Goal: Task Accomplishment & Management: Contribute content

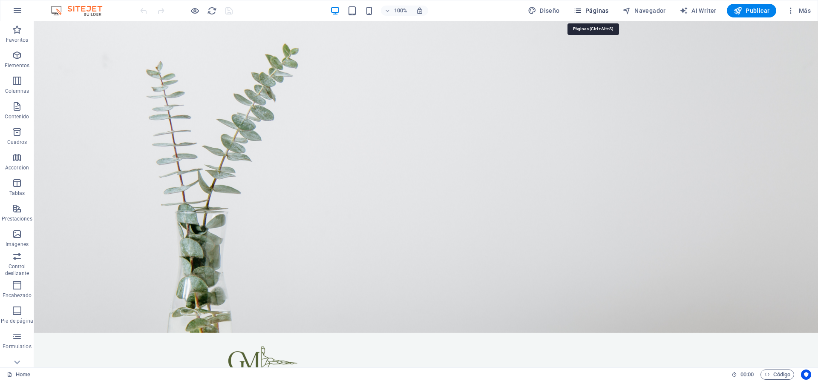
click at [596, 11] on span "Páginas" at bounding box center [590, 10] width 35 height 9
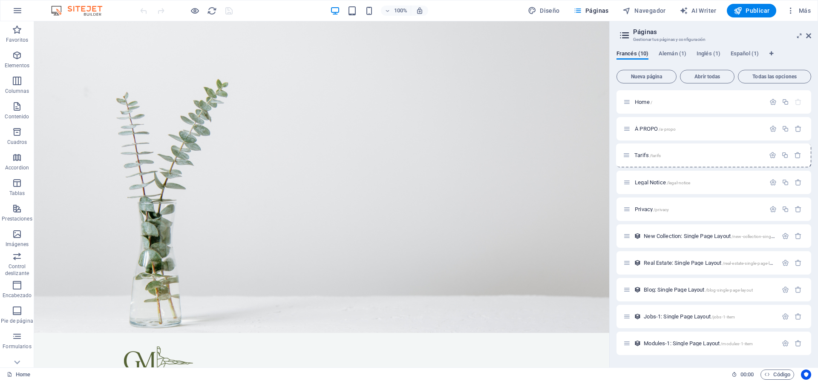
drag, startPoint x: 627, startPoint y: 343, endPoint x: 625, endPoint y: 151, distance: 191.7
click at [625, 151] on div "Home / À PROPO /a-propo Legal Notice /legal-notice Privacy /privacy New Collect…" at bounding box center [713, 222] width 195 height 265
click at [657, 77] on span "Nueva página" at bounding box center [646, 76] width 52 height 5
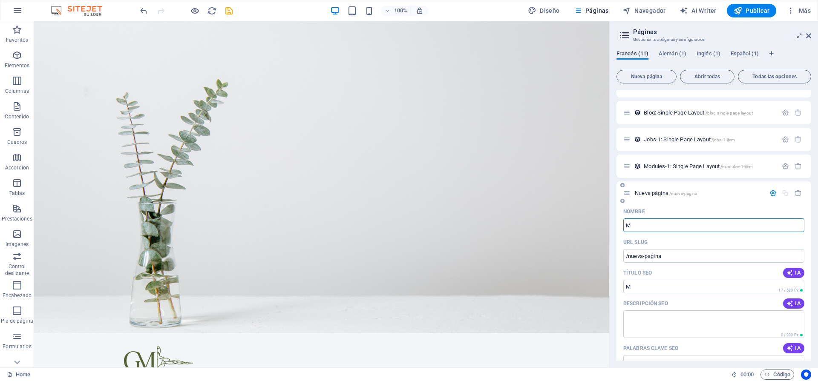
type input "Ma"
type input "/m"
type input "M"
type input "/ma"
type input "MASSAG"
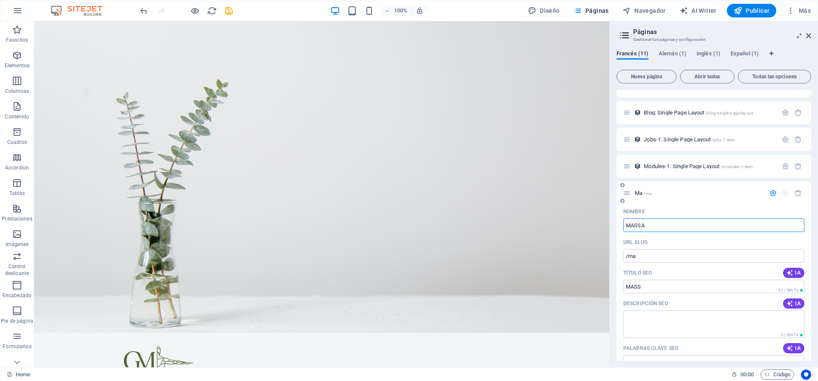
type input "/mass"
type input "MASSAGES"
type input "/massages"
type input "MASSAGES"
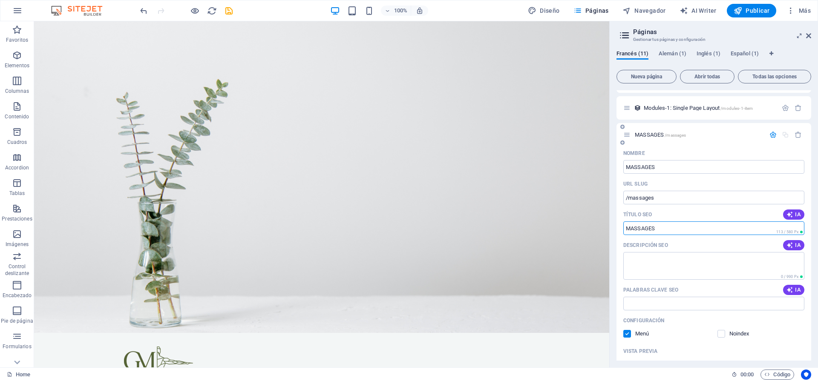
scroll to position [322, 0]
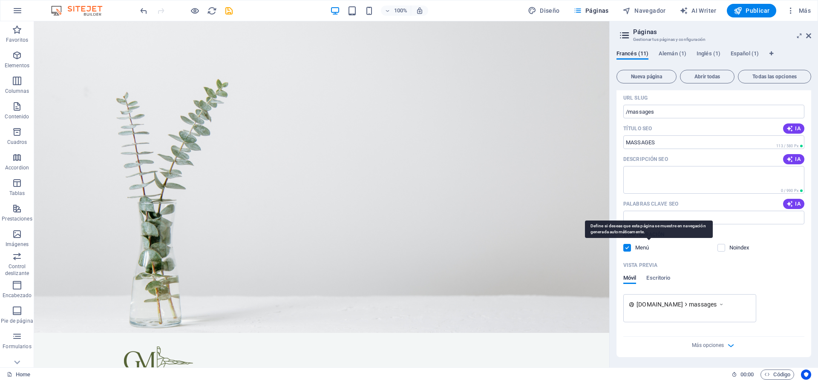
click at [640, 247] on p "Menú" at bounding box center [649, 248] width 28 height 8
click at [0, 0] on input "checkbox" at bounding box center [0, 0] width 0 height 0
click at [640, 247] on p "Menú" at bounding box center [649, 248] width 28 height 8
click at [0, 0] on input "checkbox" at bounding box center [0, 0] width 0 height 0
click at [696, 258] on div "Nombre MASSAGES ​ URL SLUG /massages ​ Título SEO IA ​ 113 / 580 Px Descripción…" at bounding box center [713, 208] width 195 height 297
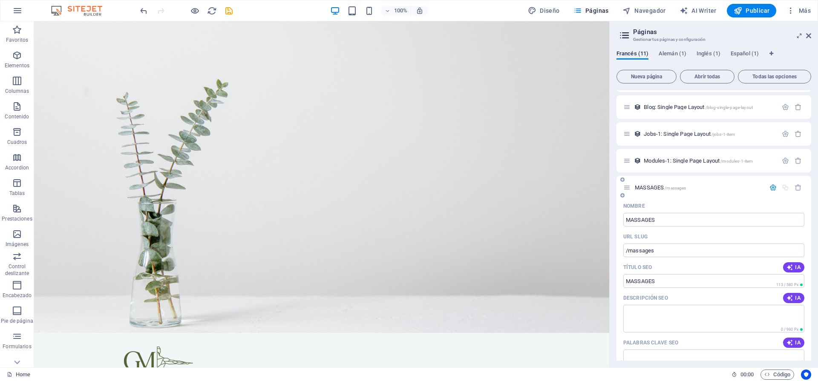
scroll to position [174, 0]
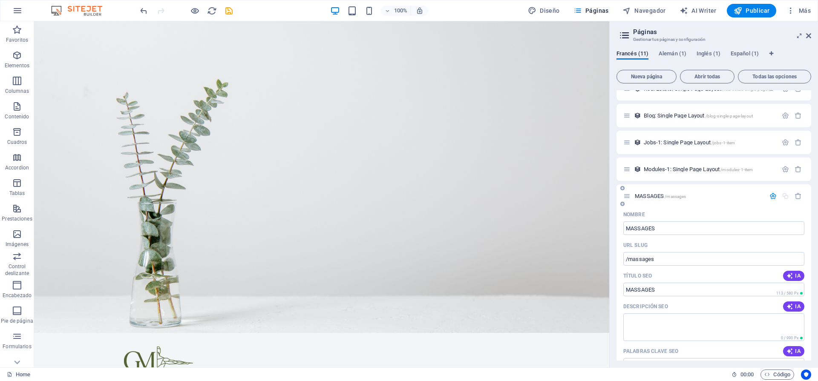
click at [628, 195] on icon at bounding box center [626, 196] width 7 height 7
click at [627, 200] on div "MASSAGES /massages" at bounding box center [694, 196] width 142 height 10
click at [627, 197] on icon at bounding box center [626, 196] width 7 height 7
click at [650, 72] on button "Nueva página" at bounding box center [646, 77] width 60 height 14
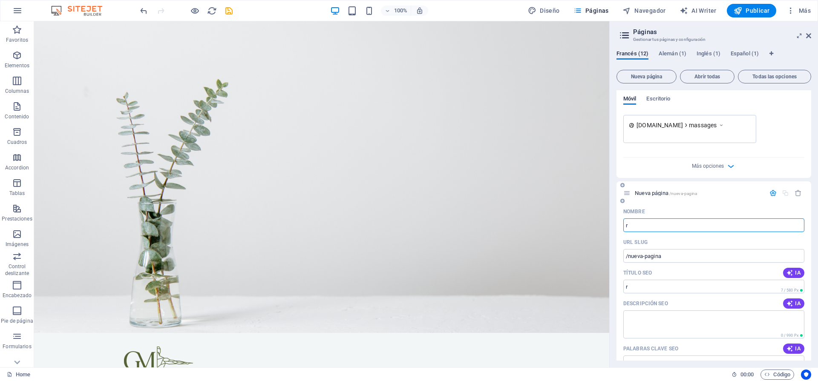
type input "rE"
type input "/r"
type input "r"
type input "re"
type input "/re"
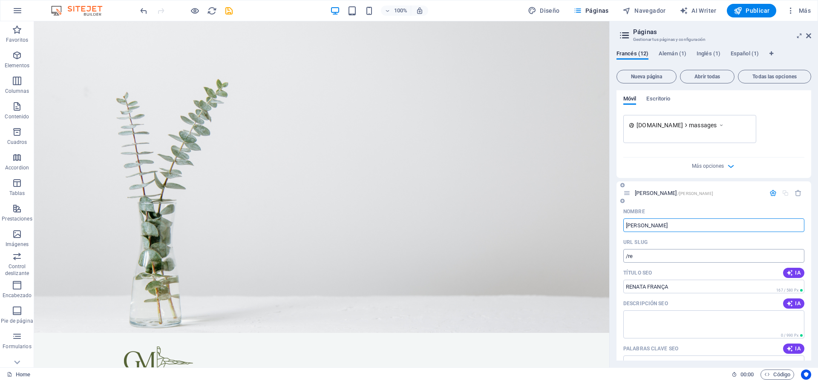
type input "[PERSON_NAME]"
type input "/[PERSON_NAME]"
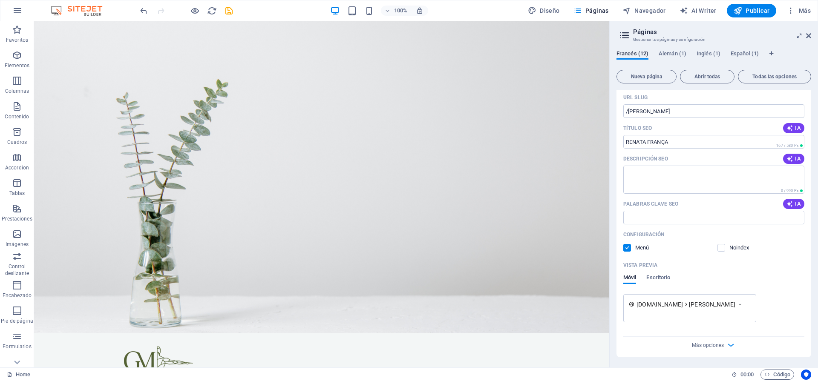
scroll to position [354, 0]
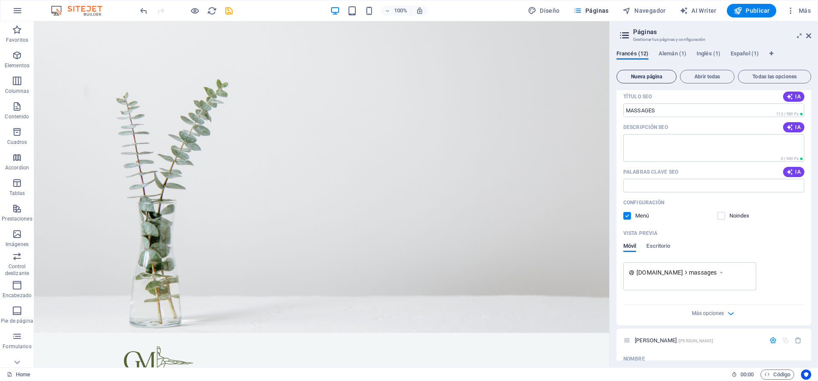
click at [634, 78] on span "Nueva página" at bounding box center [646, 76] width 52 height 5
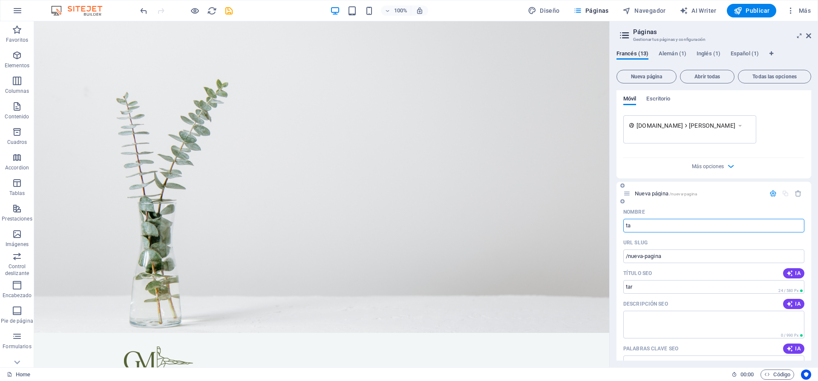
type input "t"
type input "T"
type input "/tar"
type input "TARIF"
type input "/ta"
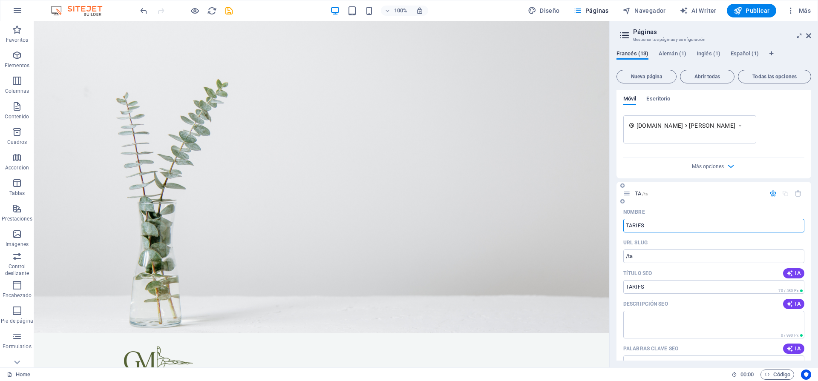
type input "TARIFS"
type input "/tarifs-13"
type input "TARIFS"
click at [699, 203] on div "TARIFS /tarifs-13" at bounding box center [713, 193] width 195 height 23
click at [653, 77] on span "Nueva página" at bounding box center [646, 76] width 52 height 5
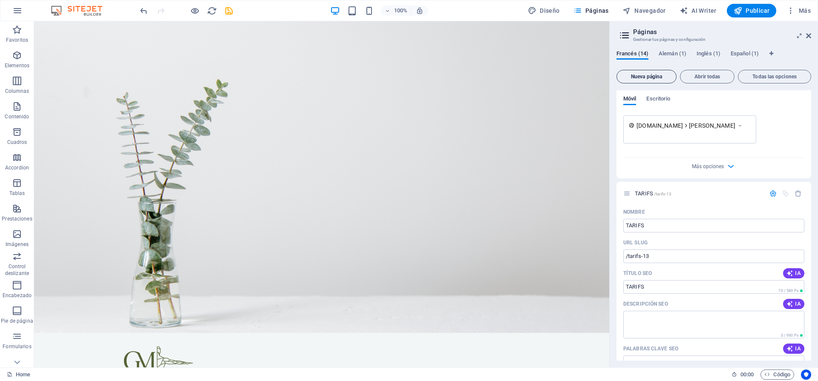
scroll to position [1149, 0]
type input "CONTACTS"
type input "/contacts"
type input "CONTACTS"
click at [790, 141] on div "[DOMAIN_NAME] tarifs-13" at bounding box center [713, 129] width 181 height 28
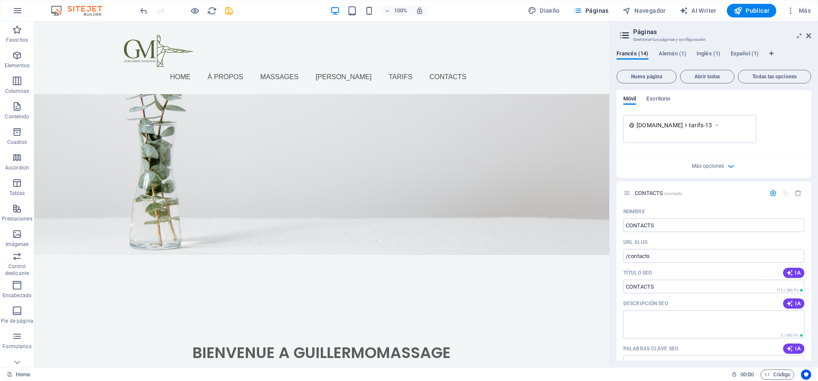
scroll to position [74, 0]
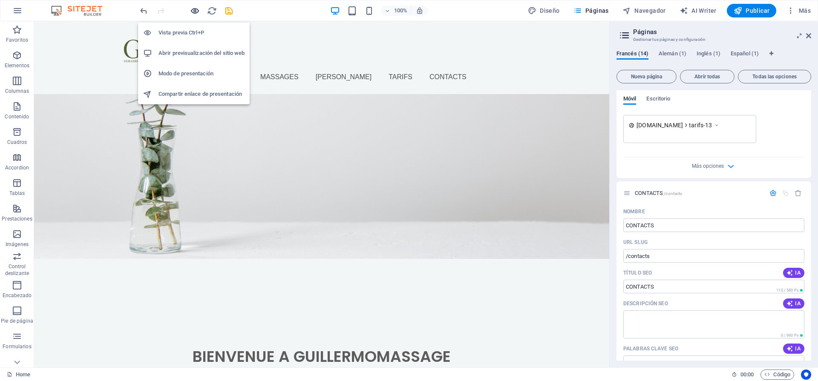
click at [193, 12] on icon "button" at bounding box center [195, 11] width 10 height 10
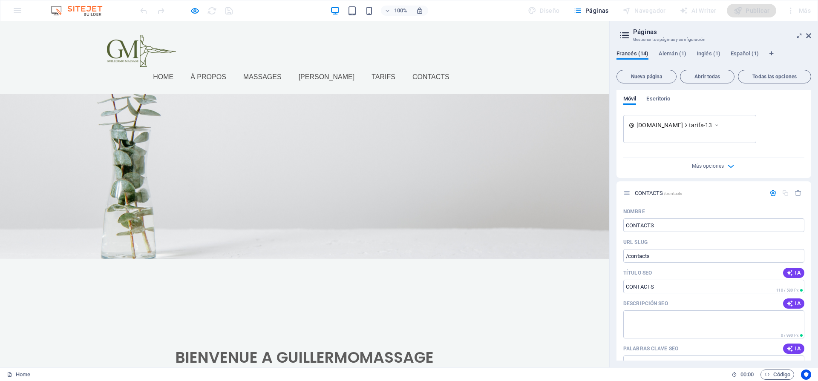
click at [228, 67] on link "à propos" at bounding box center [211, 77] width 43 height 20
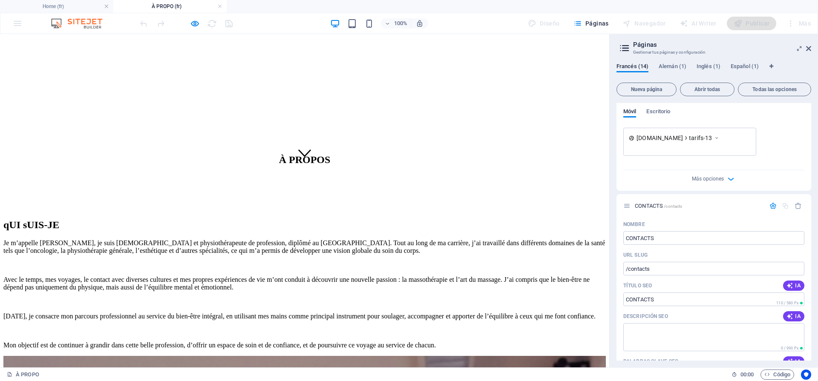
scroll to position [23, 0]
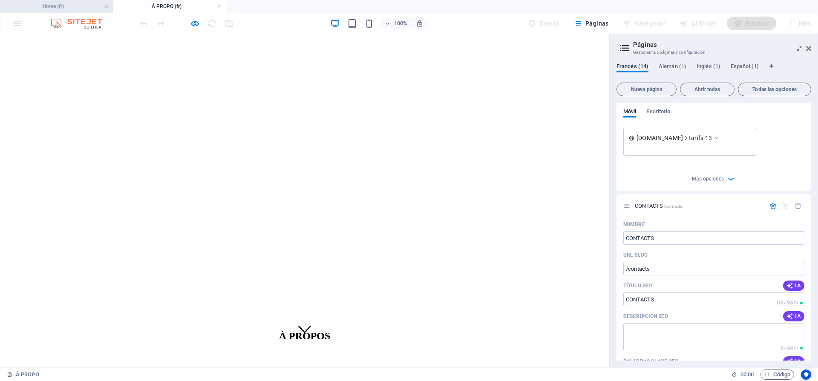
click at [69, 9] on h4 "Home (fr)" at bounding box center [56, 6] width 113 height 9
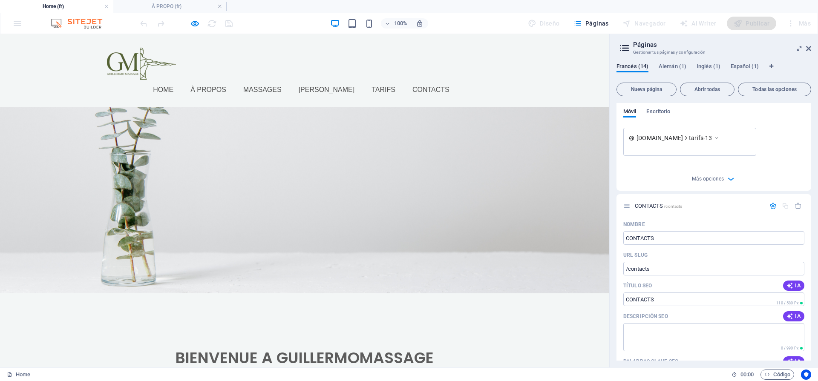
click at [20, 23] on div "100% Diseño Páginas Navegador AI Writer Publicar Más" at bounding box center [408, 23] width 817 height 20
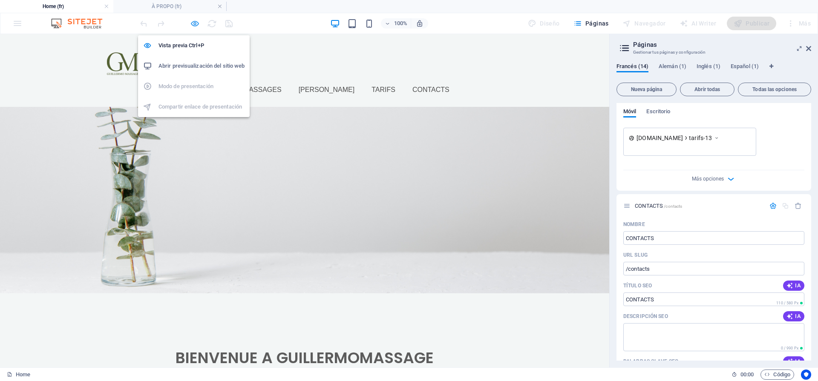
click at [194, 24] on icon "button" at bounding box center [195, 24] width 10 height 10
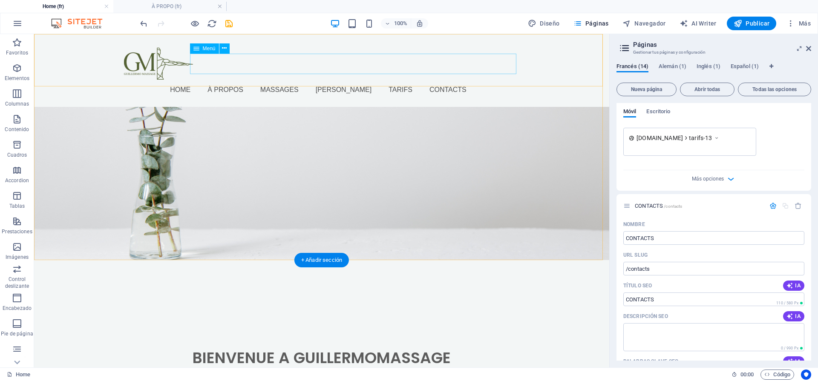
click at [213, 80] on nav "Home à propos Massages [PERSON_NAME] Contacts" at bounding box center [321, 90] width 395 height 20
select select
select select "1"
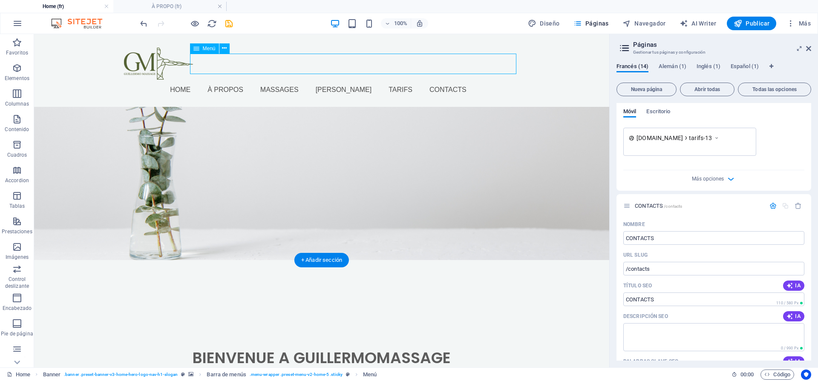
select select
select select "2"
select select
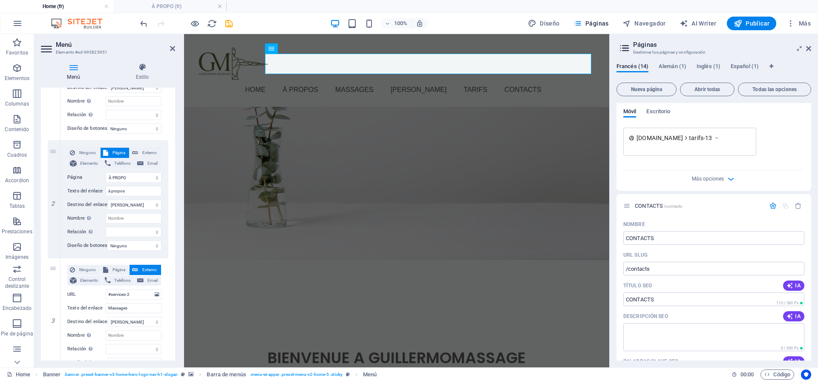
scroll to position [158, 0]
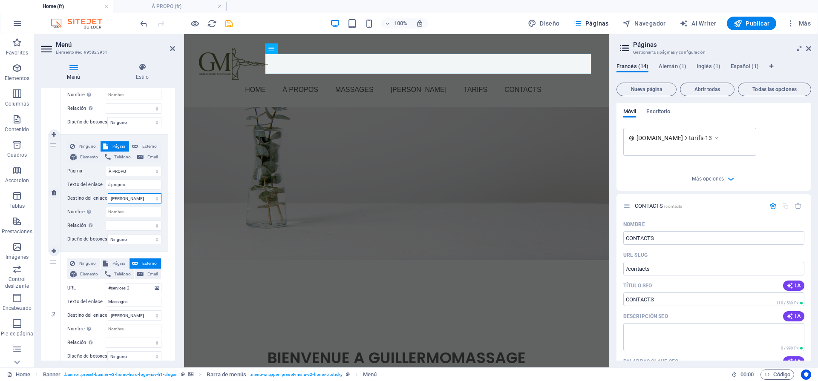
click at [127, 199] on select "Nueva pestaña Misma pestaña Superposición" at bounding box center [135, 198] width 54 height 10
click at [153, 199] on select "Nueva pestaña Misma pestaña Superposición" at bounding box center [135, 198] width 54 height 10
select select "overlay"
select select
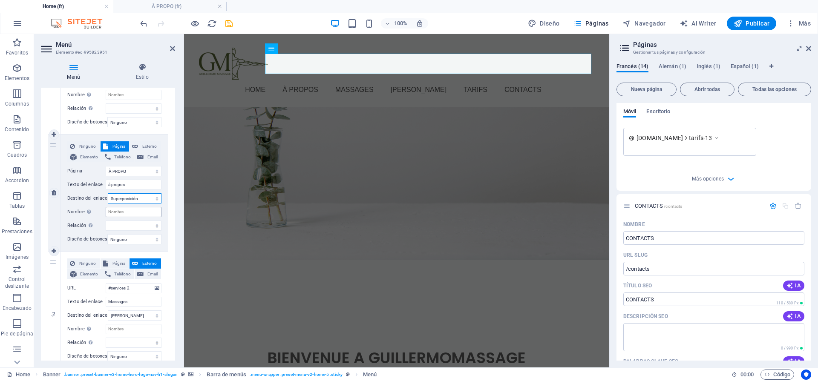
select select
click at [166, 195] on div "Ninguno Página Externo Elemento Teléfono Email Página Home À PROPO Tarifs Legal…" at bounding box center [114, 193] width 108 height 117
click at [284, 260] on div "Bienvenue a Guillermomassage Harmonie pour le corps, sérénité pour l’âme. ¡Rese…" at bounding box center [396, 356] width 425 height 192
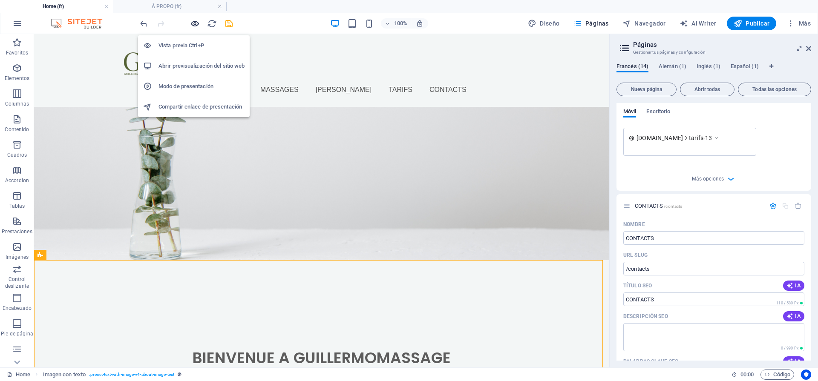
click at [193, 27] on icon "button" at bounding box center [195, 24] width 10 height 10
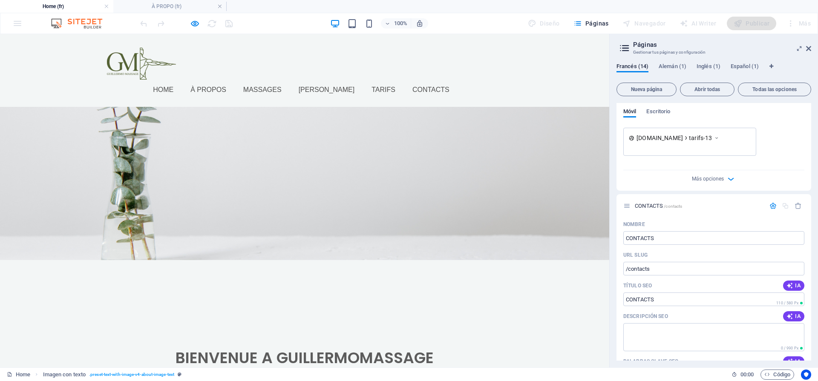
click at [233, 80] on link "à propos" at bounding box center [211, 90] width 43 height 20
click at [4, 91] on button "×" at bounding box center [2, 96] width 4 height 10
click at [222, 8] on link at bounding box center [219, 7] width 5 height 8
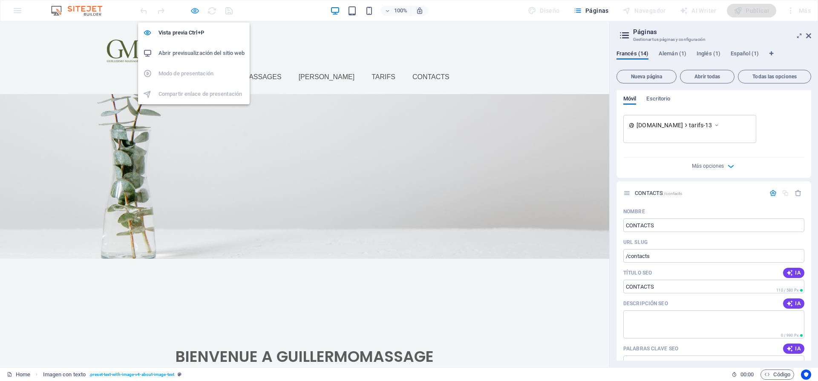
click at [191, 11] on icon "button" at bounding box center [195, 11] width 10 height 10
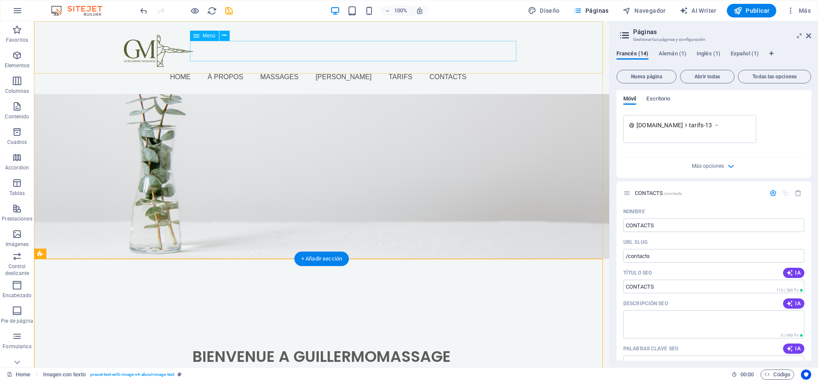
click at [255, 67] on nav "Home à propos Massages [PERSON_NAME] Contacts" at bounding box center [321, 77] width 395 height 20
select select
select select "1"
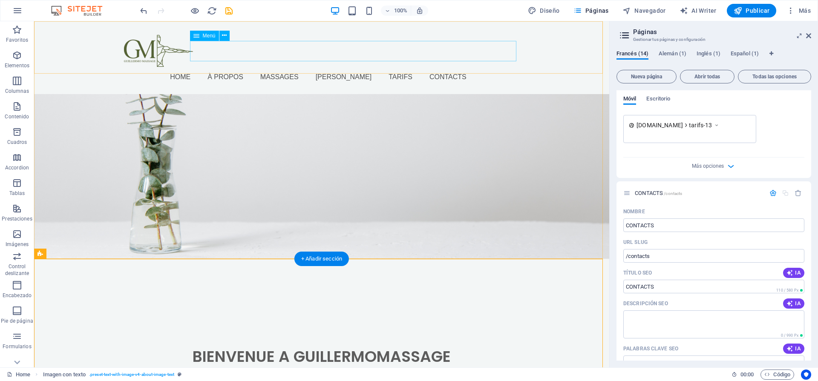
select select "overlay"
select select
select select "2"
select select
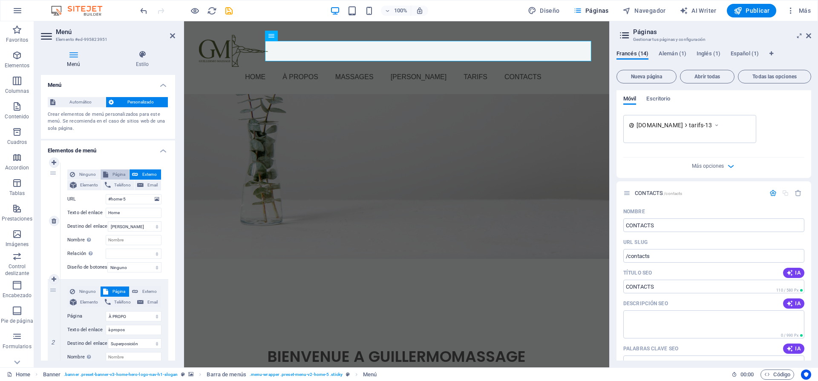
click at [118, 176] on span "Página" at bounding box center [119, 175] width 16 height 10
select select
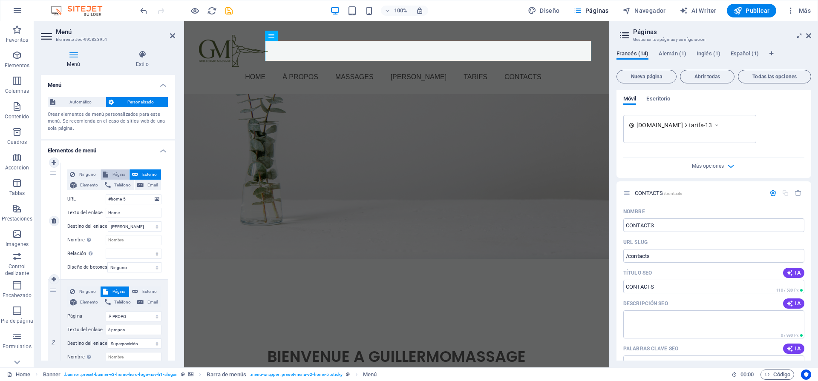
select select
click at [133, 229] on select "Nueva pestaña Misma pestaña Superposición" at bounding box center [135, 227] width 54 height 10
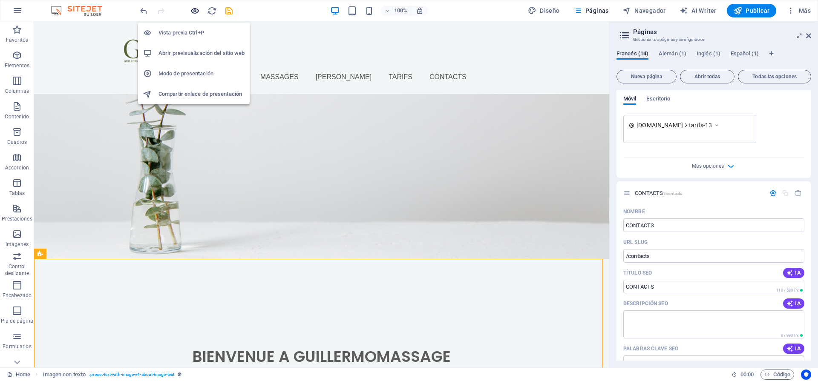
click at [193, 14] on icon "button" at bounding box center [195, 11] width 10 height 10
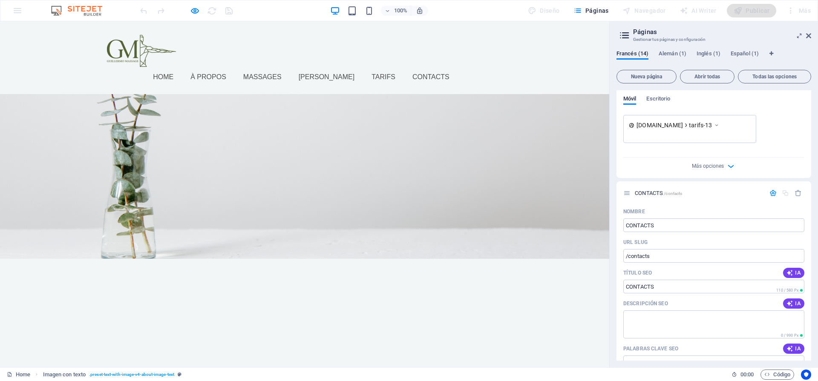
click at [233, 67] on link "à propos" at bounding box center [211, 77] width 43 height 20
click at [4, 79] on button "×" at bounding box center [2, 83] width 4 height 10
click at [233, 67] on link "à propos" at bounding box center [211, 77] width 43 height 20
drag, startPoint x: 486, startPoint y: 77, endPoint x: 467, endPoint y: 75, distance: 19.2
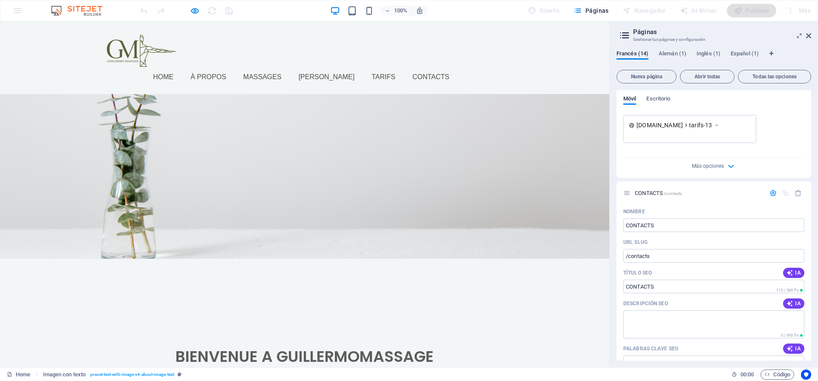
click at [4, 78] on button "×" at bounding box center [2, 83] width 4 height 10
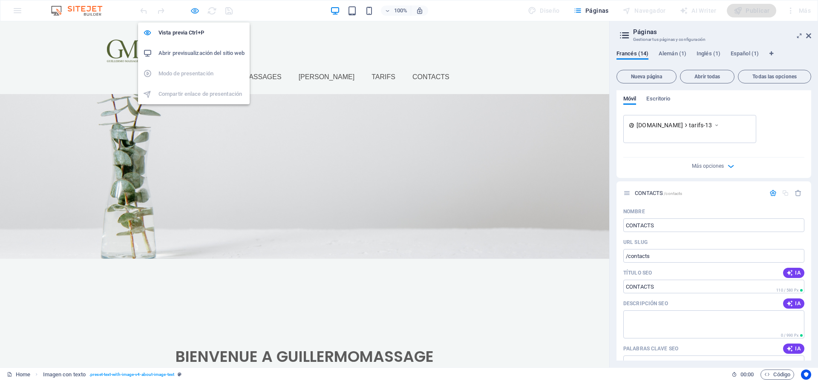
click at [190, 9] on icon "button" at bounding box center [195, 11] width 10 height 10
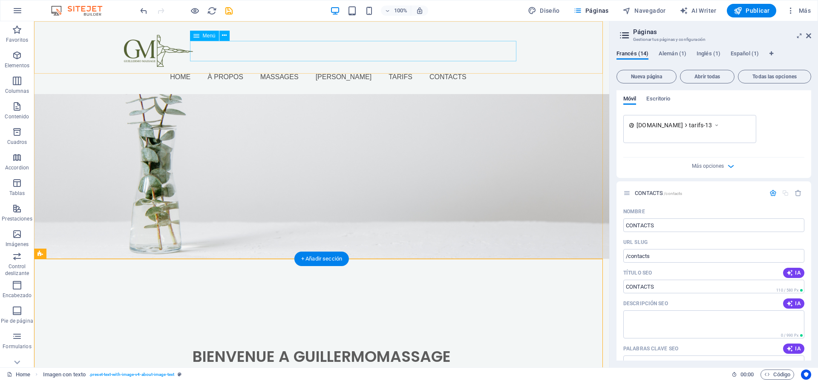
click at [324, 67] on nav "Home à propos Massages [PERSON_NAME] Contacts" at bounding box center [321, 77] width 395 height 20
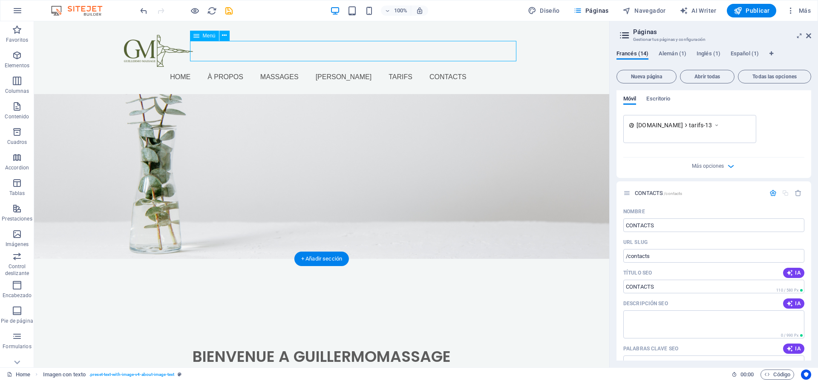
click at [324, 67] on nav "Home à propos Massages [PERSON_NAME] Contacts" at bounding box center [321, 77] width 395 height 20
select select
select select "1"
select select "overlay"
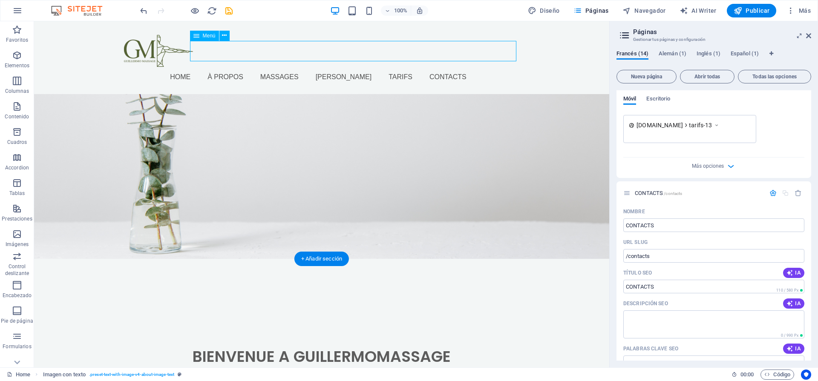
select select
select select "2"
select select
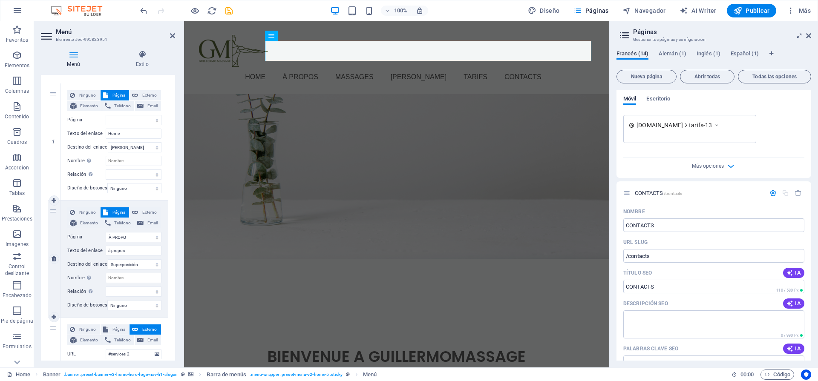
scroll to position [82, 0]
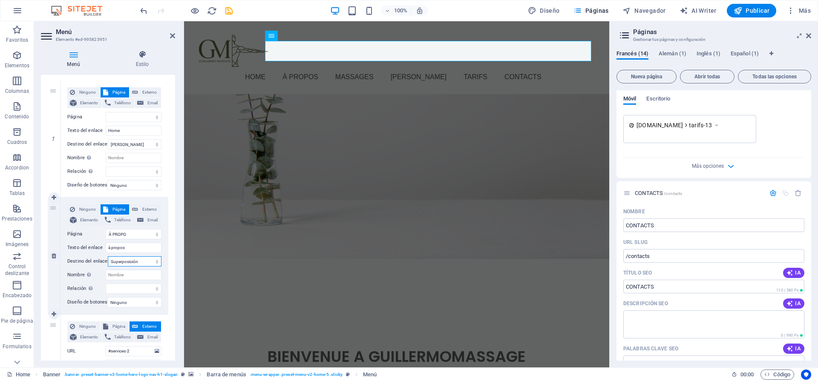
click at [142, 262] on select "Nueva pestaña Misma pestaña Superposición" at bounding box center [135, 261] width 54 height 10
select select
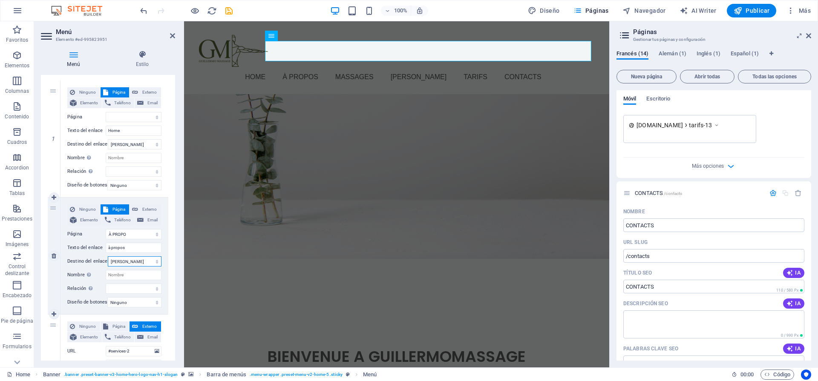
select select
click at [173, 39] on link at bounding box center [172, 35] width 5 height 7
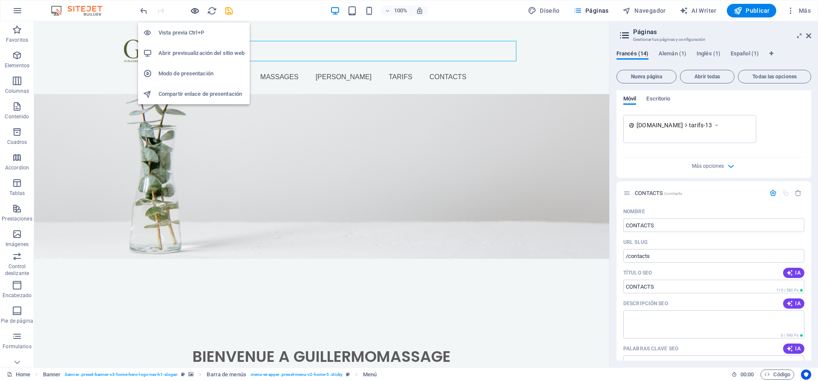
click at [193, 13] on icon "button" at bounding box center [195, 11] width 10 height 10
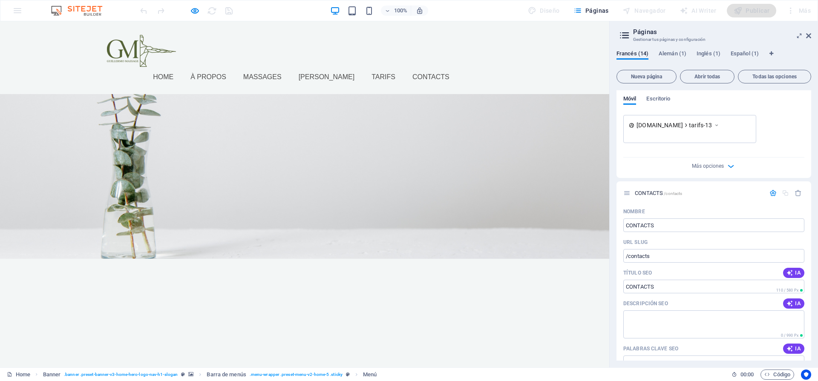
click at [233, 67] on link "à propos" at bounding box center [211, 77] width 43 height 20
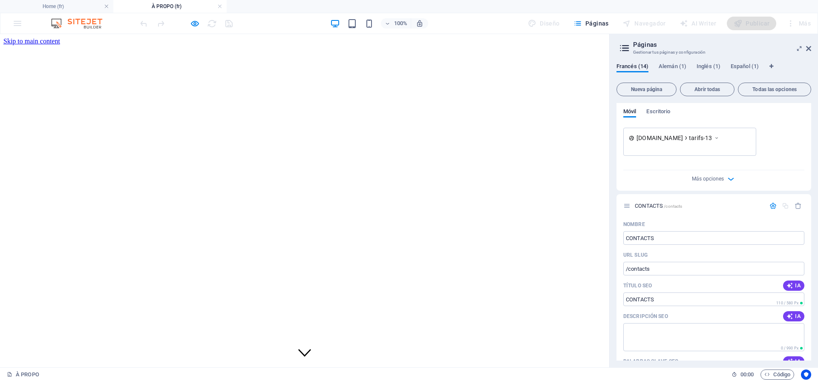
scroll to position [0, 0]
click at [219, 5] on link at bounding box center [219, 7] width 5 height 8
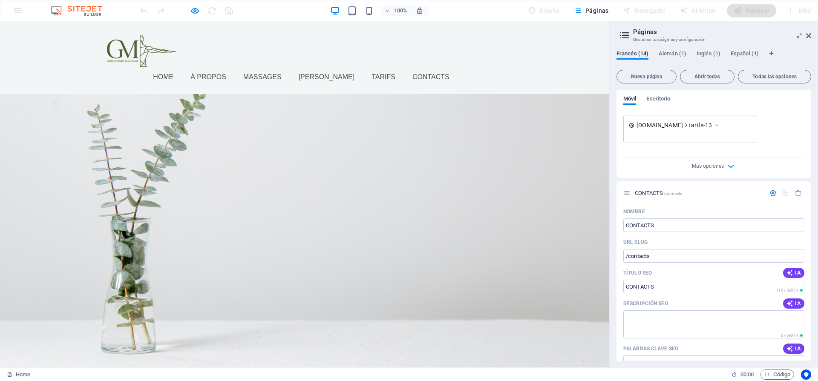
scroll to position [74, 0]
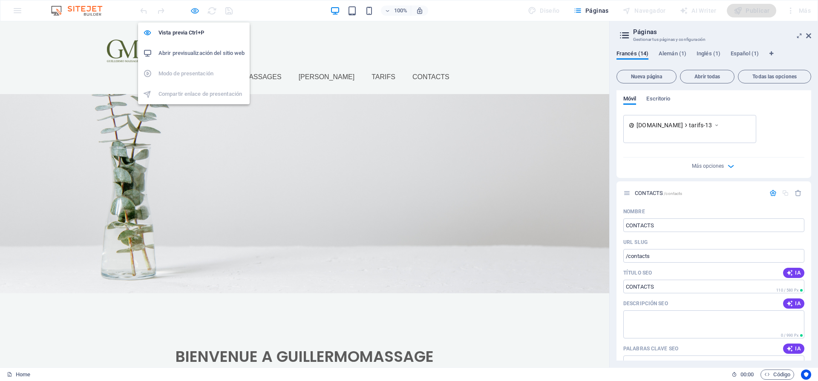
click at [192, 10] on icon "button" at bounding box center [195, 11] width 10 height 10
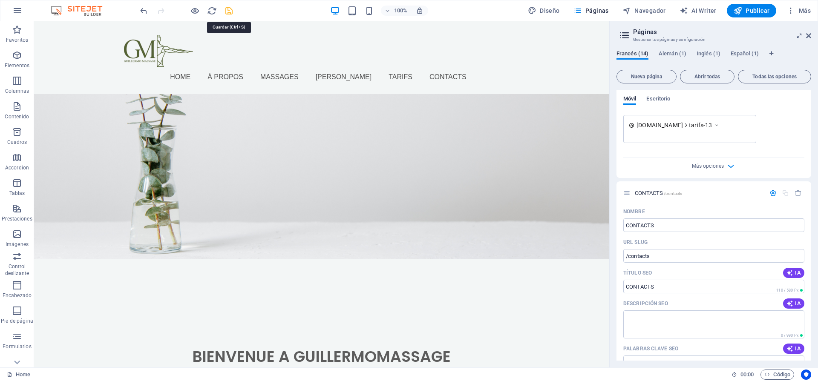
click at [231, 12] on icon "save" at bounding box center [229, 11] width 10 height 10
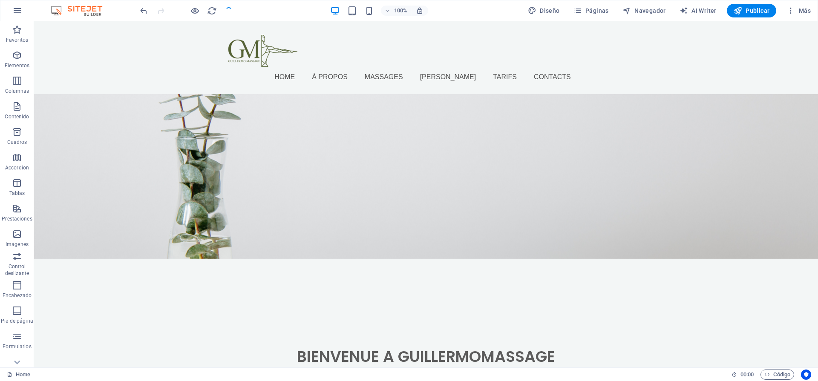
checkbox input "false"
click at [349, 67] on nav "Home à propos Massages [PERSON_NAME] Contacts" at bounding box center [425, 77] width 395 height 20
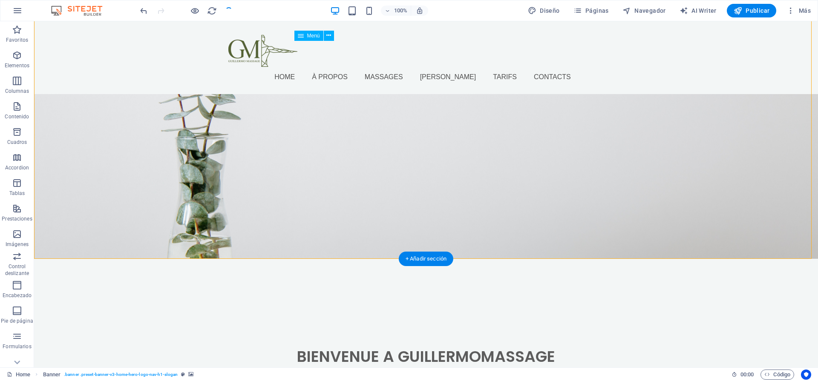
click at [349, 67] on nav "Home à propos Massages [PERSON_NAME] Contacts" at bounding box center [425, 77] width 395 height 20
select select
select select "1"
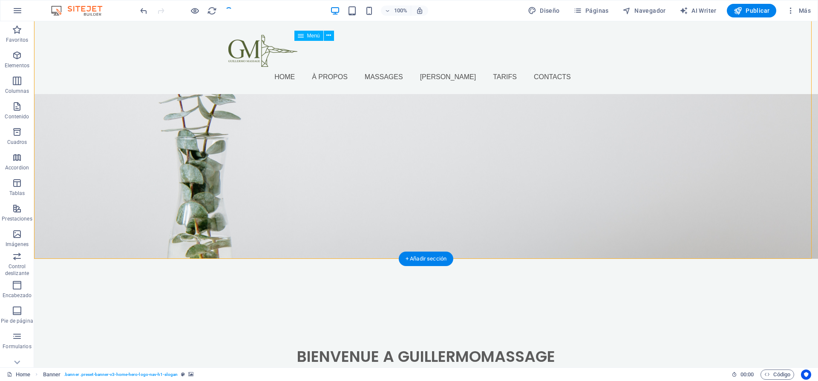
select select
select select "2"
select select
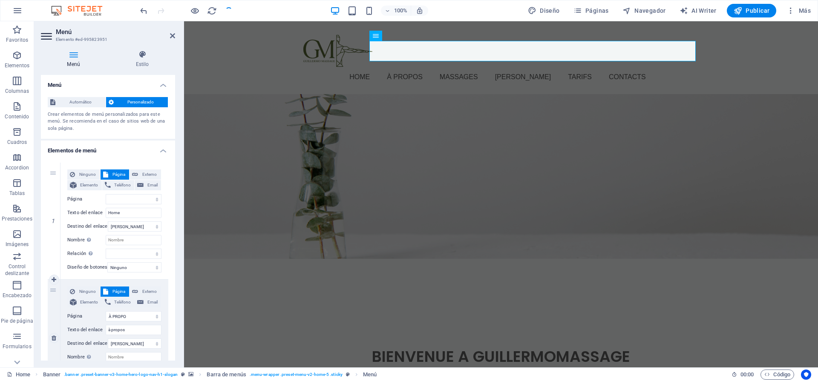
select select
select select "1"
select select "2"
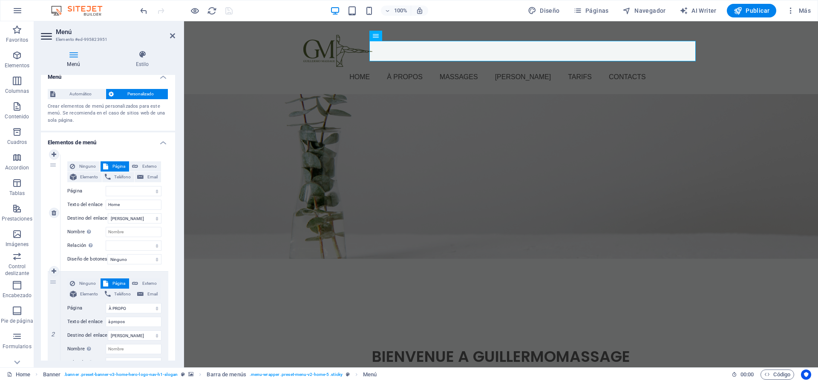
scroll to position [16, 0]
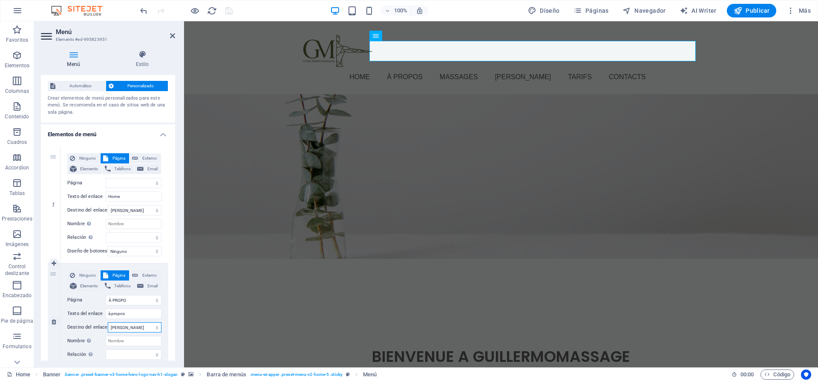
click at [150, 328] on select "Nueva pestaña Misma pestaña Superposición" at bounding box center [135, 328] width 54 height 10
select select "blank"
select select
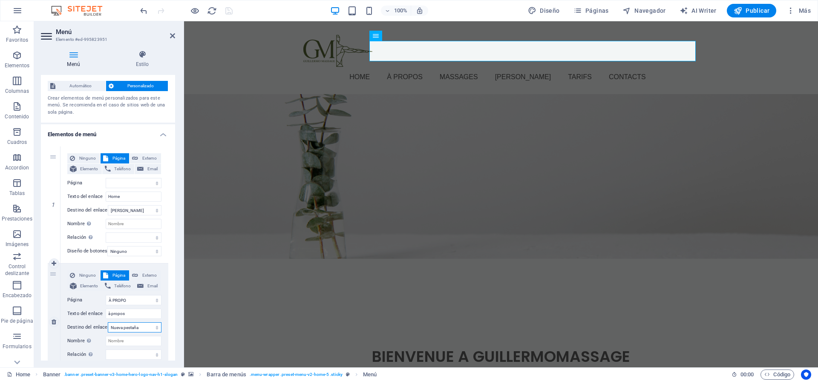
select select
click at [172, 37] on icon at bounding box center [172, 35] width 5 height 7
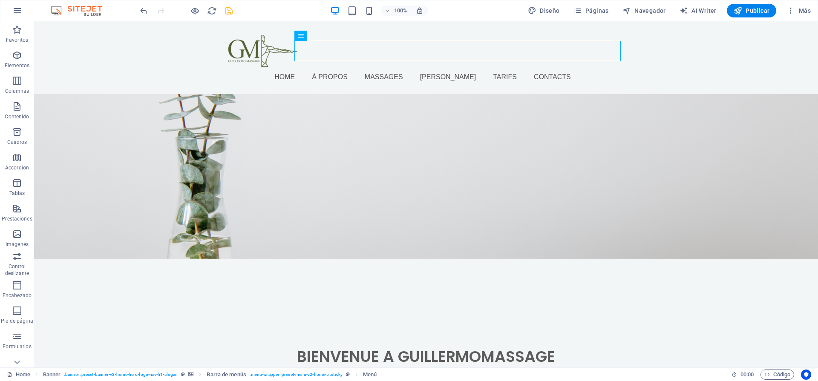
click at [227, 12] on icon "save" at bounding box center [229, 11] width 10 height 10
checkbox input "false"
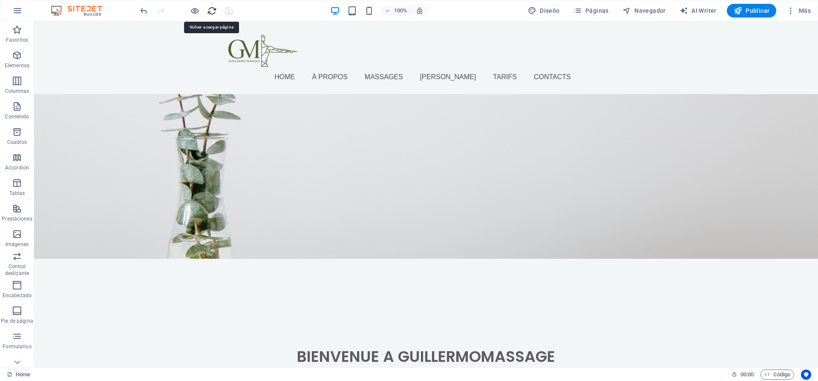
click at [210, 11] on icon "reload" at bounding box center [212, 11] width 10 height 10
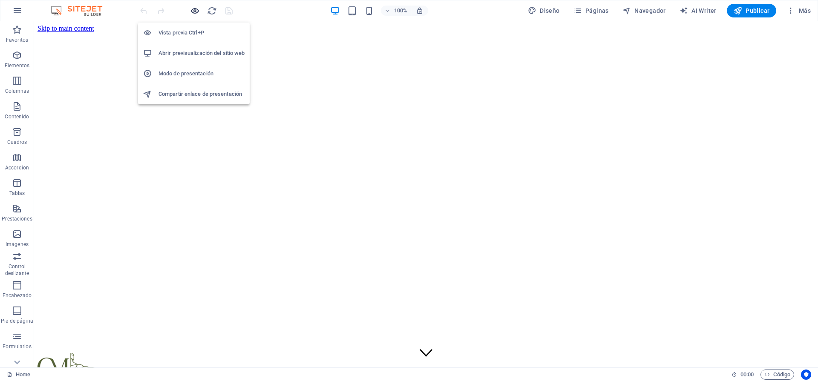
scroll to position [0, 0]
click at [197, 12] on icon "button" at bounding box center [195, 11] width 10 height 10
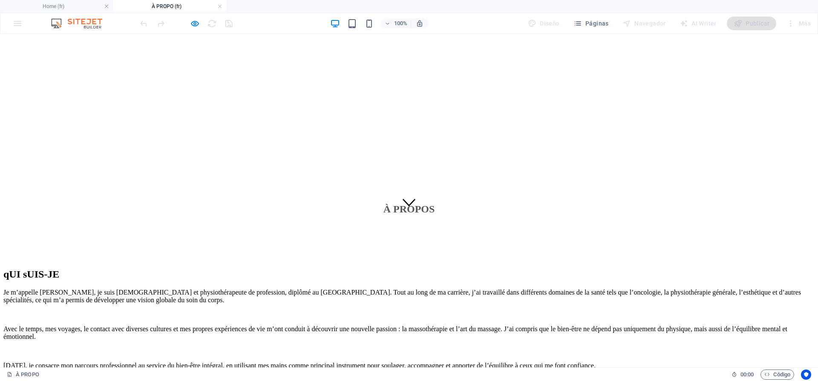
scroll to position [108, 0]
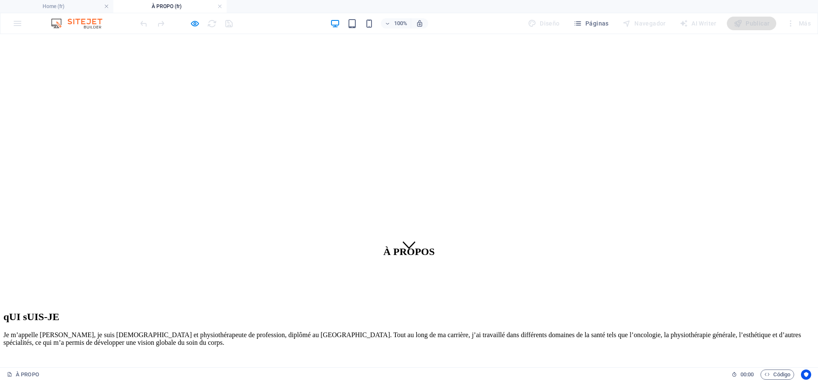
click at [216, 7] on h4 "À PROPO (fr)" at bounding box center [169, 6] width 113 height 9
click at [219, 6] on link at bounding box center [219, 7] width 5 height 8
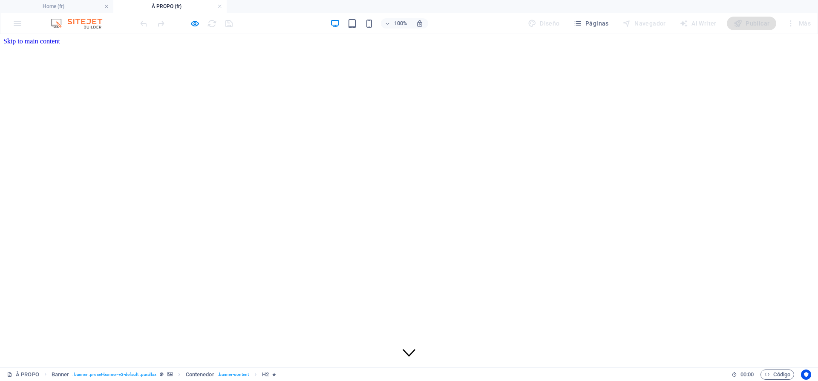
scroll to position [0, 0]
click at [216, 7] on h4 "À PROPO (fr)" at bounding box center [169, 6] width 113 height 9
click at [219, 5] on link at bounding box center [219, 7] width 5 height 8
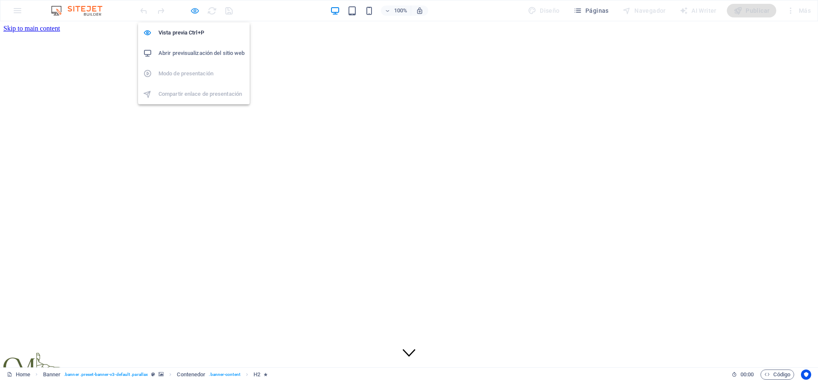
click at [198, 12] on icon "button" at bounding box center [195, 11] width 10 height 10
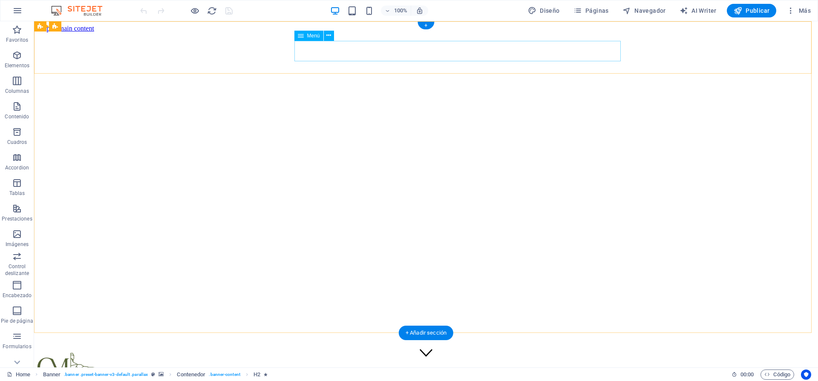
select select
select select "1"
select select
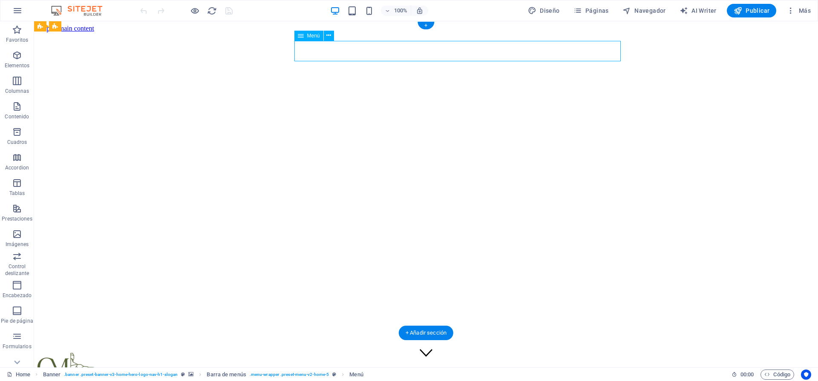
select select "2"
select select
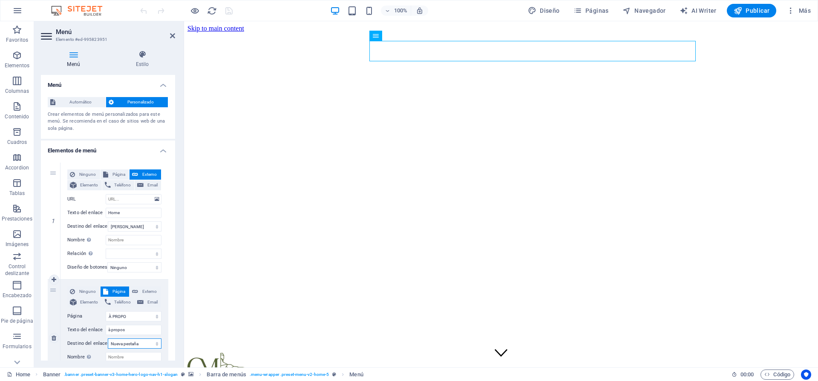
click at [149, 347] on select "Nueva pestaña Misma pestaña Superposición" at bounding box center [135, 344] width 54 height 10
select select
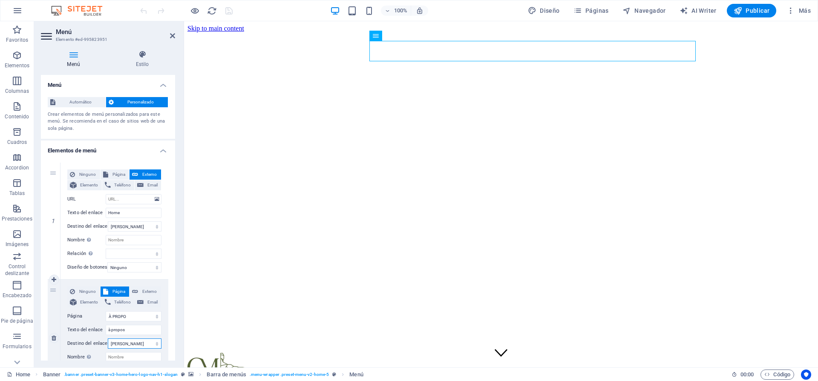
select select
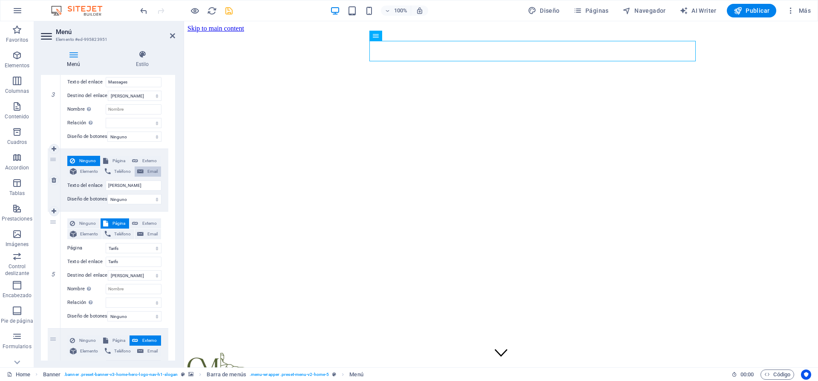
scroll to position [312, 0]
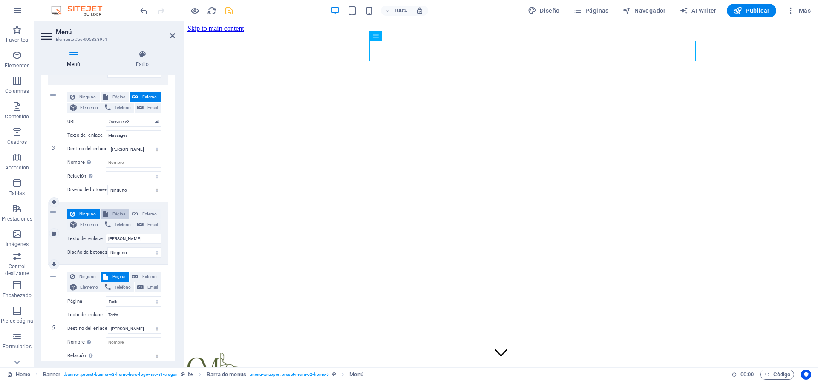
click at [120, 216] on span "Página" at bounding box center [119, 214] width 16 height 10
select select
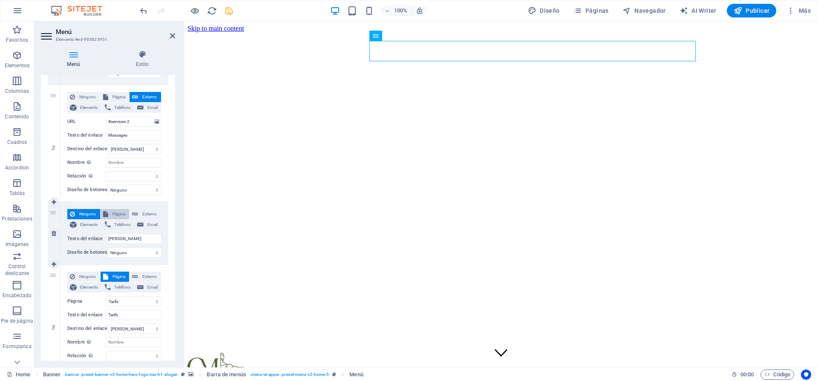
select select
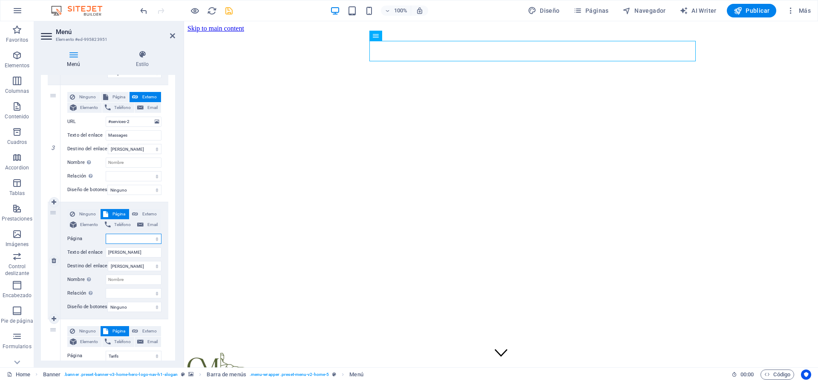
click at [146, 239] on select "Home À PROPO Tarifs Legal Notice Privacy MASSAGES [PERSON_NAME] TARIFS CONTACTS…" at bounding box center [134, 239] width 56 height 10
select select "6"
select select
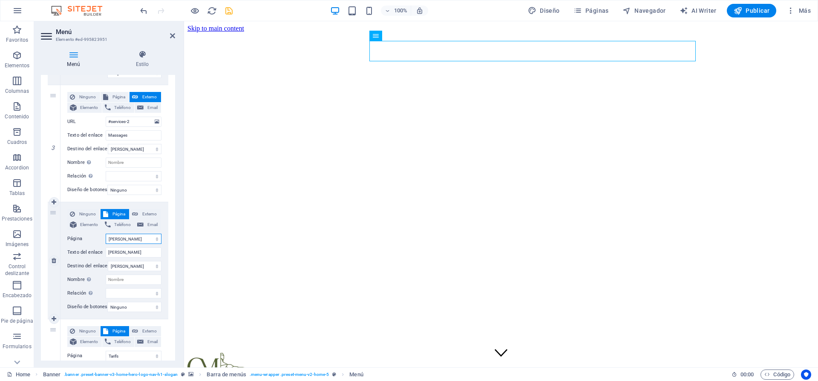
select select
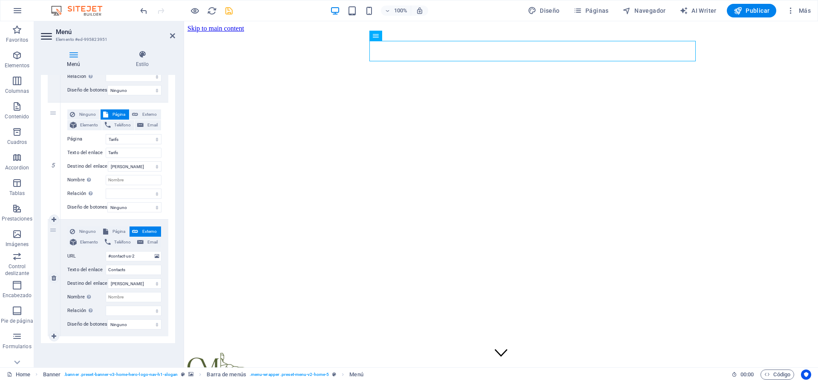
scroll to position [534, 0]
click at [116, 228] on span "Página" at bounding box center [119, 232] width 16 height 10
select select
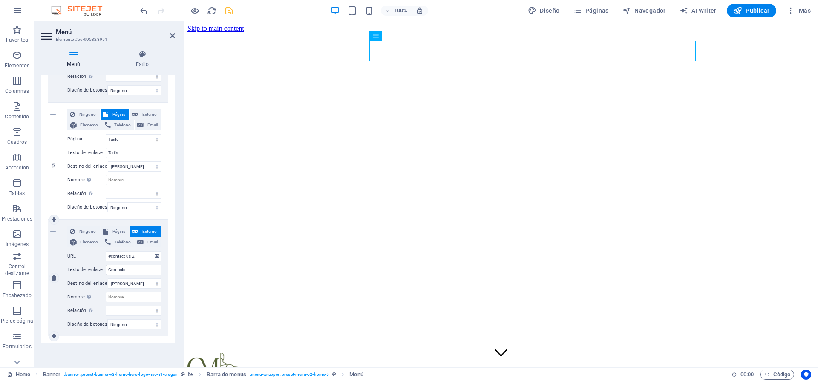
select select
click at [148, 251] on select "Home À PROPO Tarifs Legal Notice Privacy MASSAGES [PERSON_NAME] TARIFS CONTACTS…" at bounding box center [134, 256] width 56 height 10
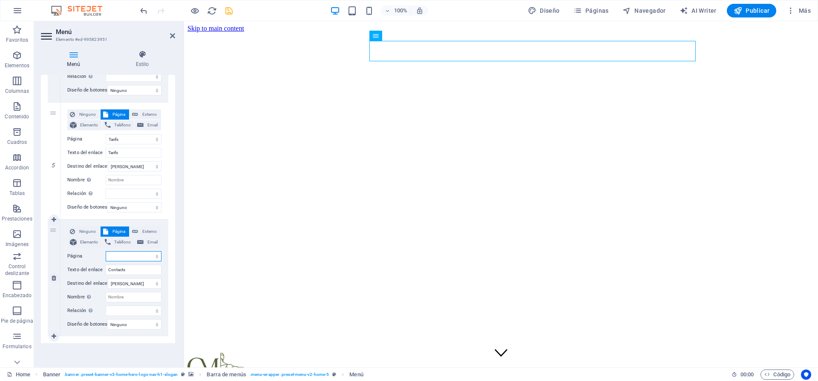
select select "8"
select select
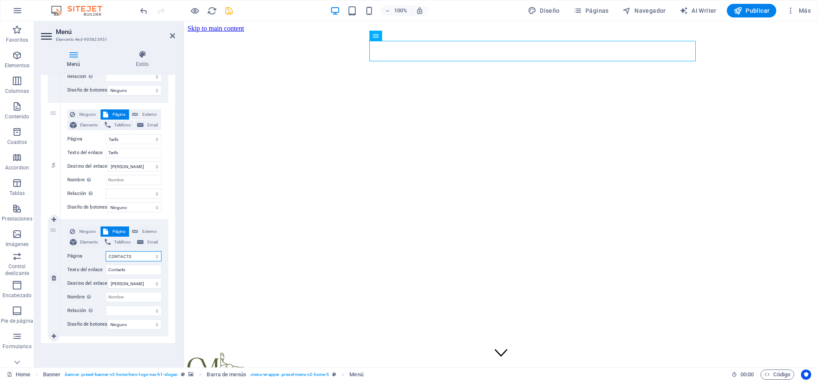
select select
click at [136, 320] on select "Ninguno Predeterminado Principal Secundario" at bounding box center [134, 325] width 54 height 10
select select "primary"
select select
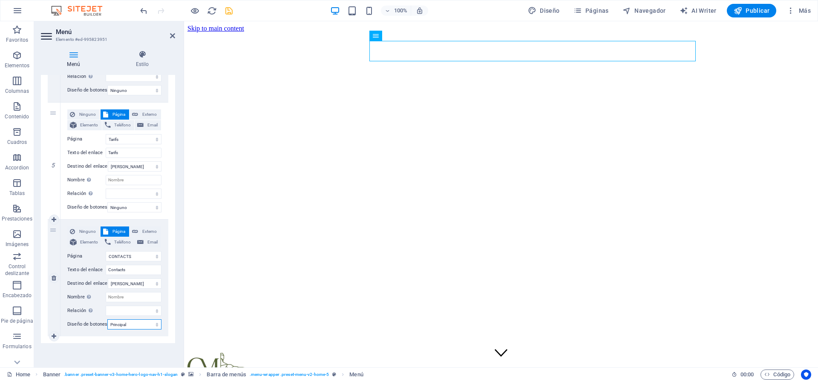
select select
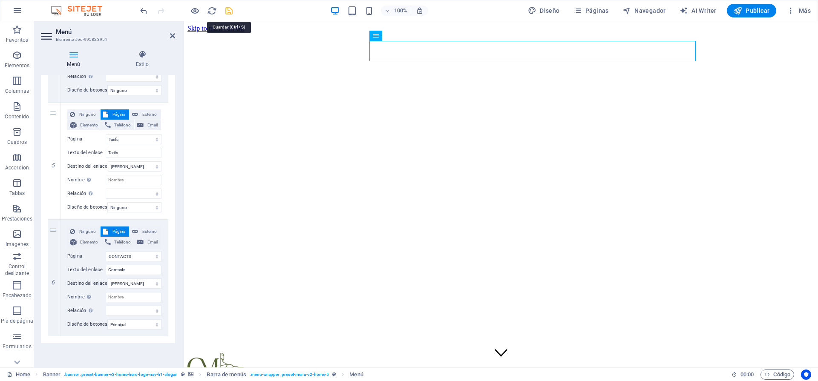
click at [224, 13] on icon "save" at bounding box center [229, 11] width 10 height 10
checkbox input "false"
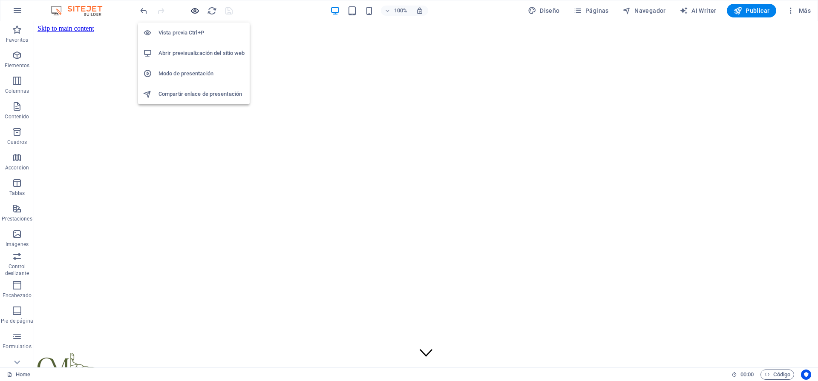
click at [198, 10] on icon "button" at bounding box center [195, 11] width 10 height 10
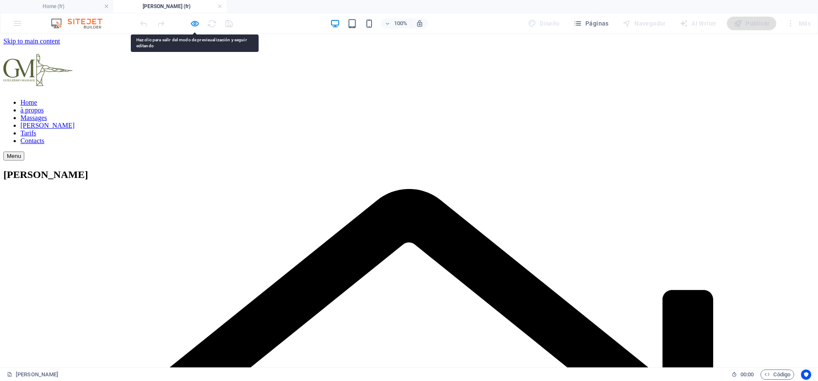
scroll to position [0, 0]
click at [510, 99] on nav "Home à propos Massages [PERSON_NAME] Contacts" at bounding box center [408, 122] width 811 height 46
click at [562, 99] on nav "Home à propos Massages [PERSON_NAME] Contacts" at bounding box center [408, 122] width 811 height 46
click at [510, 99] on nav "Home à propos Massages [PERSON_NAME] Contacts" at bounding box center [408, 122] width 811 height 46
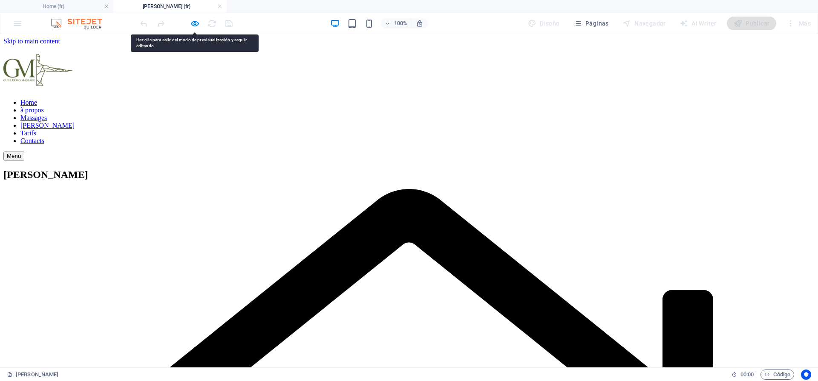
click at [384, 99] on nav "Home à propos Massages [PERSON_NAME] Contacts" at bounding box center [408, 122] width 811 height 46
click at [195, 24] on icon "button" at bounding box center [195, 24] width 10 height 10
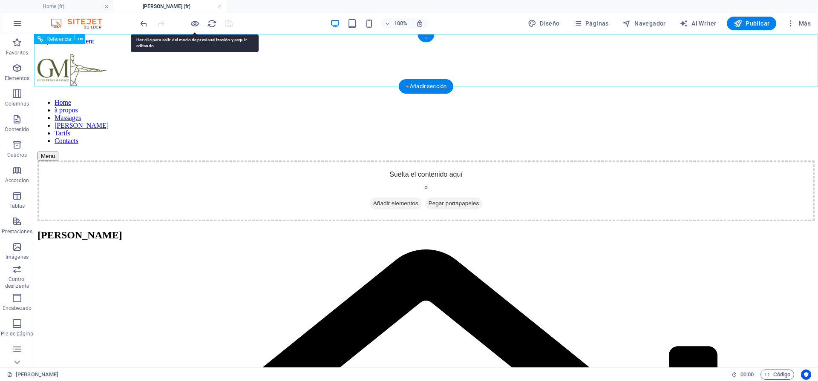
click at [511, 99] on nav "Home à propos Massages [PERSON_NAME] Contacts" at bounding box center [425, 122] width 777 height 46
click at [514, 99] on nav "Home à propos Massages [PERSON_NAME] Contacts" at bounding box center [425, 122] width 777 height 46
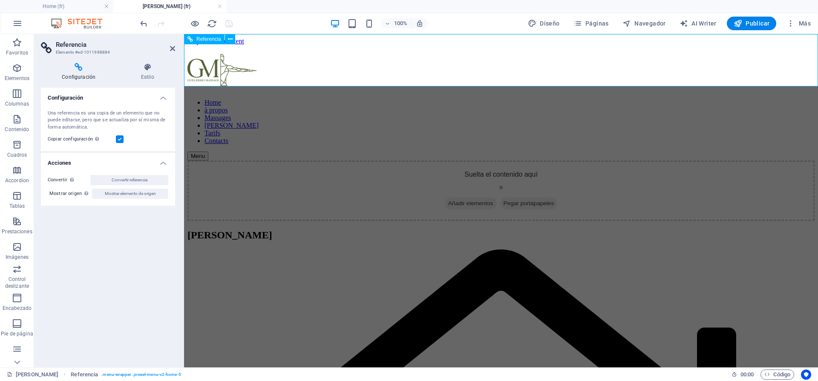
click at [469, 99] on nav "Home à propos Massages [PERSON_NAME] Contacts" at bounding box center [500, 122] width 627 height 46
click at [161, 164] on h4 "Acciones" at bounding box center [108, 160] width 134 height 15
click at [285, 161] on div "Suelta el contenido aquí o Añadir elementos Pegar portapapeles" at bounding box center [500, 191] width 627 height 60
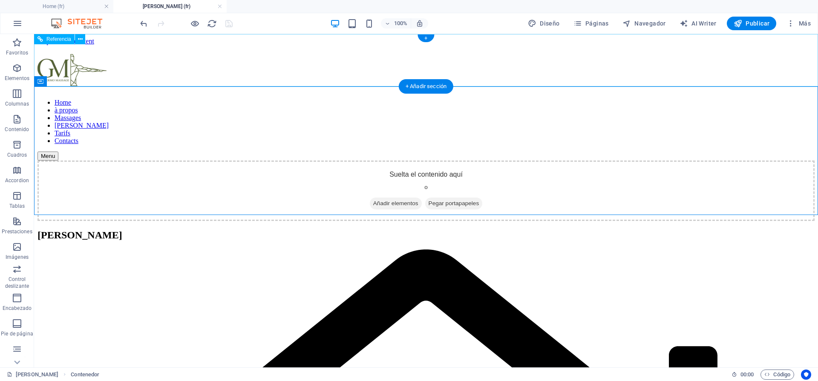
click at [538, 99] on nav "Home à propos Massages [PERSON_NAME] Contacts" at bounding box center [425, 122] width 777 height 46
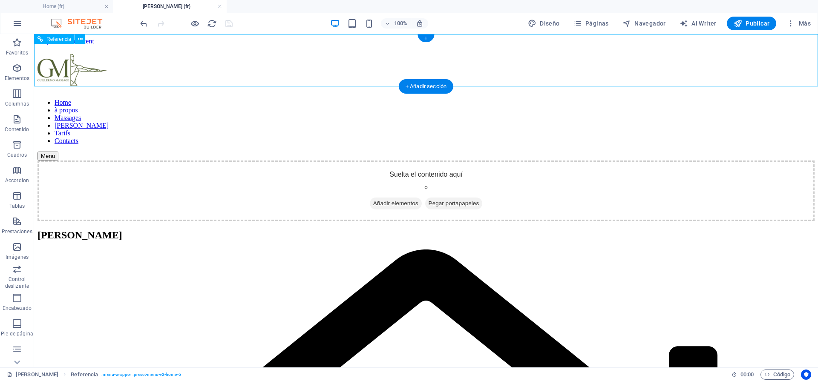
click at [538, 99] on nav "Home à propos Massages [PERSON_NAME] Contacts" at bounding box center [425, 122] width 777 height 46
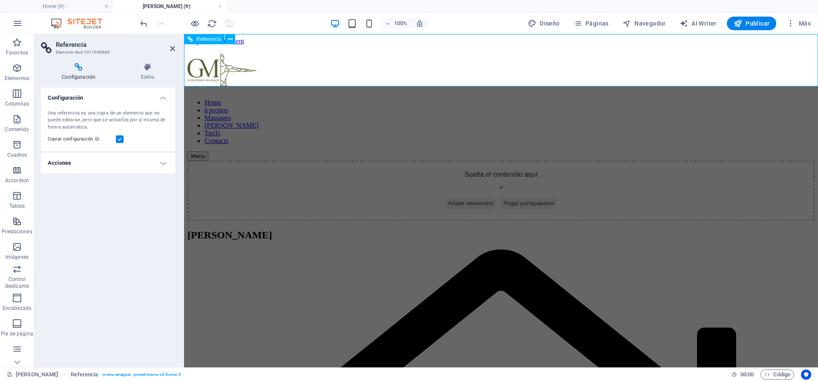
click at [659, 99] on nav "Home à propos Massages [PERSON_NAME] Contacts" at bounding box center [500, 122] width 627 height 46
click at [217, 7] on link at bounding box center [219, 7] width 5 height 8
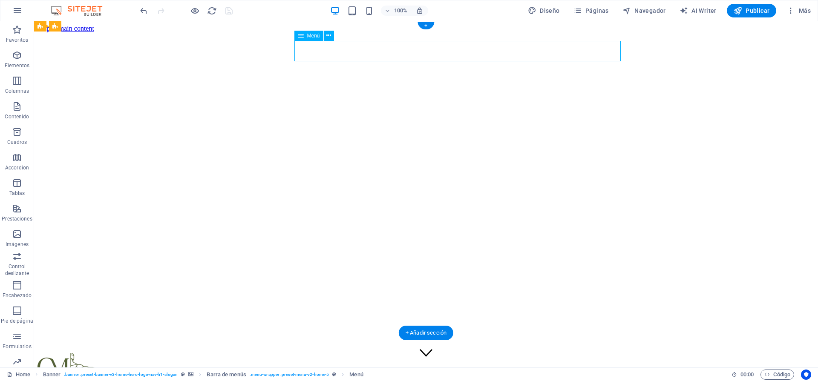
select select
select select "1"
select select
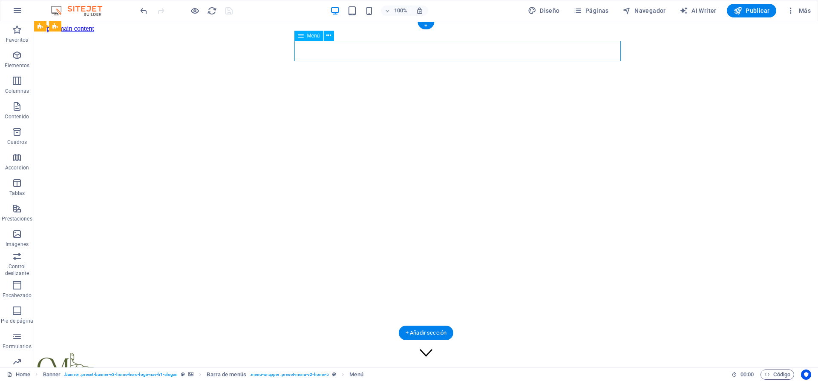
select select
select select "6"
select select
select select "2"
select select
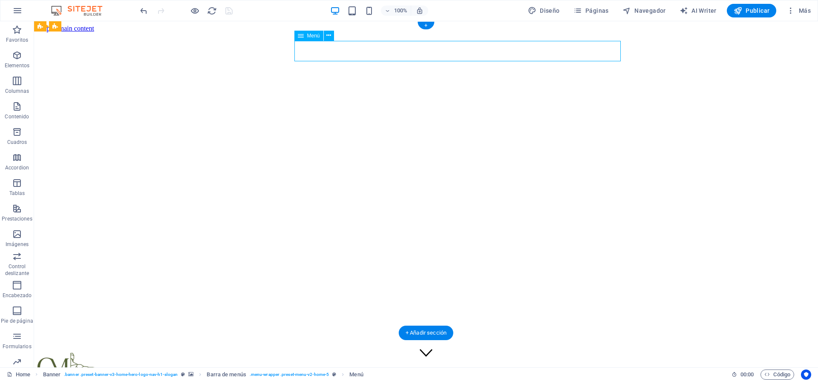
select select "8"
select select
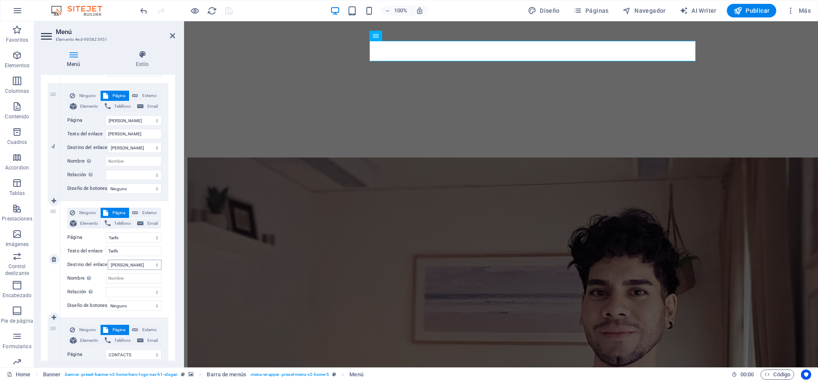
scroll to position [534, 0]
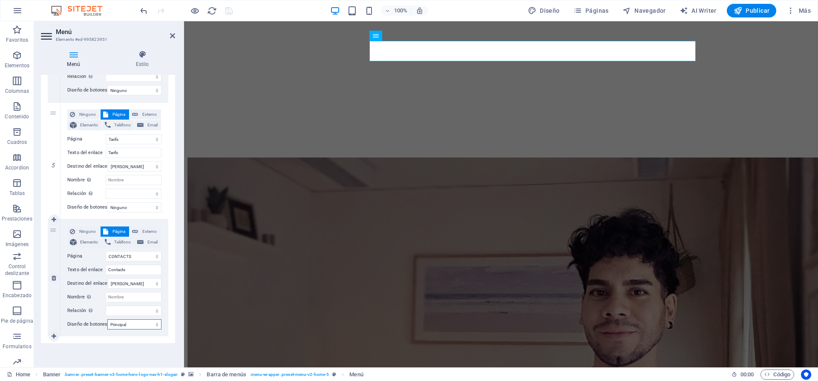
click at [149, 320] on select "Ninguno Predeterminado Principal Secundario" at bounding box center [134, 325] width 54 height 10
select select "secondary"
select select
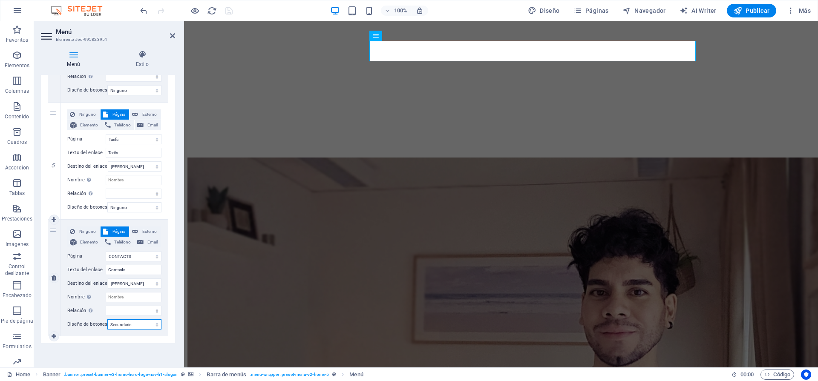
select select
click at [229, 10] on icon "save" at bounding box center [229, 11] width 10 height 10
checkbox input "false"
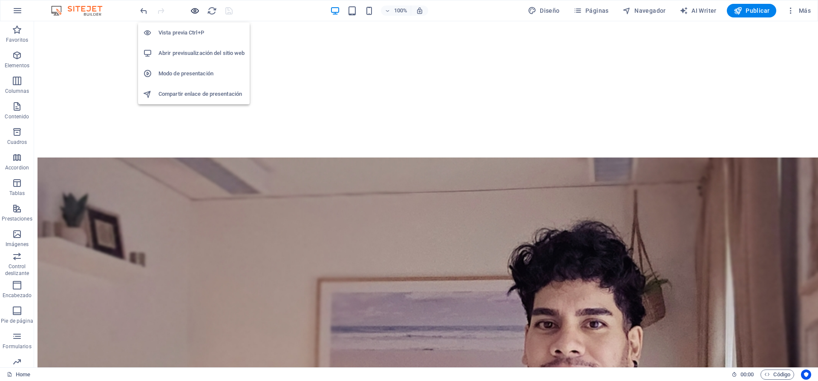
click at [193, 12] on icon "button" at bounding box center [195, 11] width 10 height 10
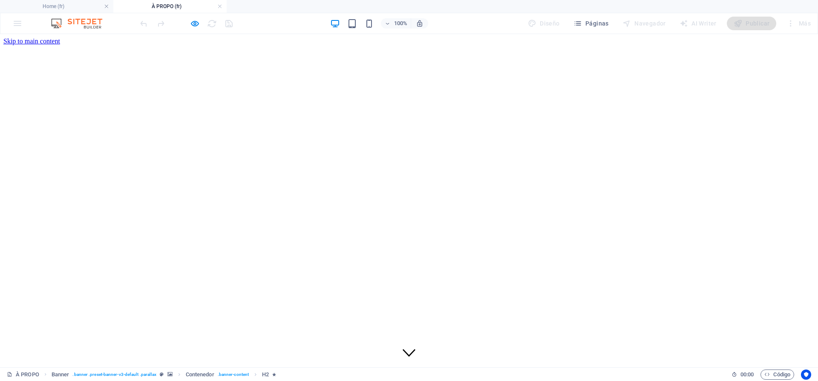
scroll to position [0, 0]
click at [220, 7] on link at bounding box center [219, 7] width 5 height 8
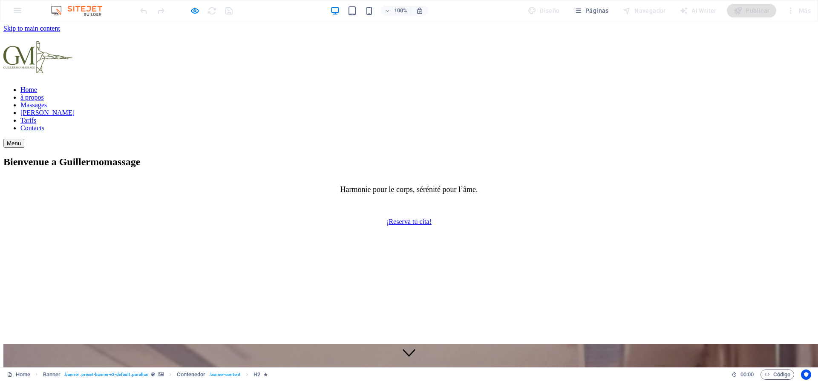
scroll to position [573, 0]
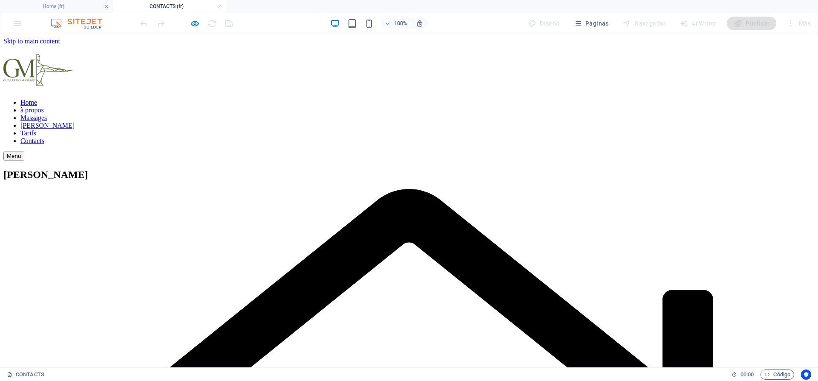
scroll to position [0, 0]
click at [507, 99] on nav "Home à propos Massages [PERSON_NAME] Contacts" at bounding box center [408, 122] width 811 height 46
click at [517, 99] on nav "Home à propos Massages [PERSON_NAME] Contacts" at bounding box center [408, 122] width 811 height 46
click at [519, 99] on nav "Home à propos Massages [PERSON_NAME] Contacts" at bounding box center [408, 122] width 811 height 46
click at [284, 99] on nav "Home à propos Massages [PERSON_NAME] Contacts" at bounding box center [408, 122] width 811 height 46
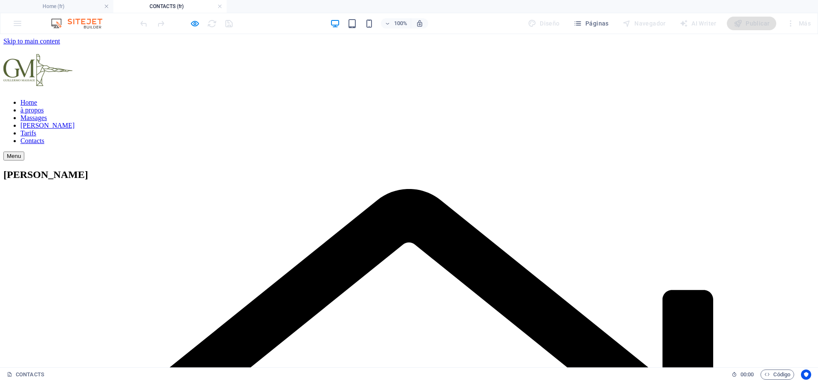
click at [287, 99] on nav "Home à propos Massages [PERSON_NAME] Contacts" at bounding box center [408, 122] width 811 height 46
click at [218, 6] on link at bounding box center [219, 7] width 5 height 8
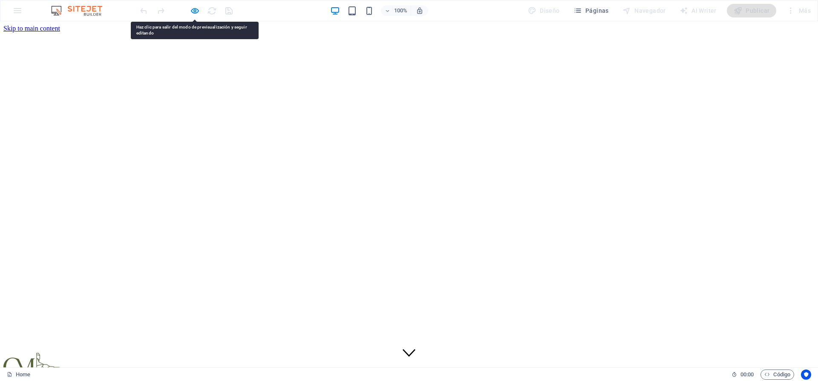
scroll to position [593, 0]
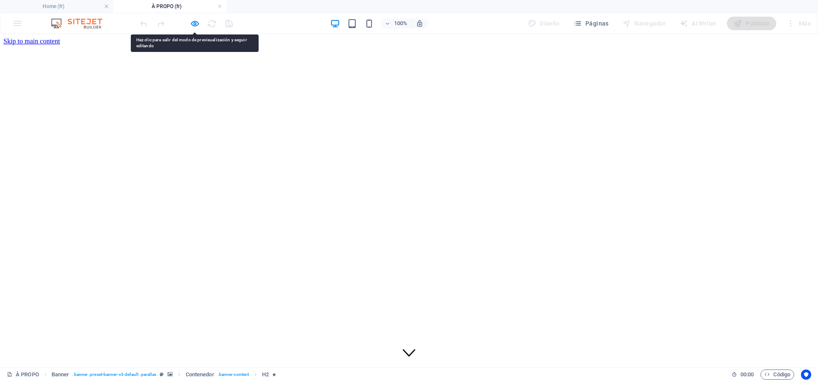
scroll to position [0, 0]
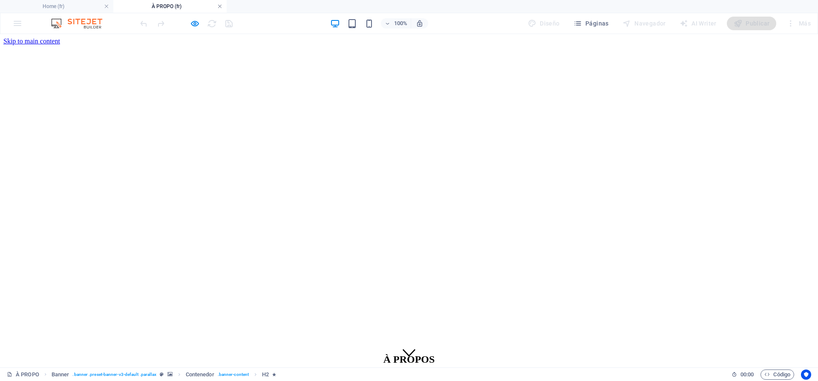
click at [222, 8] on link at bounding box center [219, 7] width 5 height 8
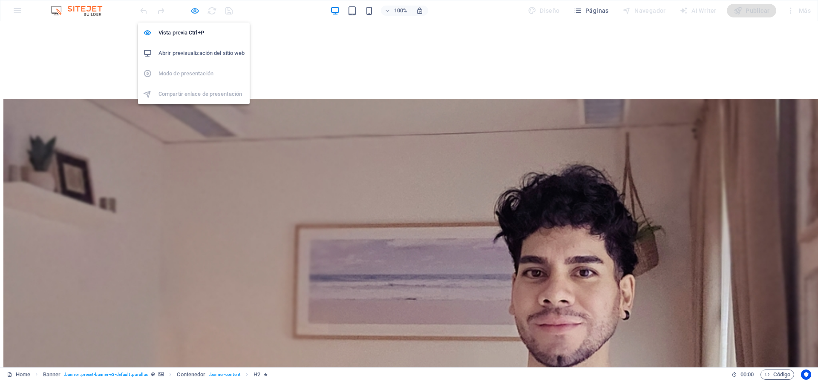
click at [193, 12] on icon "button" at bounding box center [195, 11] width 10 height 10
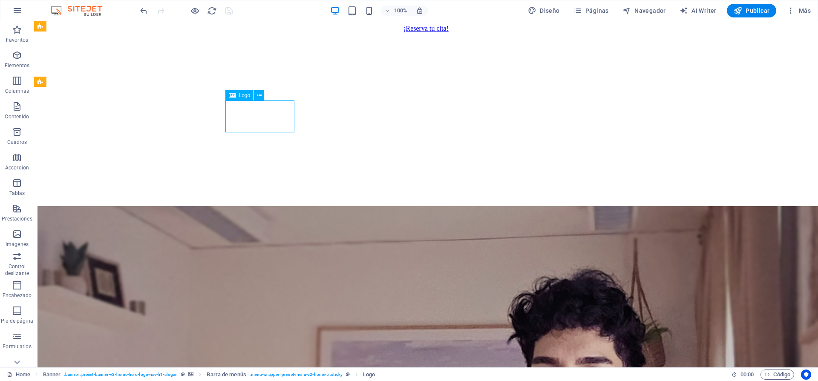
scroll to position [458, 0]
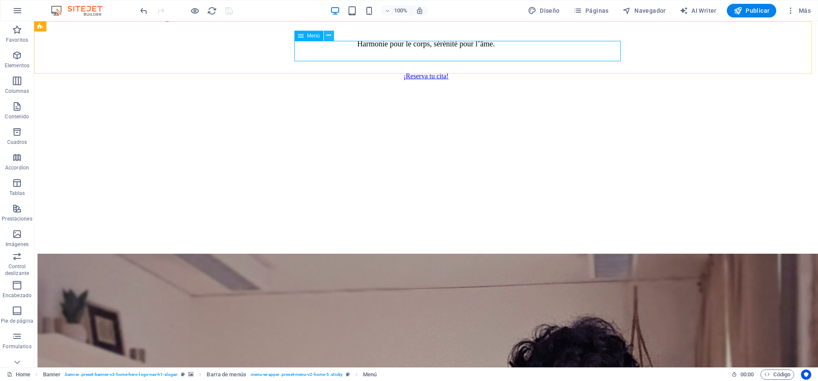
click at [327, 35] on icon at bounding box center [328, 35] width 5 height 9
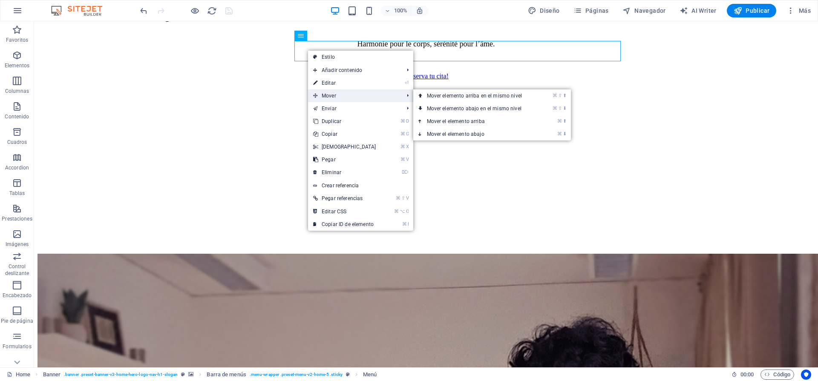
click at [331, 94] on span "Mover" at bounding box center [354, 95] width 92 height 13
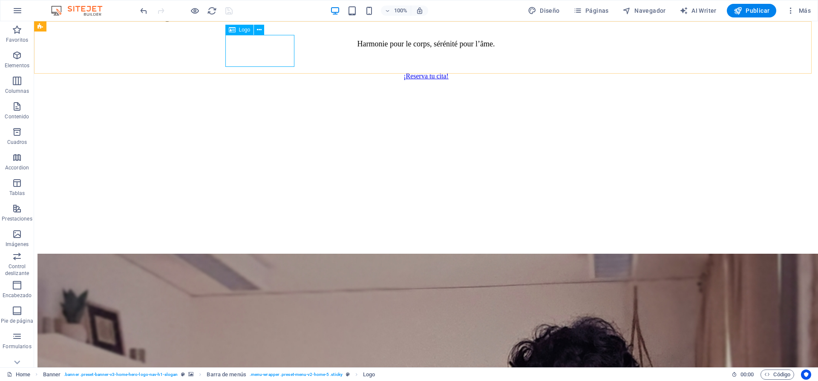
select select "px"
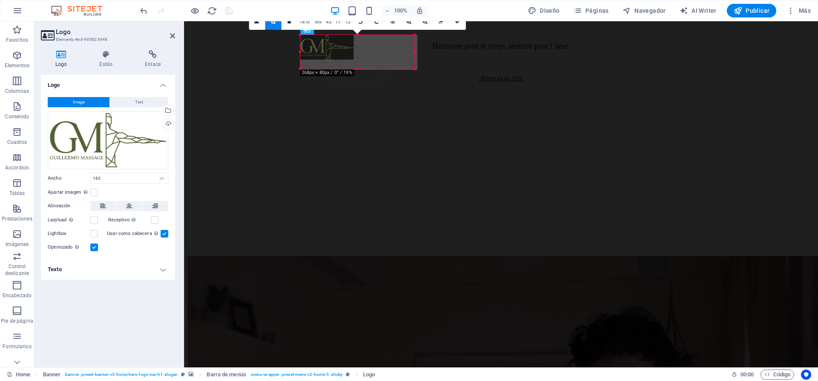
drag, startPoint x: 370, startPoint y: 66, endPoint x: 415, endPoint y: 68, distance: 45.2
click at [415, 68] on div at bounding box center [414, 69] width 5 height 5
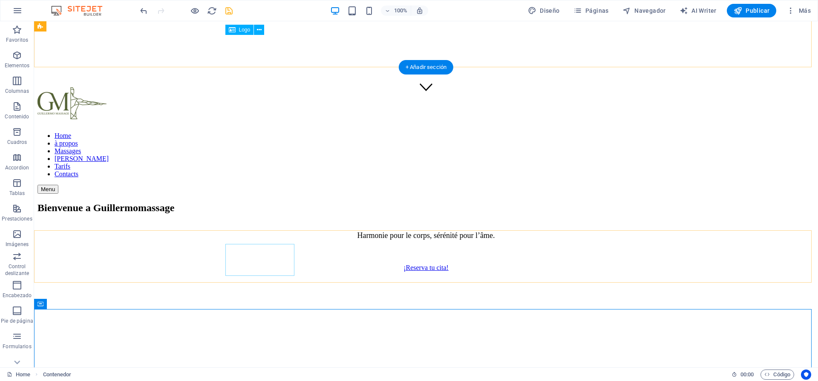
scroll to position [0, 0]
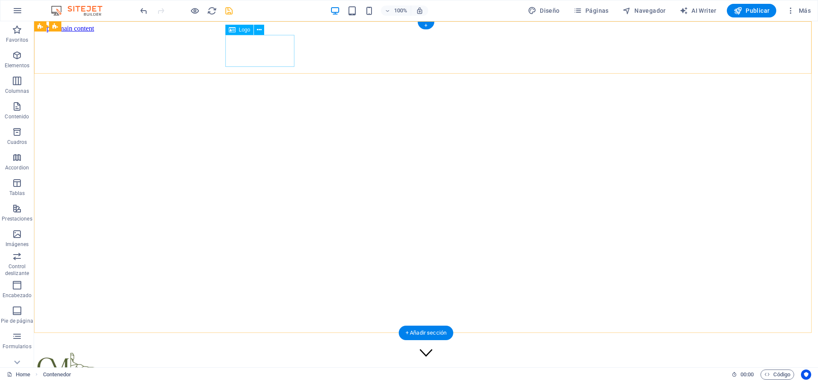
click at [276, 353] on div at bounding box center [425, 370] width 777 height 35
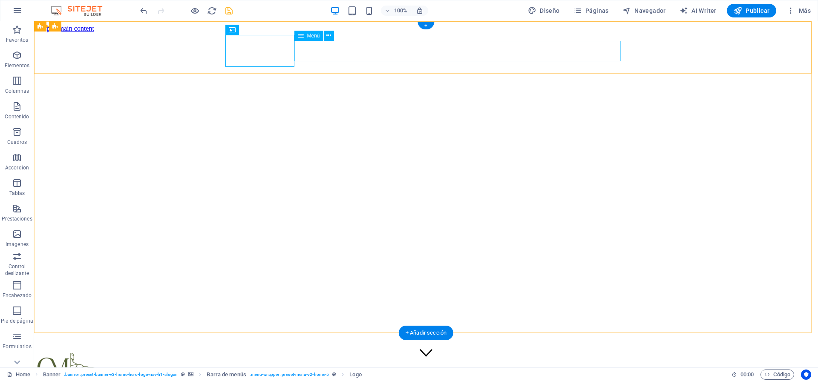
drag, startPoint x: 306, startPoint y: 56, endPoint x: 317, endPoint y: 59, distance: 11.4
click at [327, 34] on icon at bounding box center [328, 35] width 5 height 9
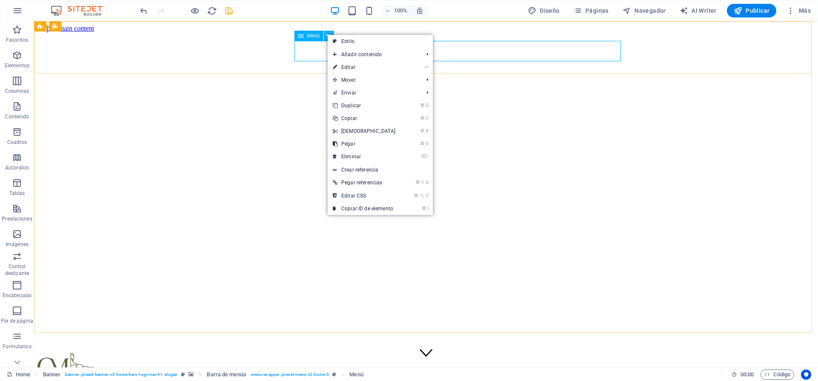
click at [327, 34] on icon at bounding box center [328, 35] width 5 height 9
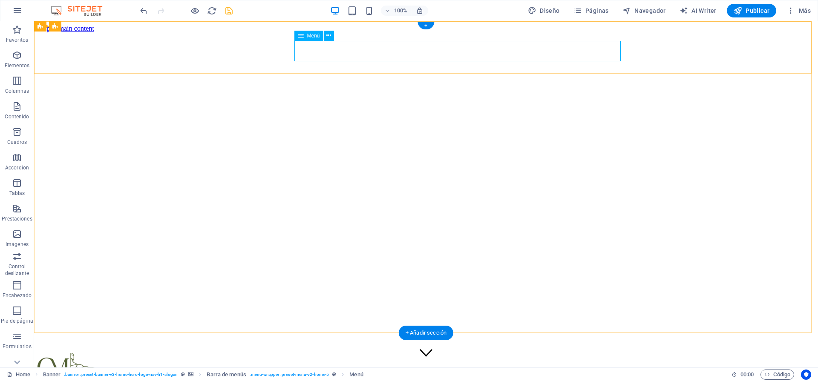
select select
select select "1"
select select
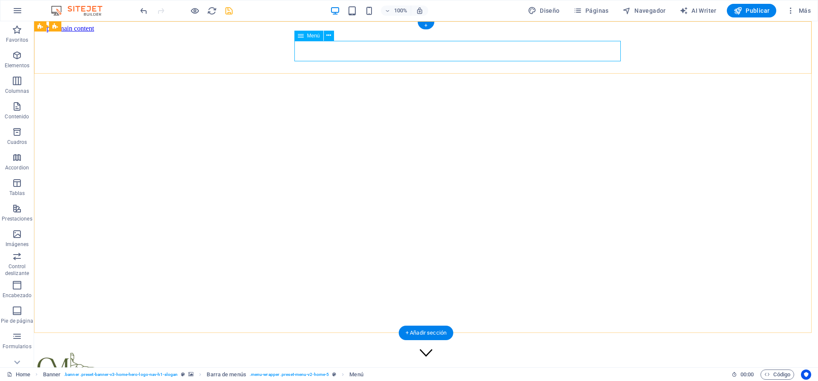
select select "6"
select select
select select "2"
select select
select select "8"
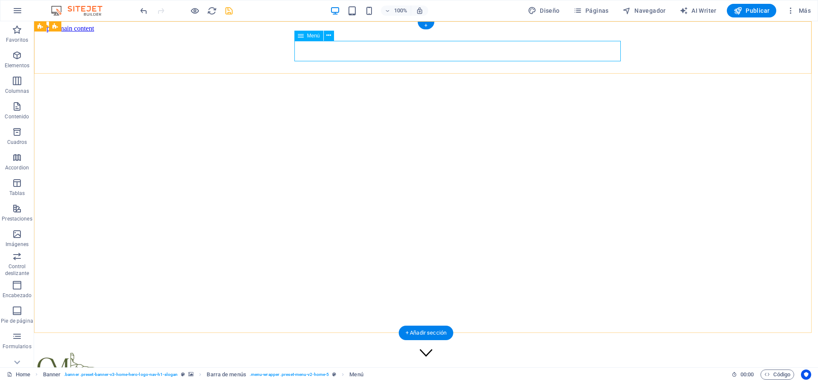
select select
select select "secondary"
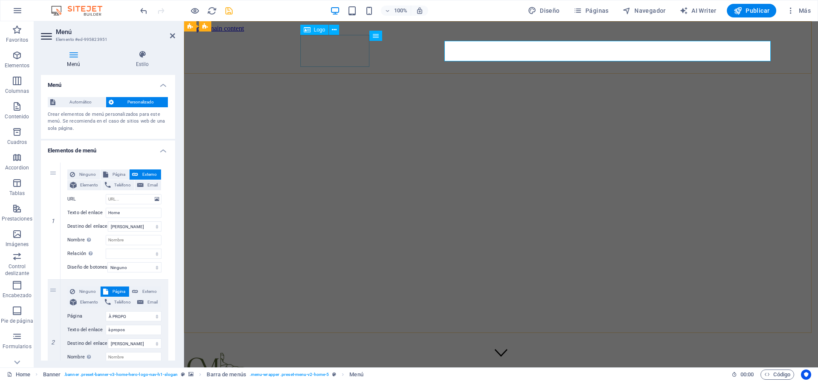
click at [303, 353] on div at bounding box center [500, 370] width 627 height 35
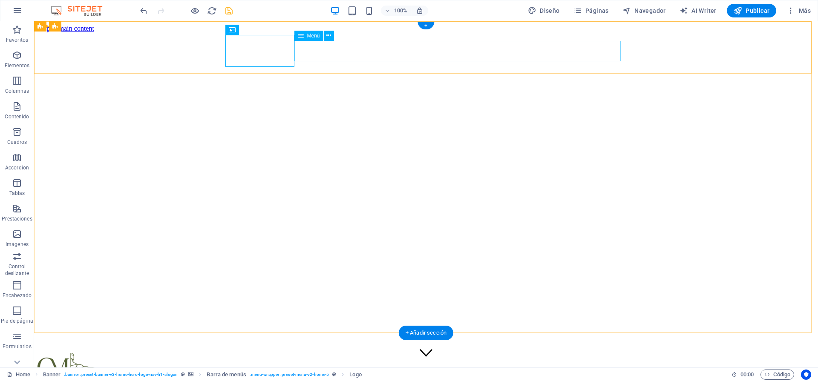
select select
select select "1"
select select
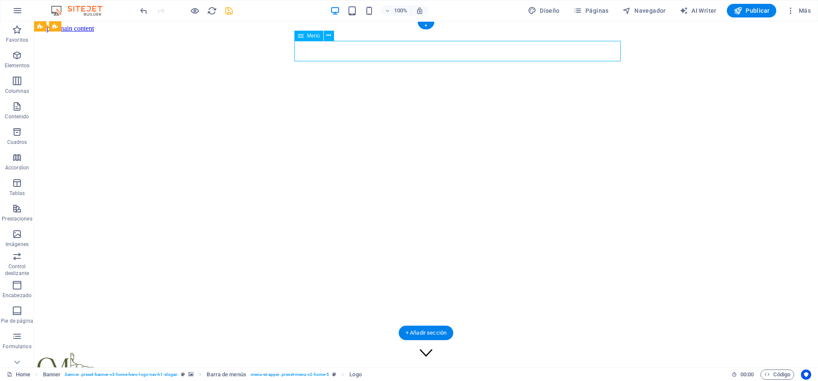
select select
select select "6"
select select
select select "2"
select select
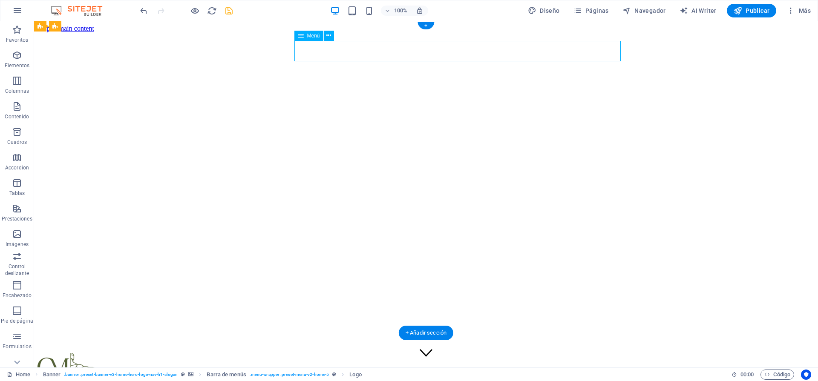
select select "8"
select select
select select "secondary"
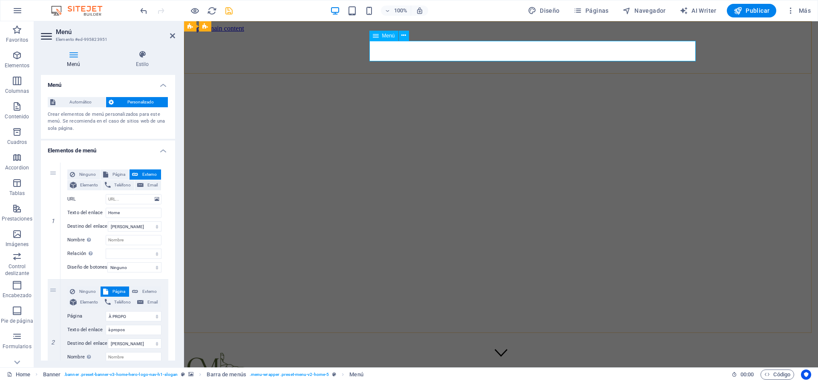
click at [84, 101] on span "Automático" at bounding box center [80, 102] width 45 height 10
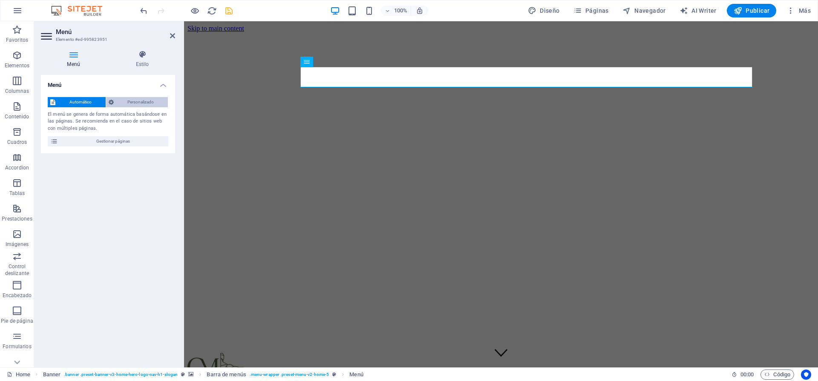
click at [123, 104] on span "Personalizado" at bounding box center [140, 102] width 49 height 10
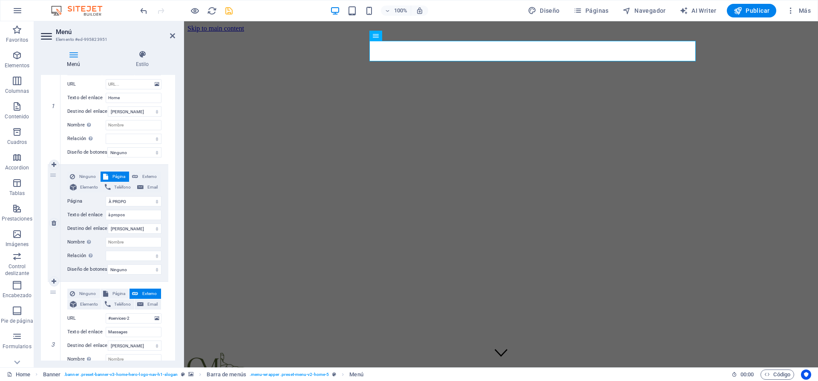
scroll to position [153, 0]
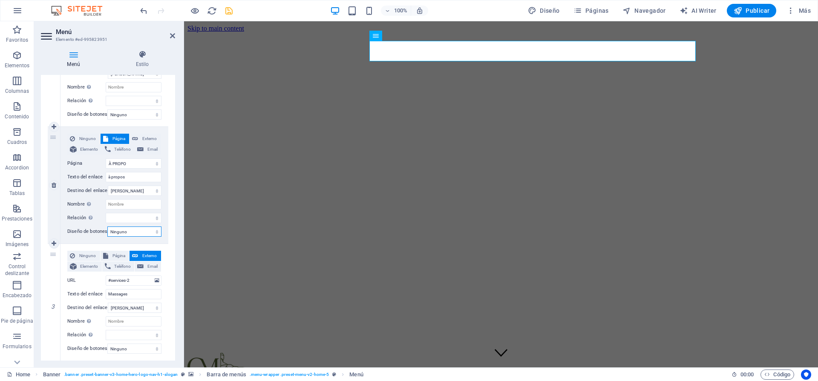
click at [136, 234] on select "Ninguno Predeterminado Principal Secundario" at bounding box center [134, 232] width 54 height 10
select select "secondary"
select select
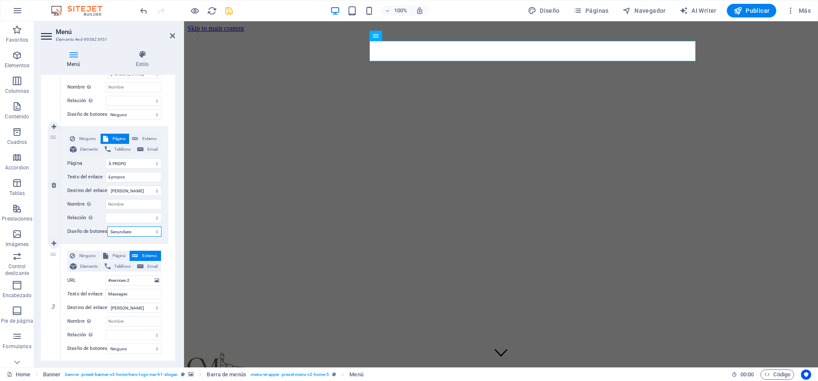
select select
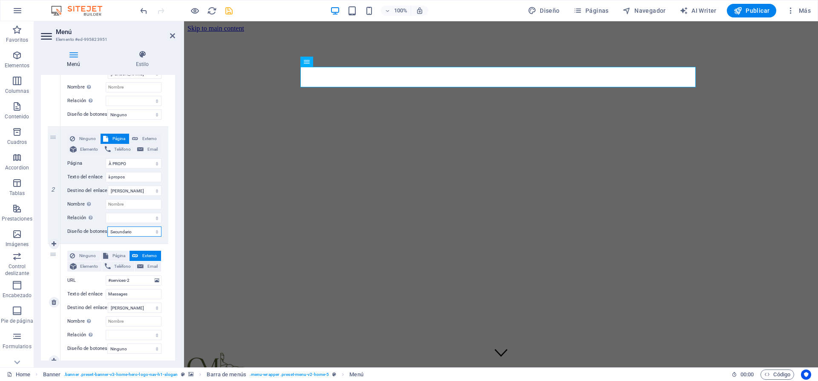
scroll to position [221, 0]
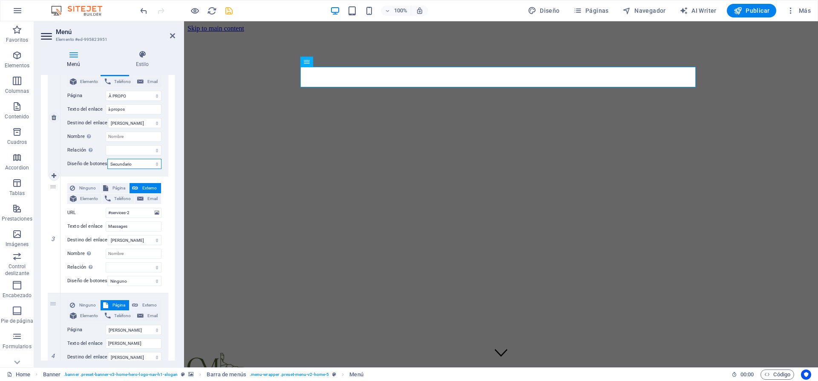
click at [146, 167] on select "Ninguno Predeterminado Principal Secundario" at bounding box center [134, 164] width 54 height 10
select select "default"
select select
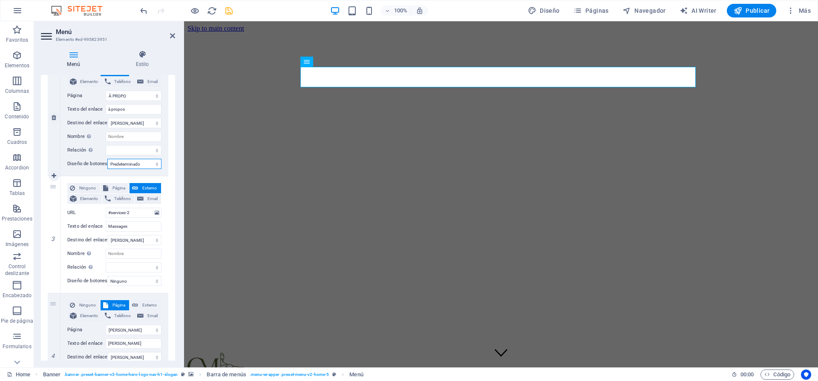
select select
click at [138, 168] on select "Ninguno Predeterminado Principal Secundario" at bounding box center [134, 164] width 54 height 10
select select
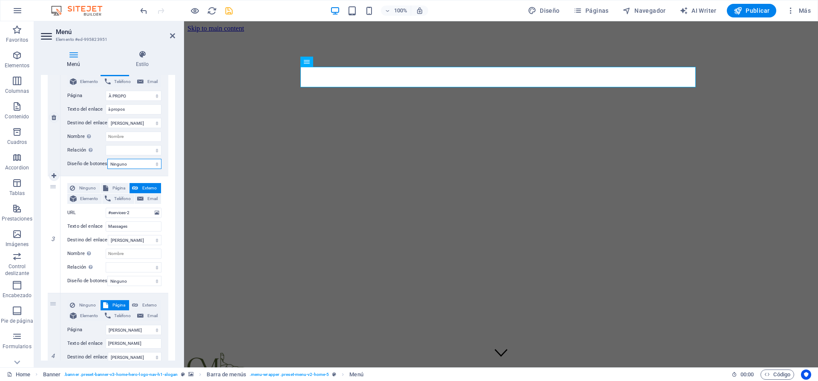
select select
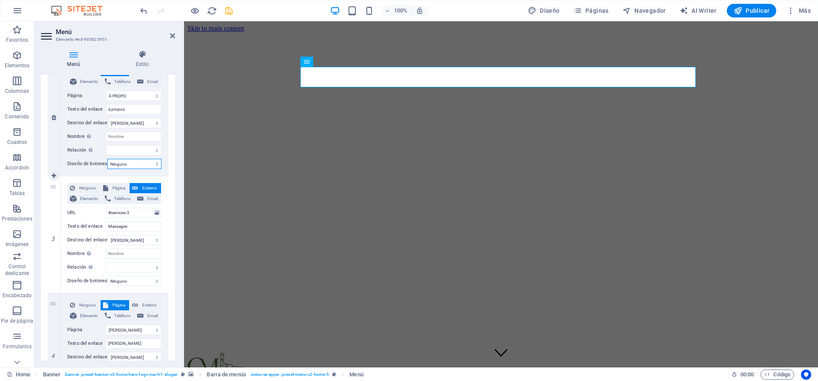
select select
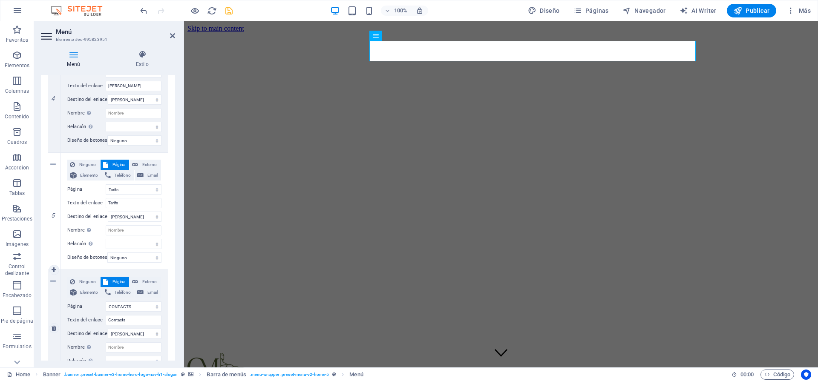
scroll to position [534, 0]
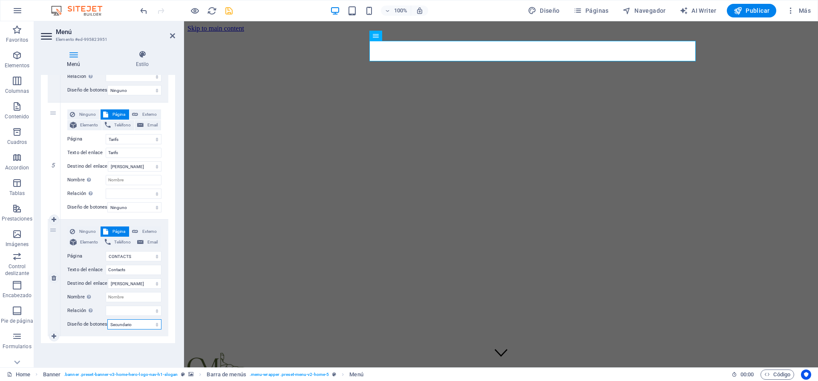
click at [145, 320] on select "Ninguno Predeterminado Principal Secundario" at bounding box center [134, 325] width 54 height 10
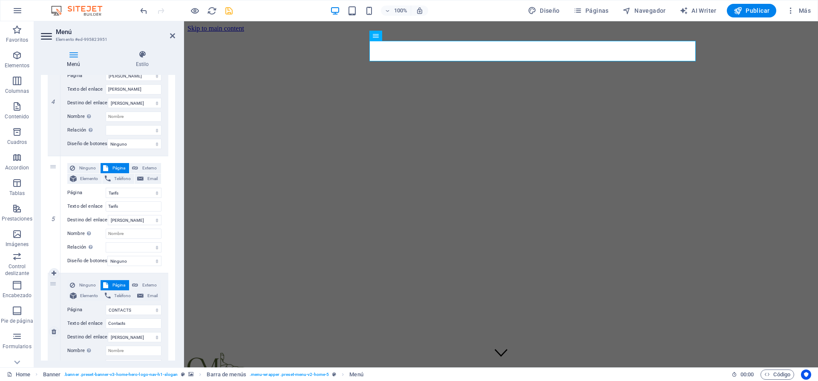
scroll to position [473, 0]
click at [92, 179] on span "Elemento" at bounding box center [89, 181] width 20 height 10
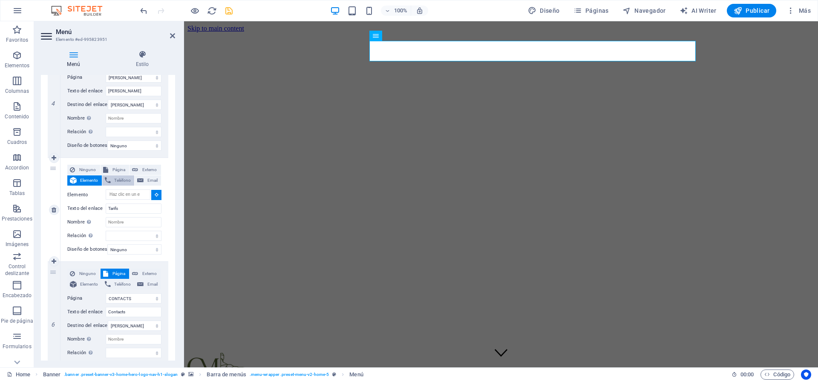
click at [116, 182] on span "Teléfono" at bounding box center [122, 181] width 19 height 10
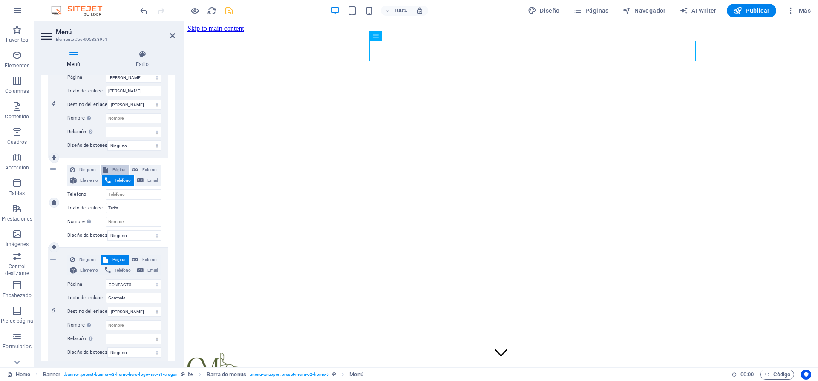
click at [117, 171] on span "Página" at bounding box center [119, 170] width 16 height 10
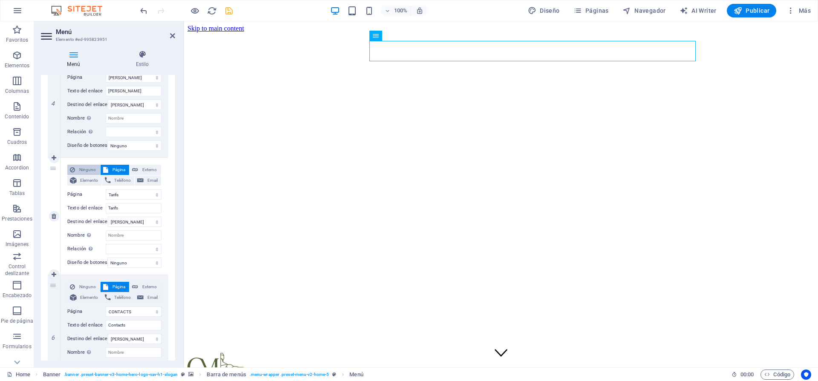
click at [95, 172] on span "Ninguno" at bounding box center [88, 170] width 20 height 10
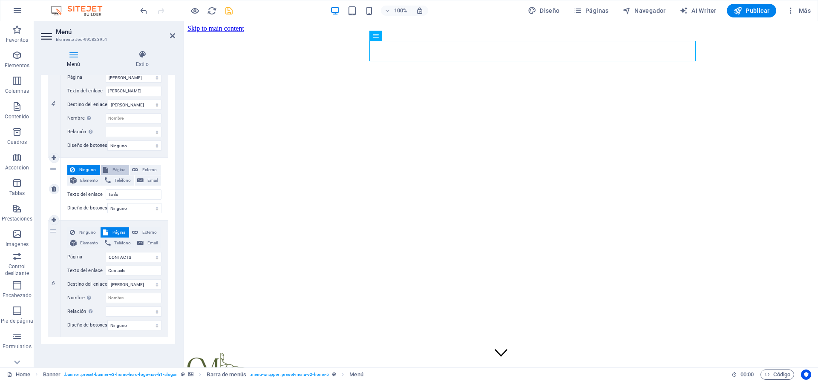
click at [111, 171] on span "Página" at bounding box center [119, 170] width 16 height 10
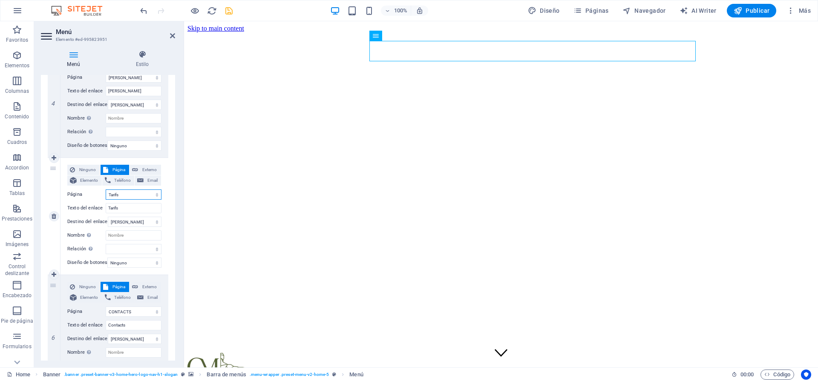
scroll to position [0, 0]
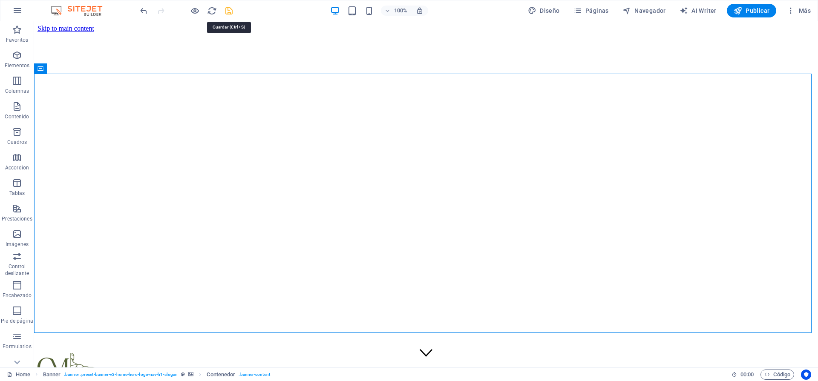
click at [228, 13] on icon "save" at bounding box center [229, 11] width 10 height 10
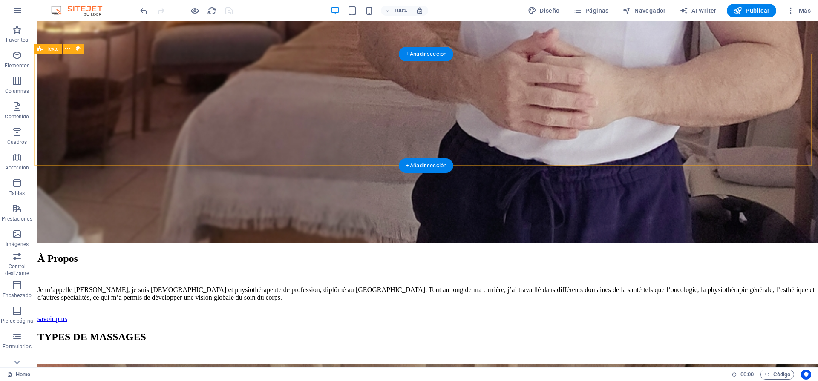
scroll to position [1078, 0]
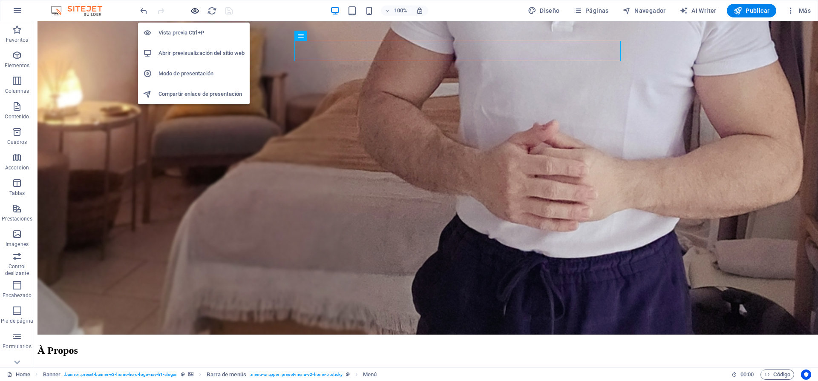
click at [194, 9] on icon "button" at bounding box center [195, 11] width 10 height 10
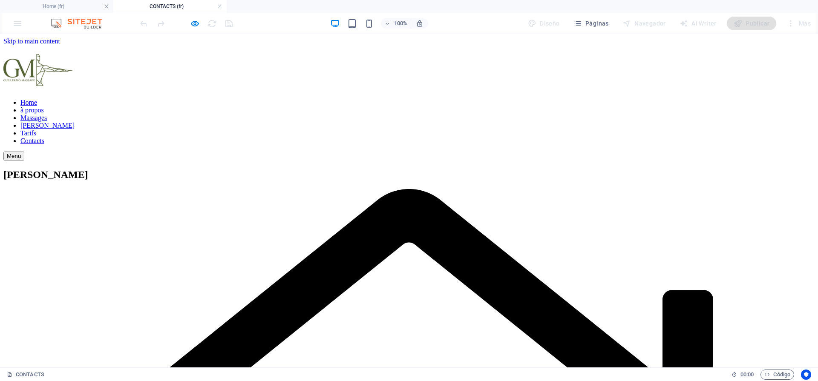
scroll to position [0, 0]
click at [493, 161] on div "Suelta el contenido aquí o Añadir elementos Pegar portapapeles" at bounding box center [408, 161] width 811 height 0
click at [196, 29] on div "Vista previa Ctrl+P Abrir previsualización del sitio web Modo de presentación C…" at bounding box center [194, 73] width 112 height 89
click at [194, 25] on icon "button" at bounding box center [195, 24] width 10 height 10
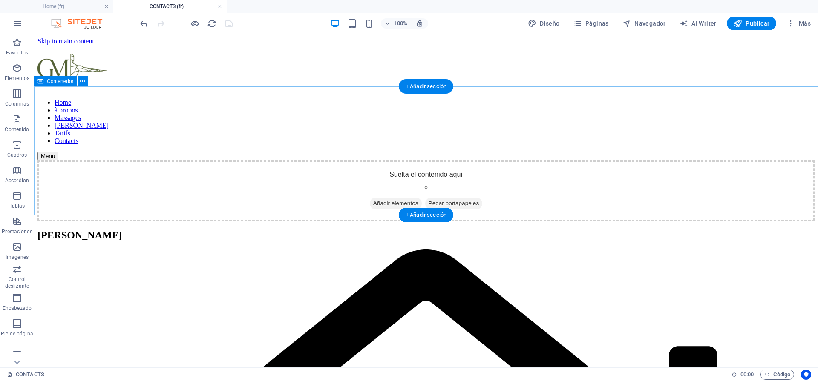
click at [400, 198] on span "Añadir elementos" at bounding box center [396, 204] width 52 height 12
click at [485, 161] on div "Suelta el contenido aquí o Añadir elementos Pegar portapapeles" at bounding box center [425, 191] width 777 height 60
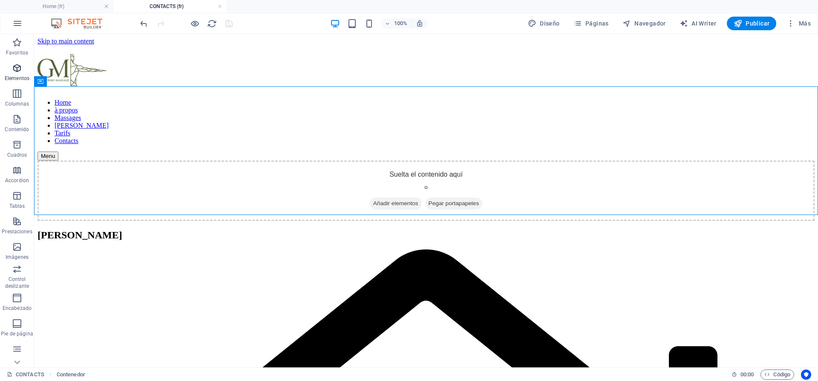
click at [19, 65] on icon "button" at bounding box center [17, 68] width 10 height 10
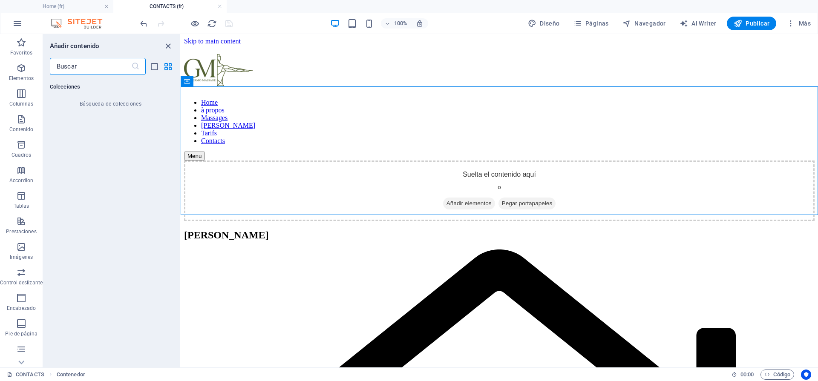
scroll to position [16375, 0]
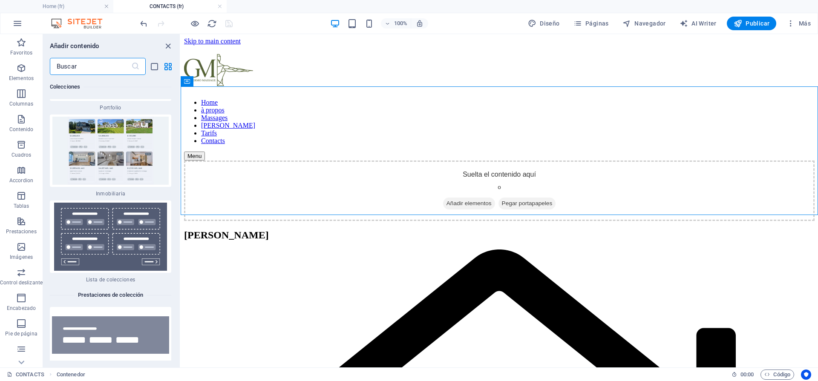
click at [112, 64] on input "text" at bounding box center [90, 66] width 81 height 17
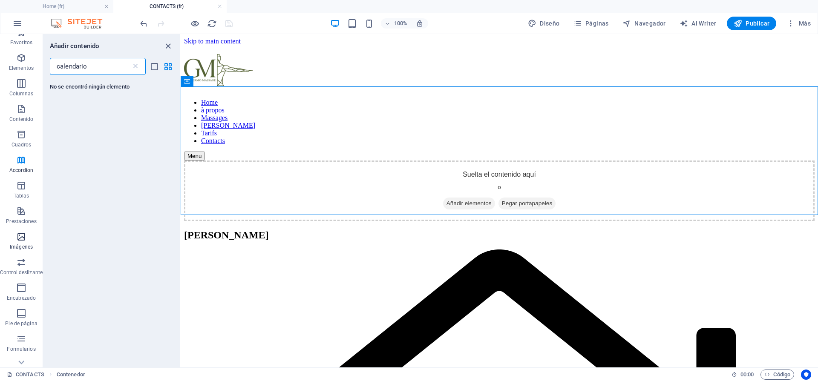
scroll to position [50, 0]
click at [25, 303] on icon "button" at bounding box center [21, 299] width 10 height 10
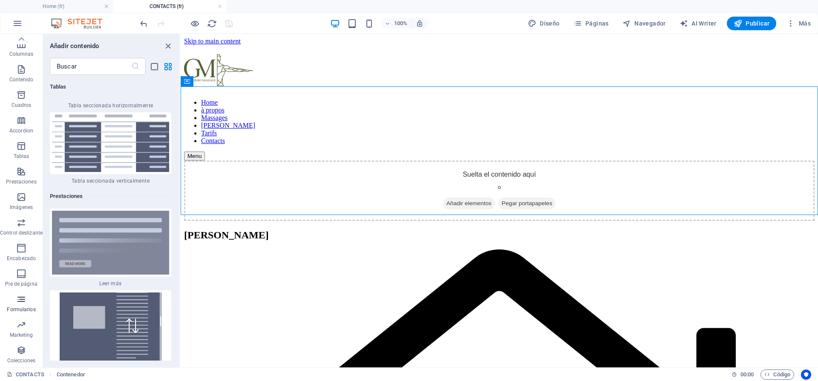
scroll to position [12629, 0]
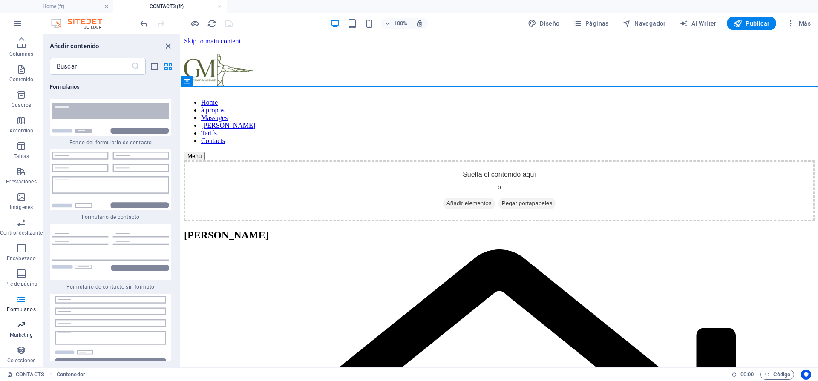
click at [22, 330] on icon "button" at bounding box center [21, 325] width 10 height 10
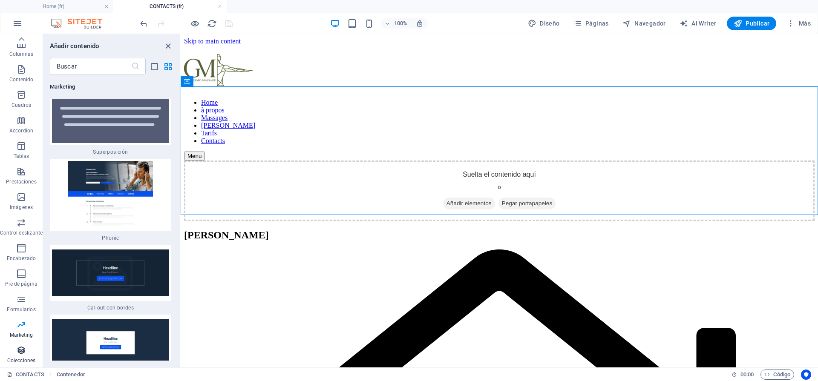
click at [21, 351] on icon "button" at bounding box center [21, 351] width 10 height 10
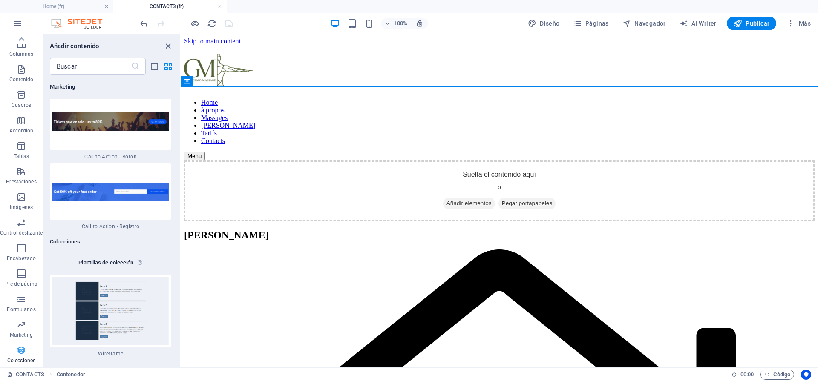
scroll to position [15879, 0]
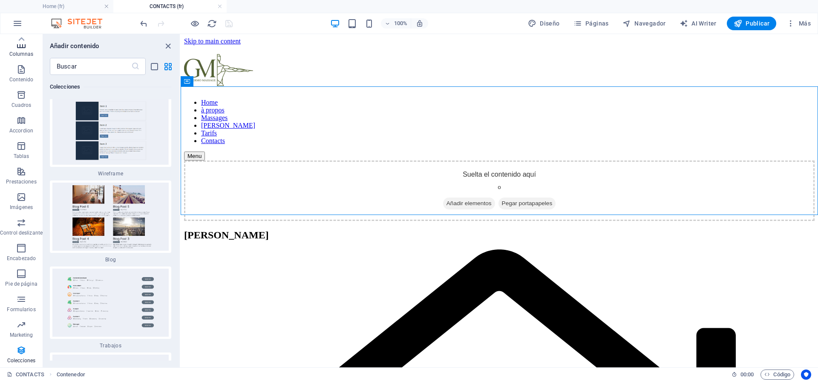
click at [21, 56] on p "Columnas" at bounding box center [21, 54] width 24 height 7
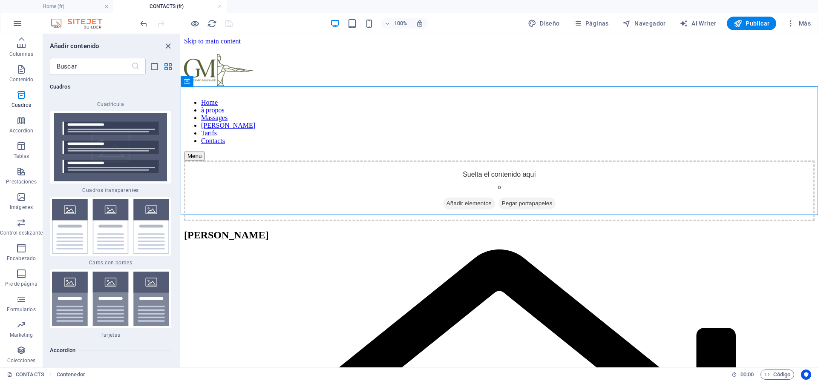
scroll to position [5037, 0]
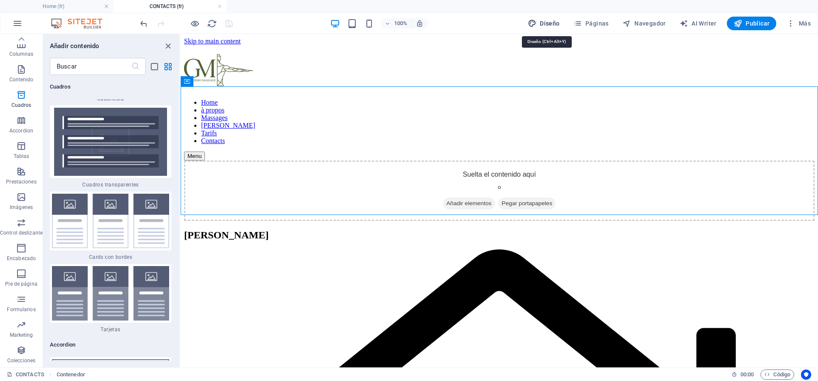
click at [542, 22] on span "Diseño" at bounding box center [544, 23] width 32 height 9
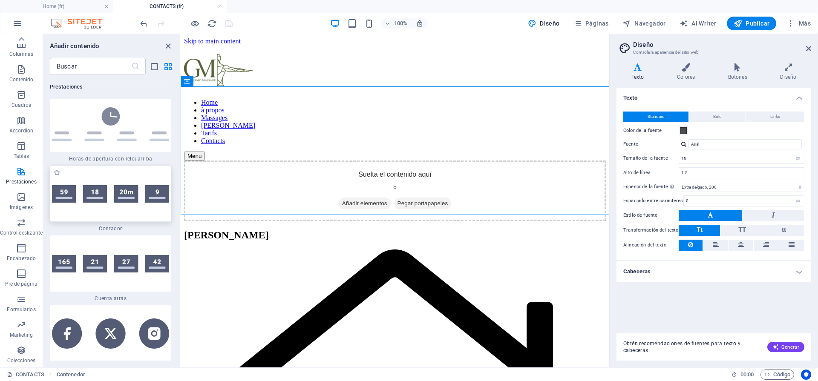
scroll to position [7485, 0]
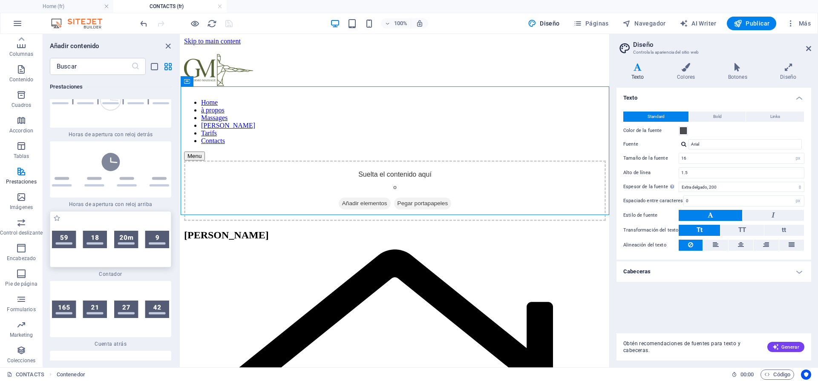
click at [126, 177] on img at bounding box center [110, 170] width 117 height 34
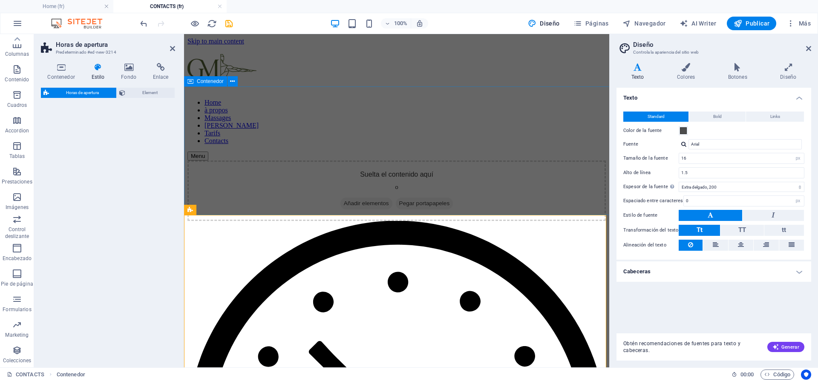
drag, startPoint x: 478, startPoint y: 184, endPoint x: 288, endPoint y: 168, distance: 191.1
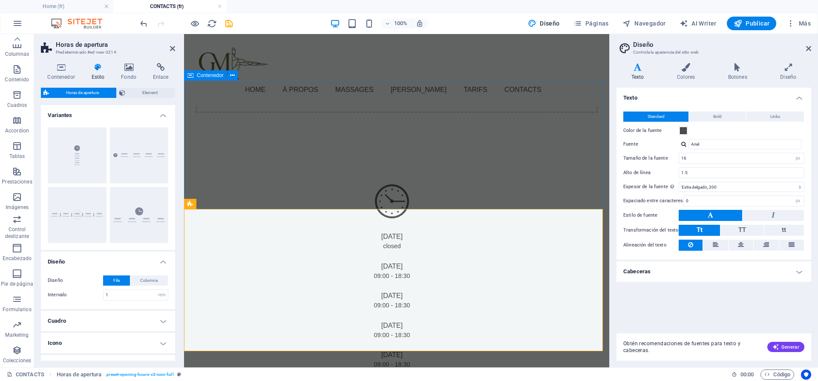
scroll to position [0, 0]
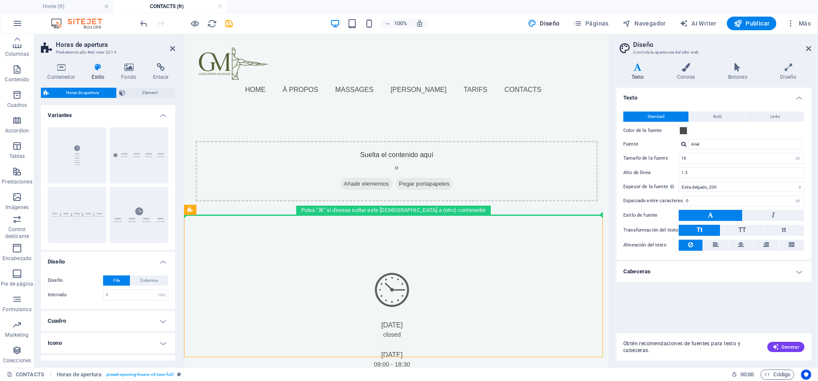
drag, startPoint x: 436, startPoint y: 237, endPoint x: 447, endPoint y: 187, distance: 51.4
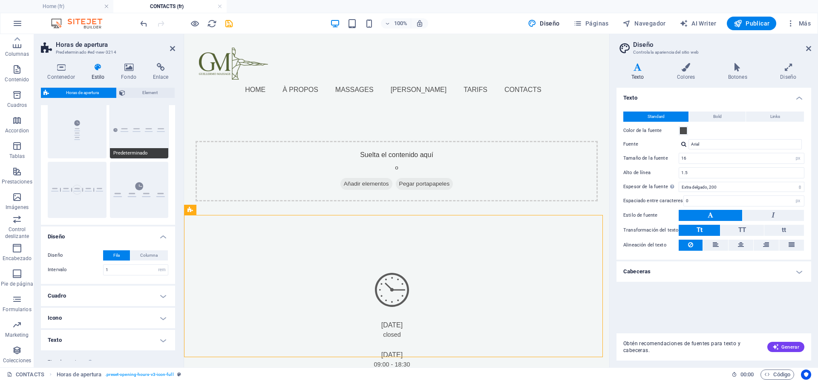
scroll to position [49, 0]
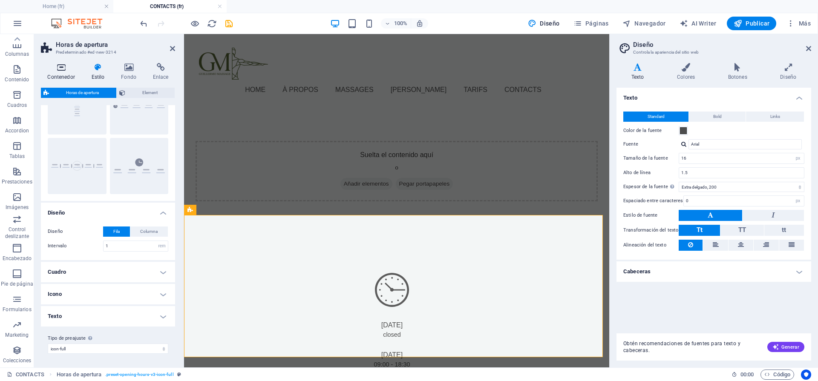
click at [66, 71] on icon at bounding box center [61, 67] width 40 height 9
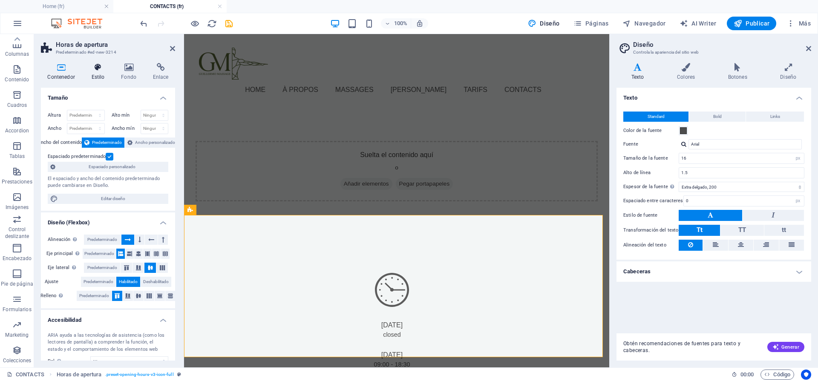
click at [105, 68] on icon at bounding box center [98, 67] width 26 height 9
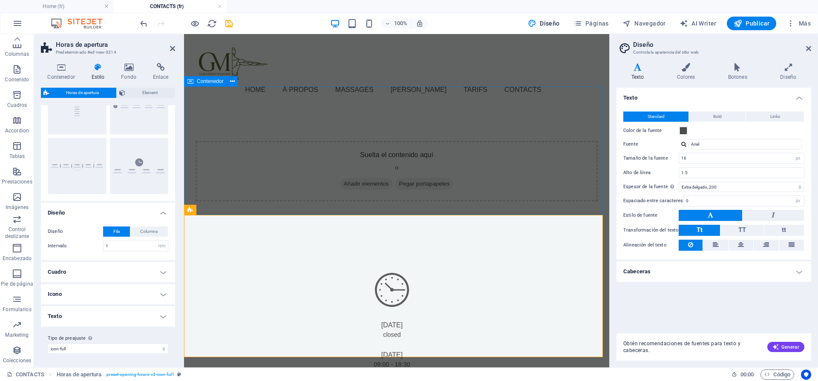
click at [433, 179] on div "Suelta el contenido aquí o Añadir elementos Pegar portapapeles" at bounding box center [397, 171] width 402 height 60
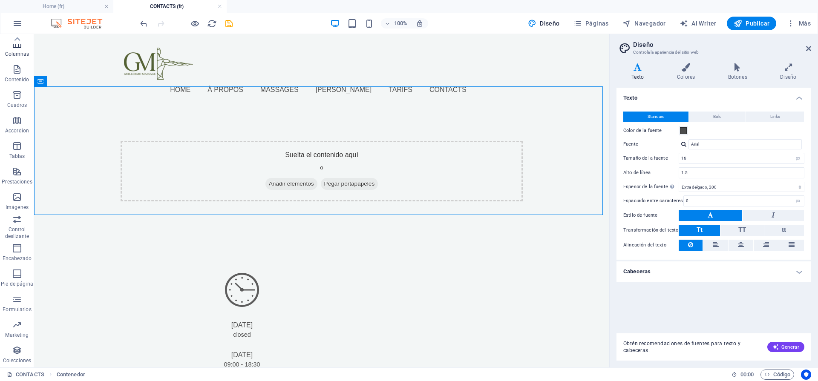
click at [20, 54] on p "Columnas" at bounding box center [17, 54] width 24 height 7
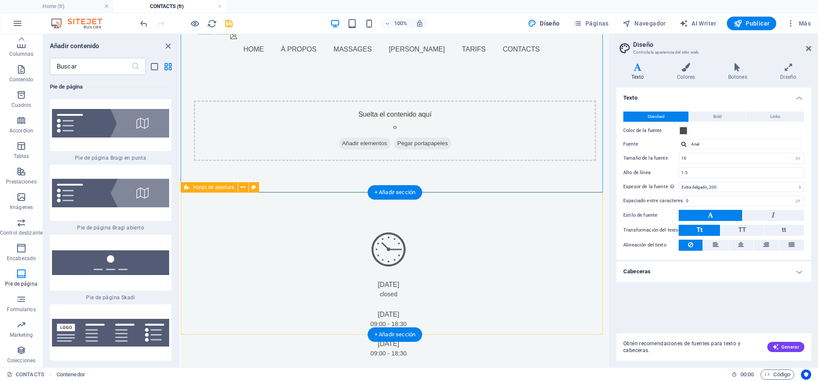
scroll to position [0, 0]
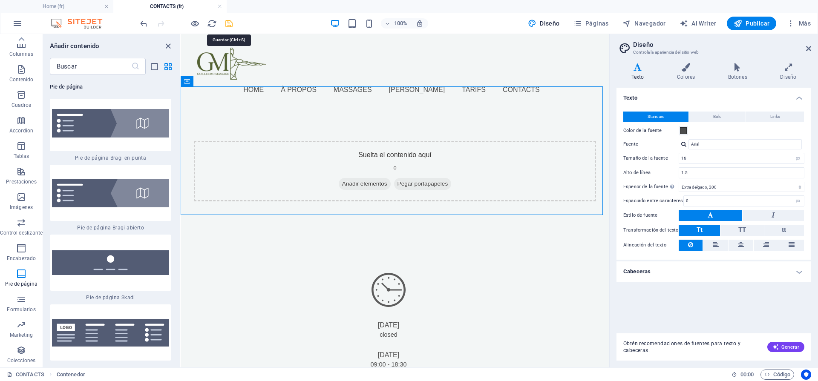
click at [231, 23] on icon "save" at bounding box center [229, 24] width 10 height 10
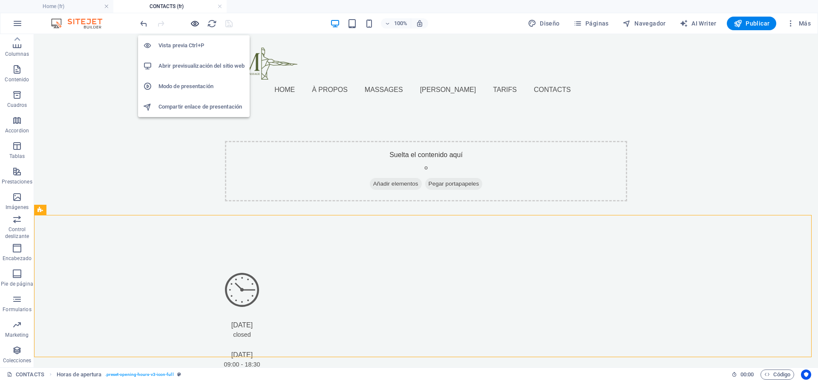
click at [194, 22] on icon "button" at bounding box center [195, 24] width 10 height 10
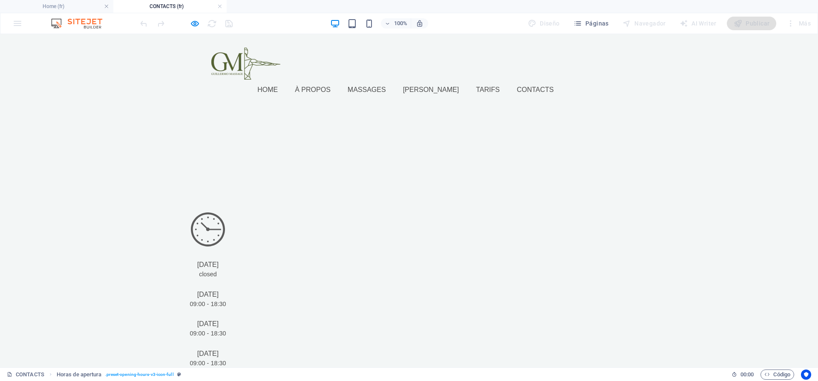
click at [285, 80] on link "Home" at bounding box center [270, 90] width 27 height 20
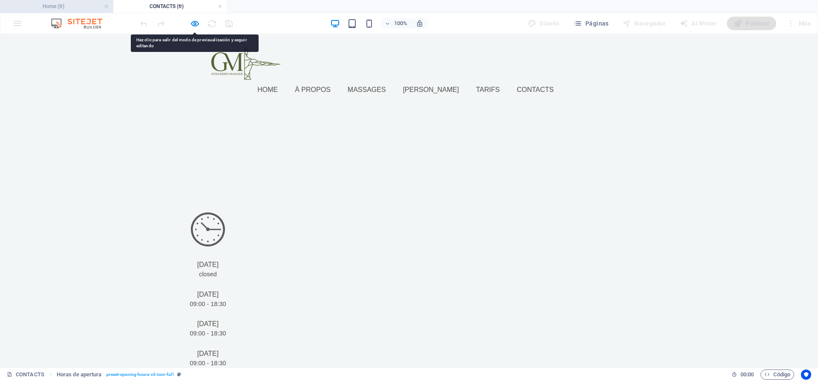
click at [54, 2] on h4 "Home (fr)" at bounding box center [56, 6] width 113 height 9
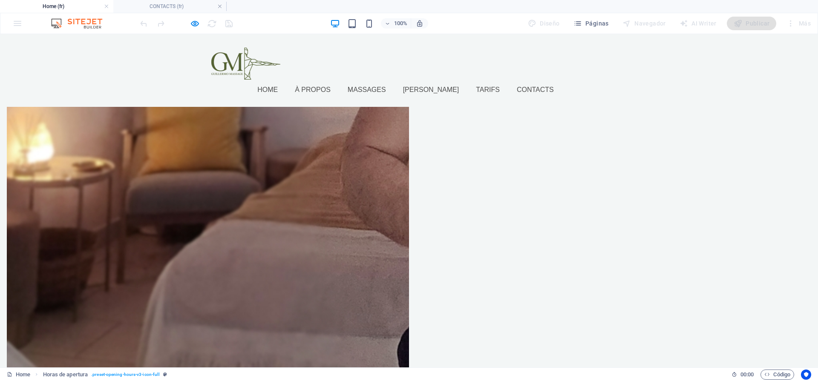
scroll to position [1067, 0]
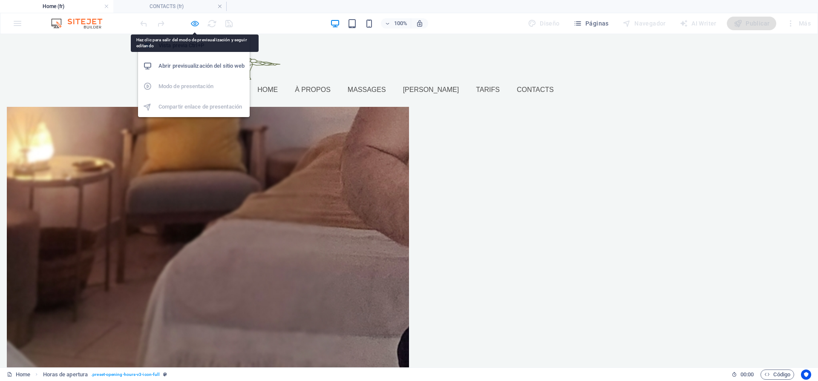
click at [191, 22] on icon "button" at bounding box center [195, 24] width 10 height 10
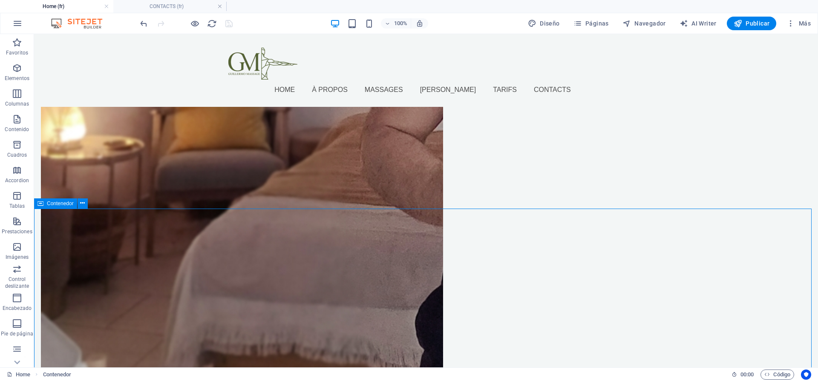
click at [47, 205] on span "Contenedor" at bounding box center [60, 203] width 27 height 5
click at [48, 204] on span "Contenedor" at bounding box center [60, 203] width 27 height 5
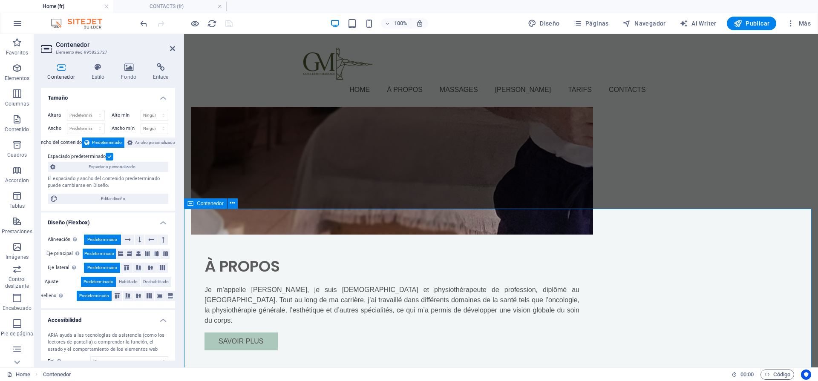
click at [230, 206] on icon at bounding box center [232, 203] width 5 height 9
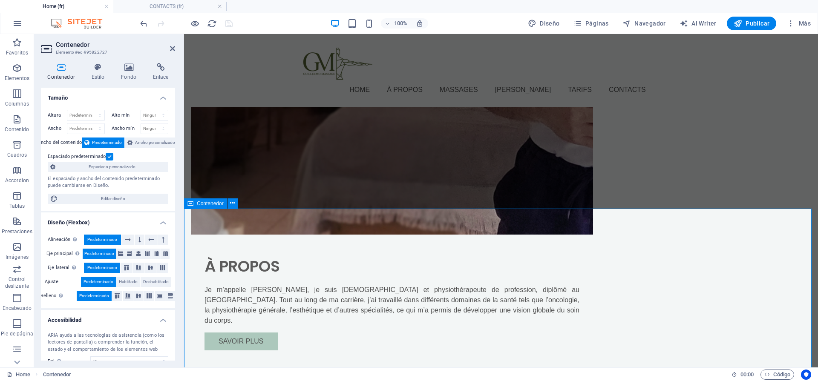
click at [20, 205] on p "Tablas" at bounding box center [17, 206] width 16 height 7
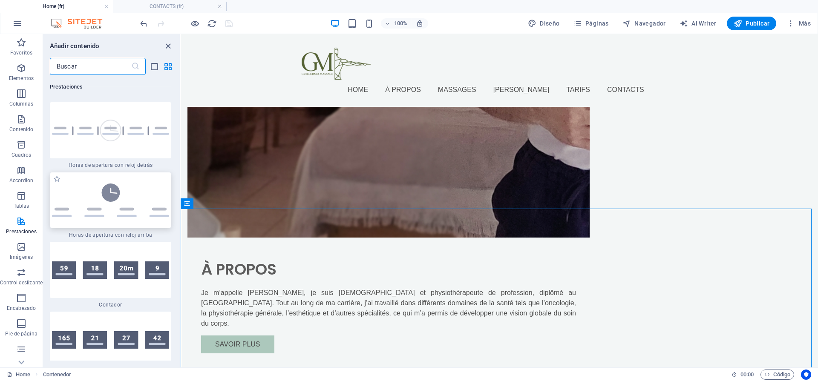
scroll to position [7458, 0]
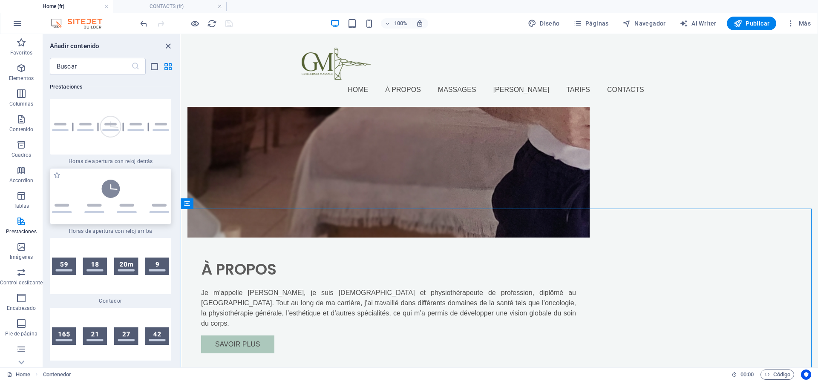
click at [132, 204] on img at bounding box center [110, 197] width 117 height 34
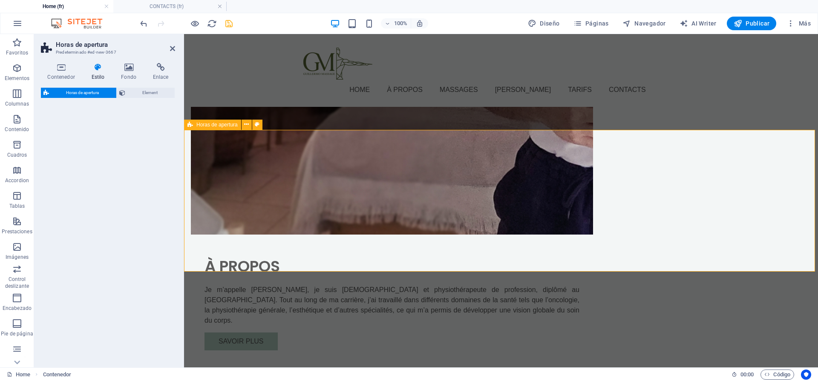
drag, startPoint x: 316, startPoint y: 238, endPoint x: 272, endPoint y: 233, distance: 44.1
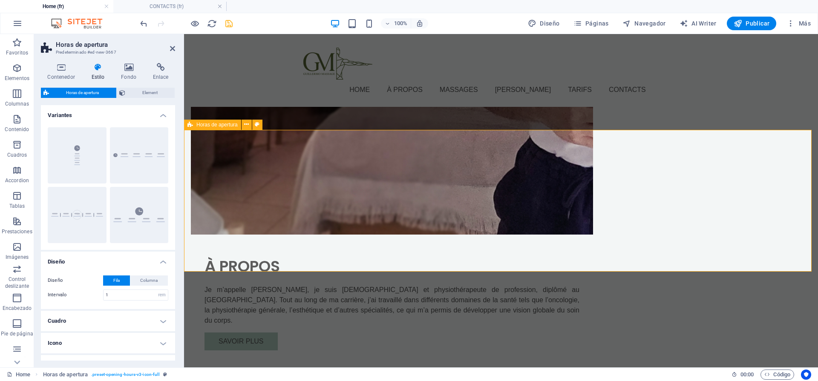
scroll to position [1459, 0]
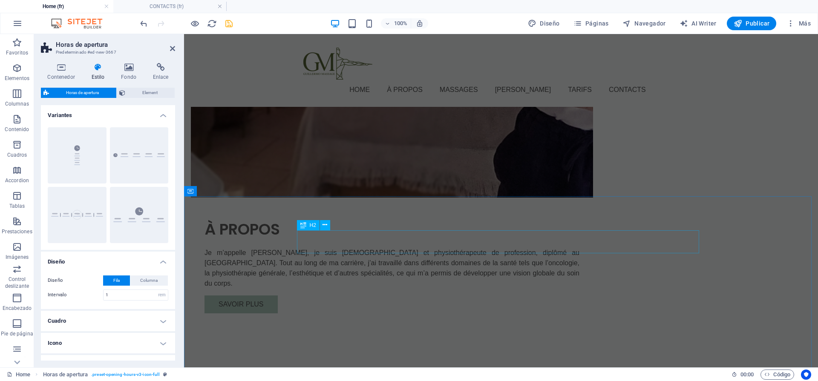
scroll to position [1153, 0]
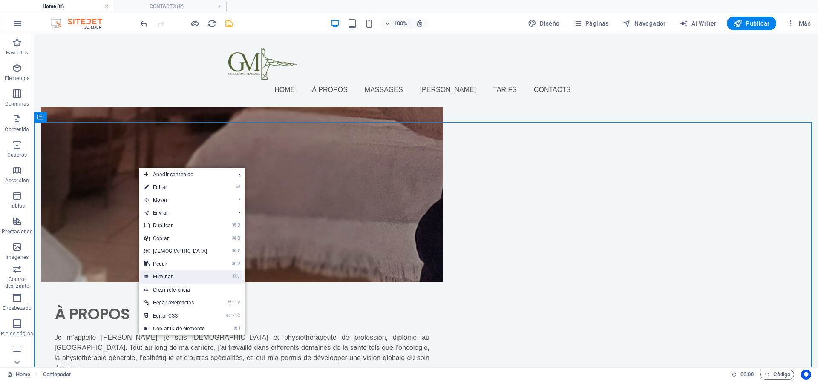
click at [170, 274] on link "⌦ Eliminar" at bounding box center [175, 277] width 73 height 13
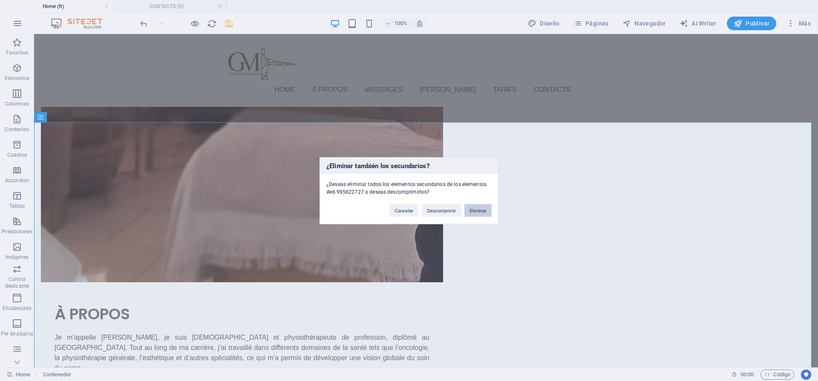
click at [484, 207] on button "Eliminar" at bounding box center [477, 210] width 27 height 13
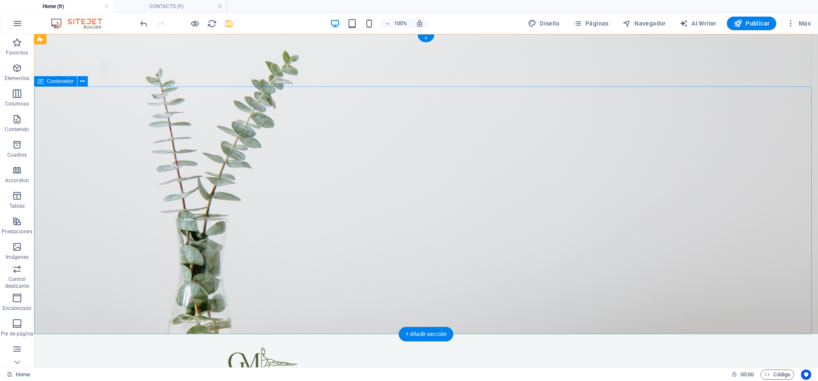
scroll to position [12, 0]
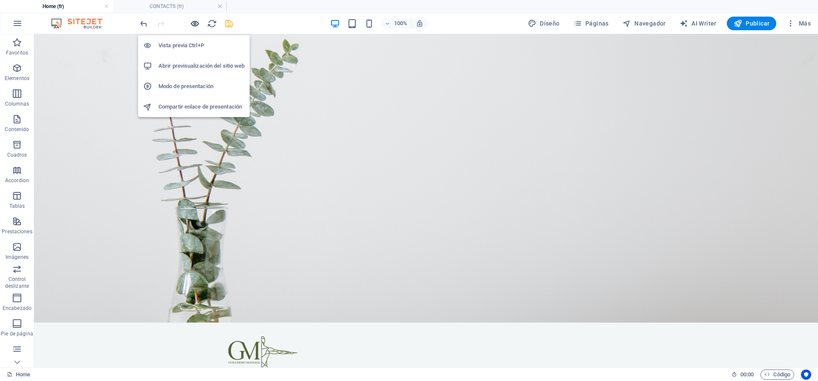
click at [193, 28] on icon "button" at bounding box center [195, 24] width 10 height 10
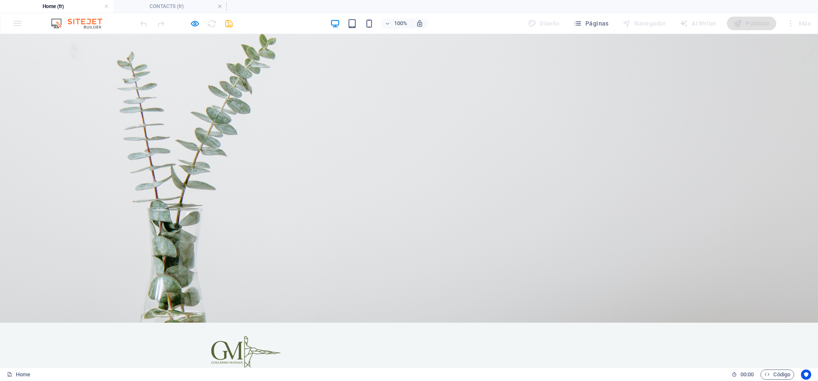
click at [458, 369] on link "[PERSON_NAME]" at bounding box center [434, 379] width 63 height 20
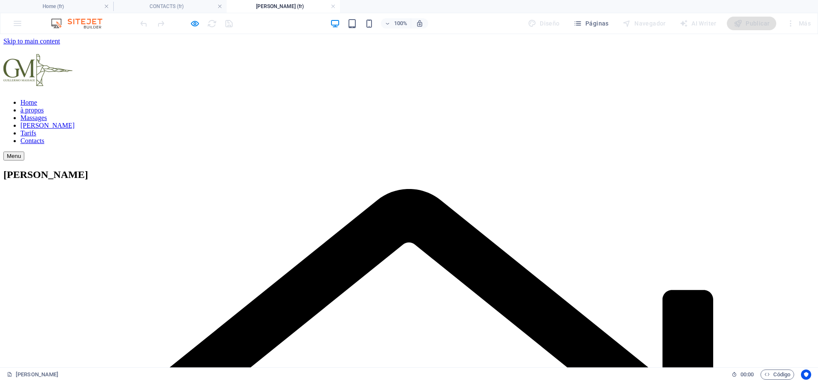
scroll to position [0, 0]
click at [193, 24] on icon "button" at bounding box center [195, 24] width 10 height 10
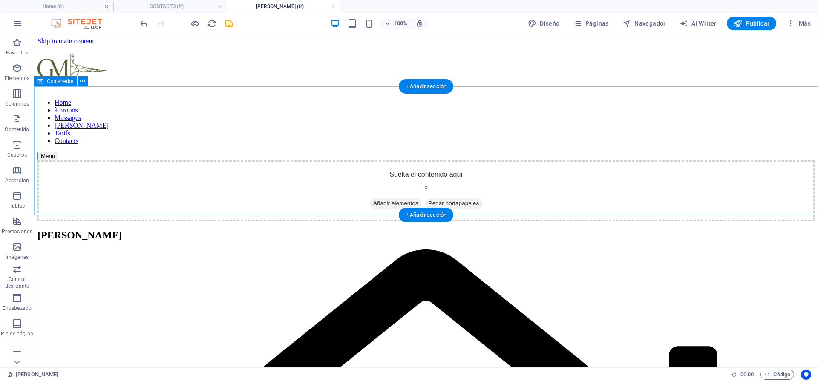
click at [405, 198] on span "Añadir elementos" at bounding box center [396, 204] width 52 height 12
click at [406, 198] on span "Añadir elementos" at bounding box center [396, 204] width 52 height 12
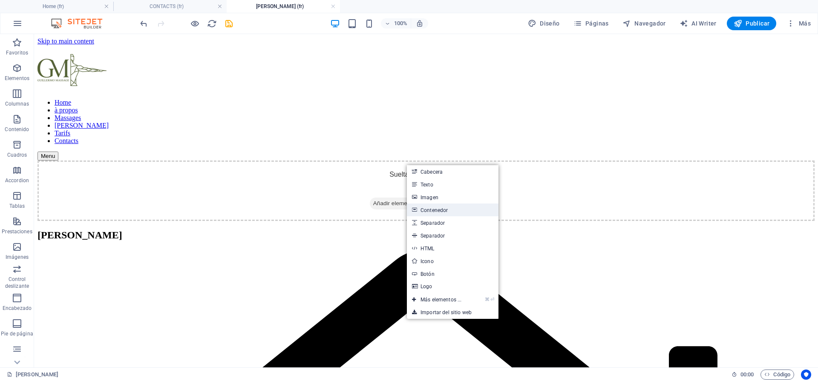
click at [472, 212] on link "Contenedor" at bounding box center [453, 210] width 92 height 13
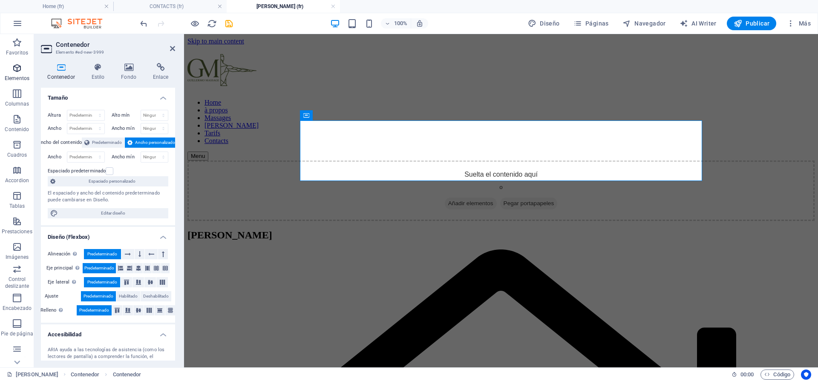
click at [25, 80] on p "Elementos" at bounding box center [17, 78] width 25 height 7
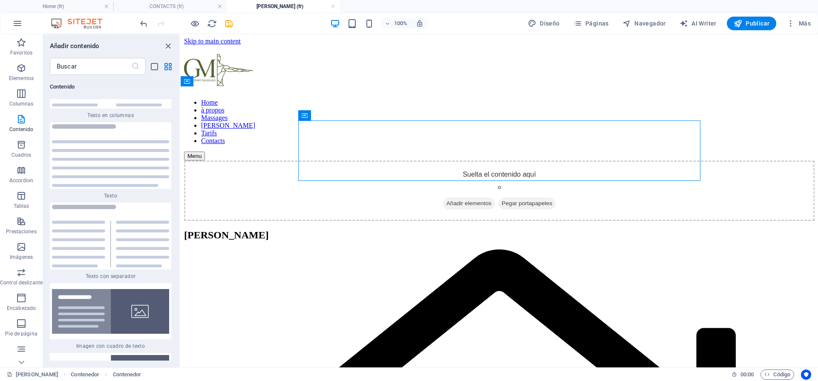
scroll to position [3108, 0]
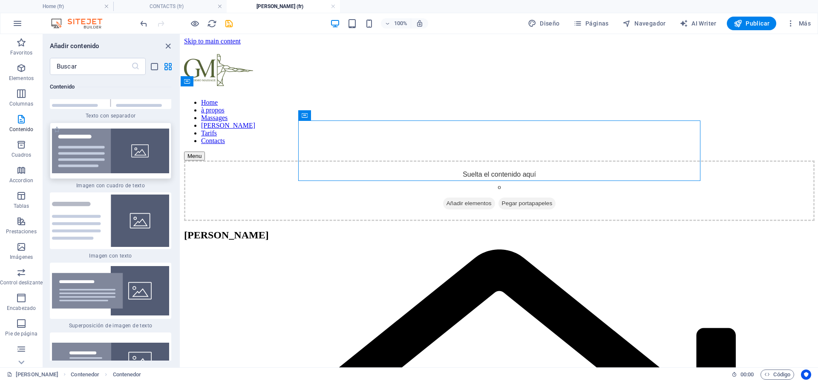
drag, startPoint x: 125, startPoint y: 173, endPoint x: 326, endPoint y: 203, distance: 202.9
click at [125, 173] on img at bounding box center [110, 151] width 117 height 45
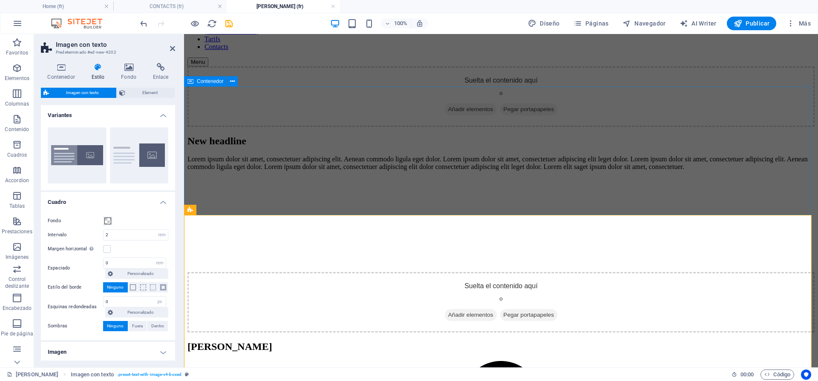
scroll to position [0, 0]
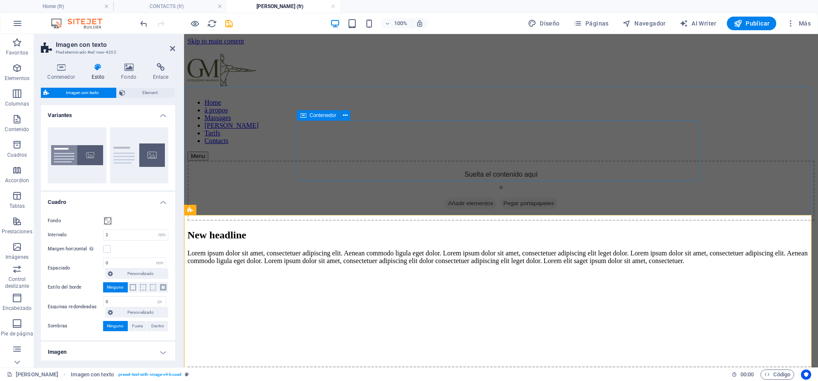
click at [475, 198] on span "Añadir elementos" at bounding box center [471, 204] width 52 height 12
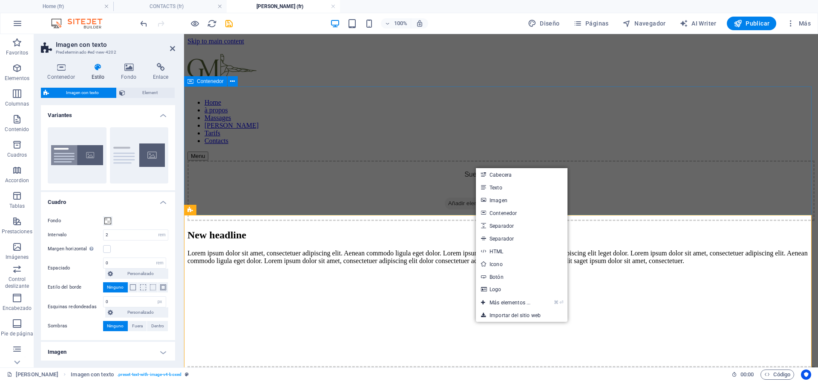
click at [375, 193] on div "Suelta el contenido aquí o Añadir elementos Pegar portapapeles" at bounding box center [500, 191] width 627 height 60
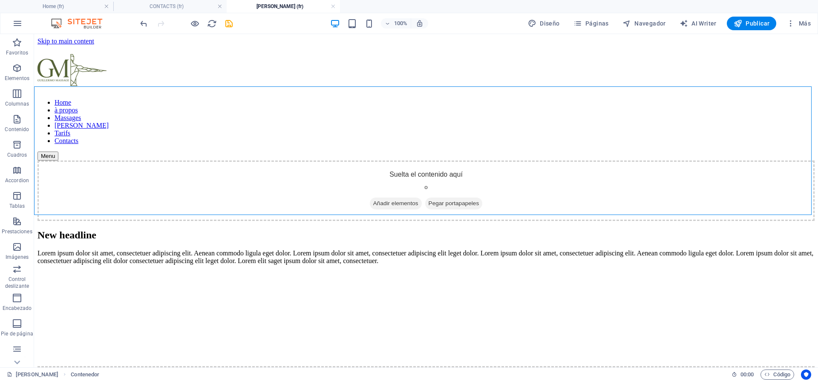
click at [370, 200] on div "Suelta el contenido aquí o Añadir elementos Pegar portapapeles" at bounding box center [425, 191] width 777 height 60
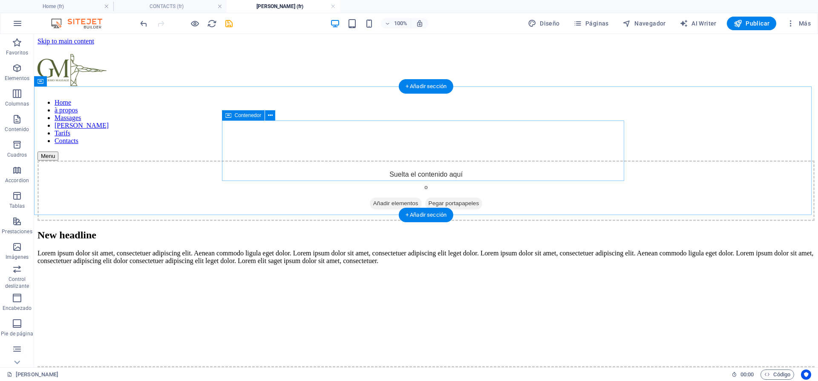
click at [389, 198] on span "Añadir elementos" at bounding box center [396, 204] width 52 height 12
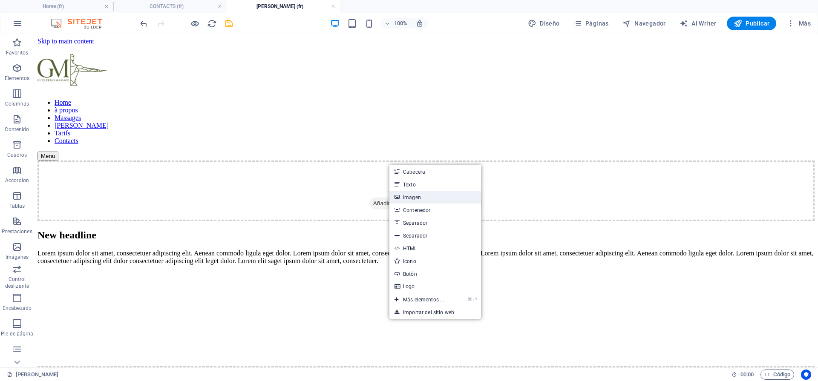
click at [399, 195] on icon at bounding box center [397, 197] width 4 height 13
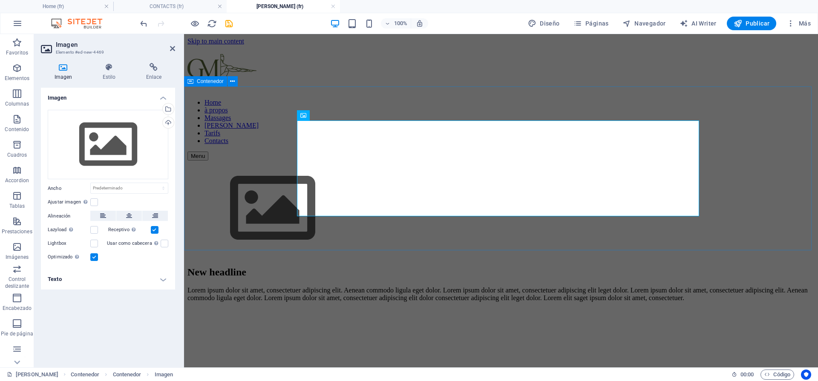
click at [343, 231] on div at bounding box center [500, 210] width 627 height 98
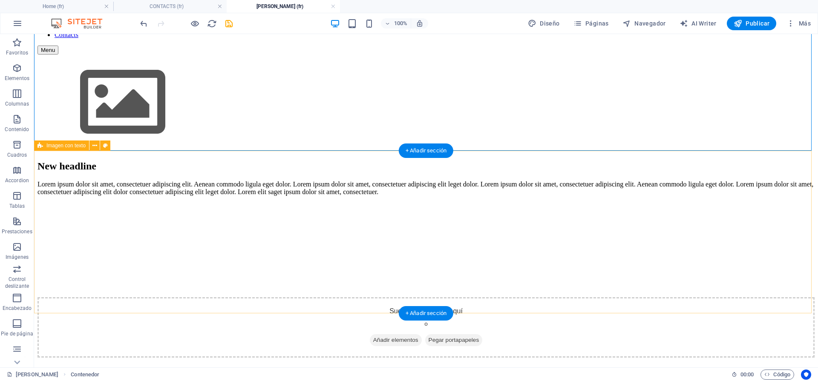
scroll to position [143, 0]
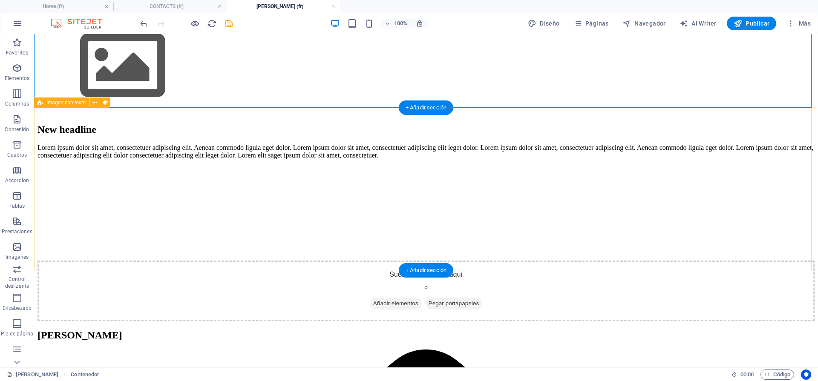
click at [745, 219] on div "New headline Lorem ipsum dolor sit amet, consectetuer adipiscing elit. Aenean c…" at bounding box center [425, 222] width 777 height 197
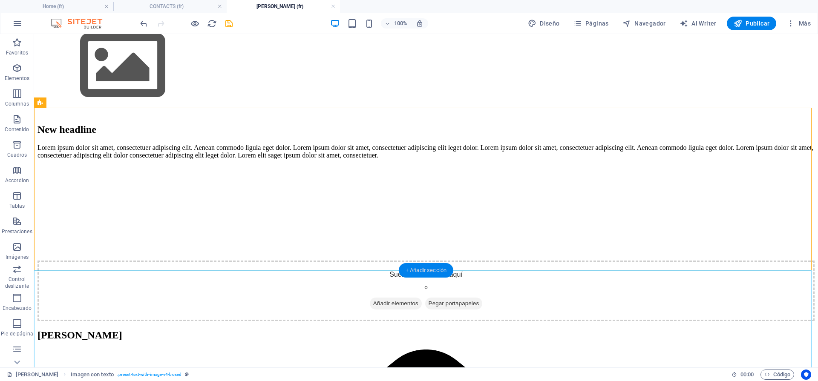
click at [429, 274] on div "+ Añadir sección" at bounding box center [426, 270] width 55 height 14
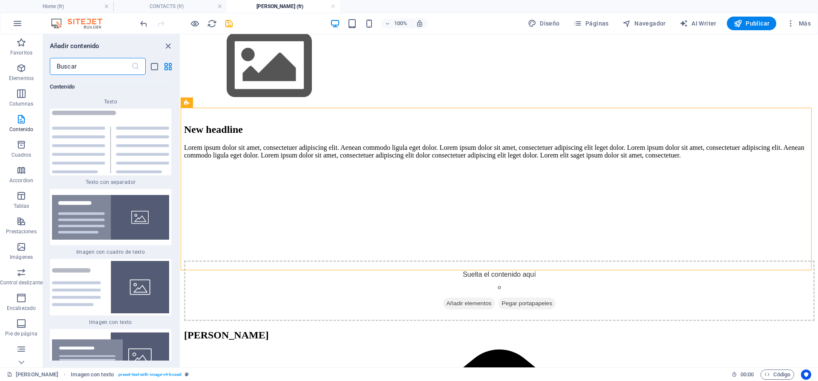
scroll to position [3026, 0]
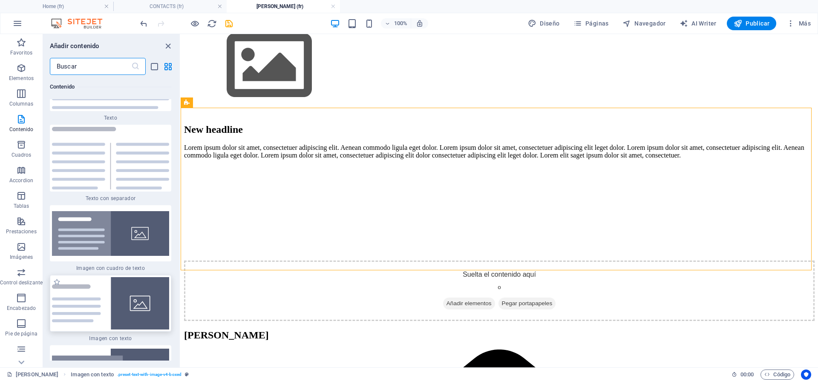
click at [118, 319] on img at bounding box center [110, 303] width 117 height 52
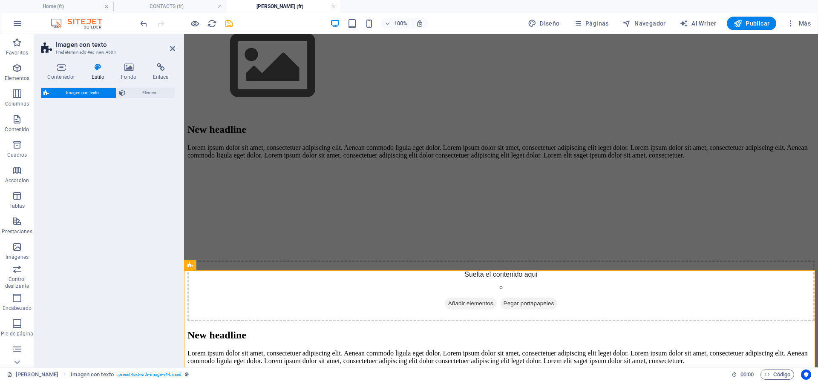
click at [469, 256] on div "New headline Lorem ipsum dolor sit amet, consectetuer adipiscing elit. Aenean c…" at bounding box center [500, 222] width 627 height 197
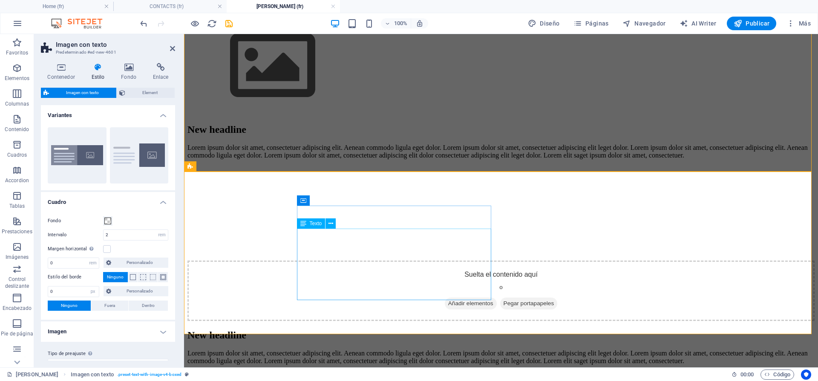
scroll to position [242, 0]
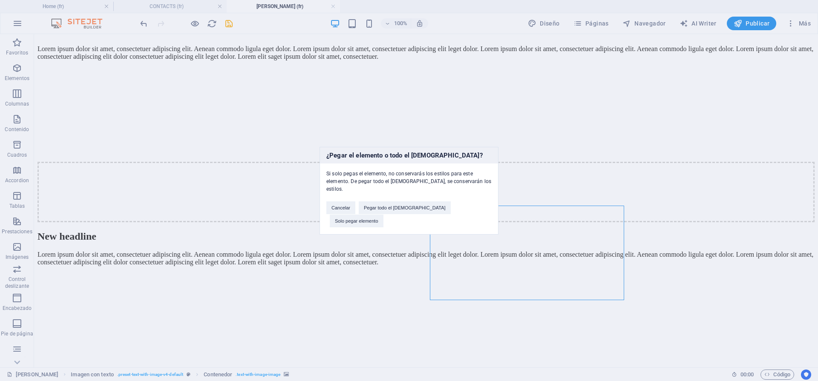
click at [581, 276] on div "¿Pegar el elemento o todo el [DEMOGRAPHIC_DATA]? Si solo pegas el elemento, no …" at bounding box center [409, 190] width 818 height 381
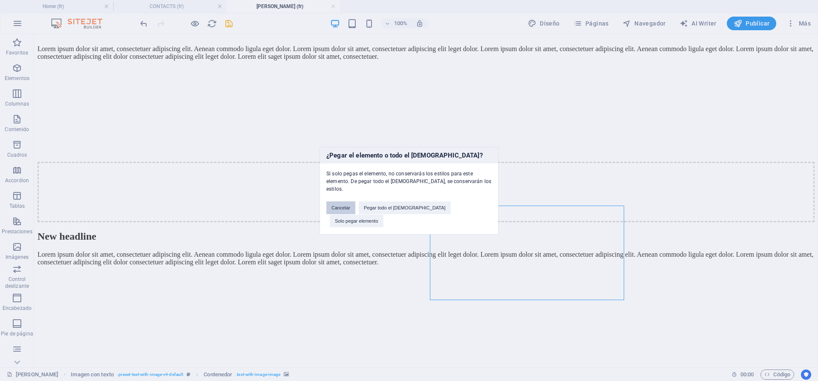
click at [355, 212] on button "Cancelar" at bounding box center [340, 208] width 29 height 13
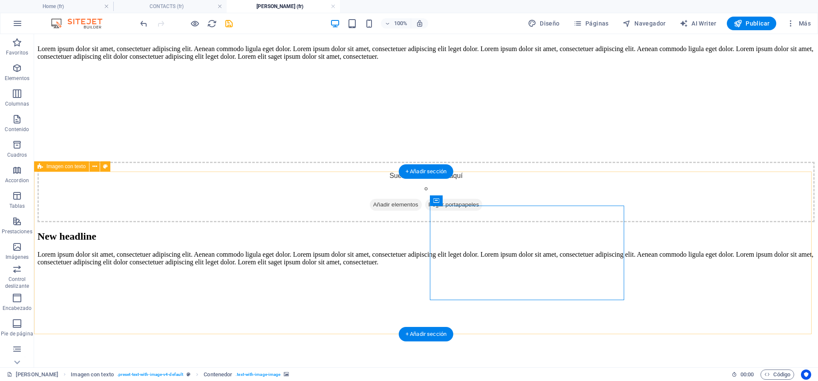
click at [506, 273] on figure at bounding box center [425, 273] width 777 height 0
drag, startPoint x: 513, startPoint y: 284, endPoint x: 192, endPoint y: 272, distance: 320.6
click at [192, 272] on div "New headline Lorem ipsum dolor sit amet, consectetuer adipiscing elit. Aenean c…" at bounding box center [425, 329] width 777 height 197
click at [470, 273] on figure at bounding box center [425, 273] width 777 height 0
click at [473, 273] on figure at bounding box center [425, 273] width 777 height 0
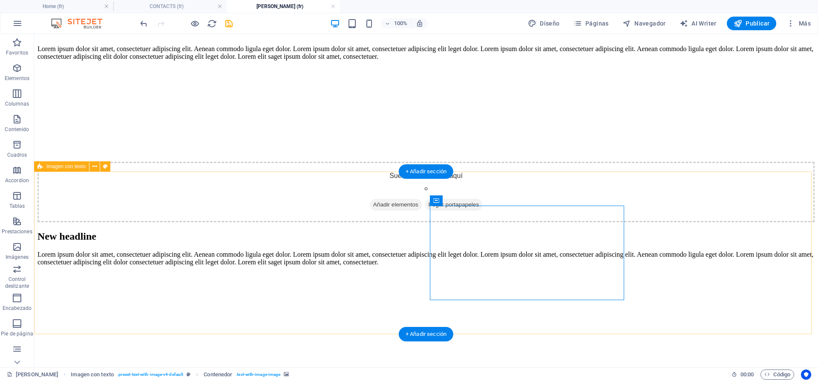
click at [473, 273] on figure at bounding box center [425, 273] width 777 height 0
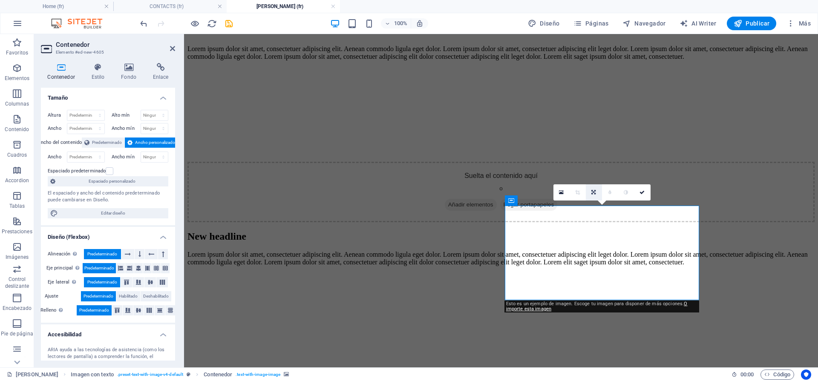
click at [595, 193] on icon at bounding box center [593, 192] width 4 height 5
click at [576, 190] on icon at bounding box center [578, 192] width 4 height 5
click at [590, 192] on link at bounding box center [594, 192] width 16 height 16
click at [590, 193] on link at bounding box center [594, 192] width 16 height 16
click at [449, 150] on div "New headline Lorem ipsum dolor sit amet, consectetuer adipiscing elit. Aenean c…" at bounding box center [500, 123] width 627 height 197
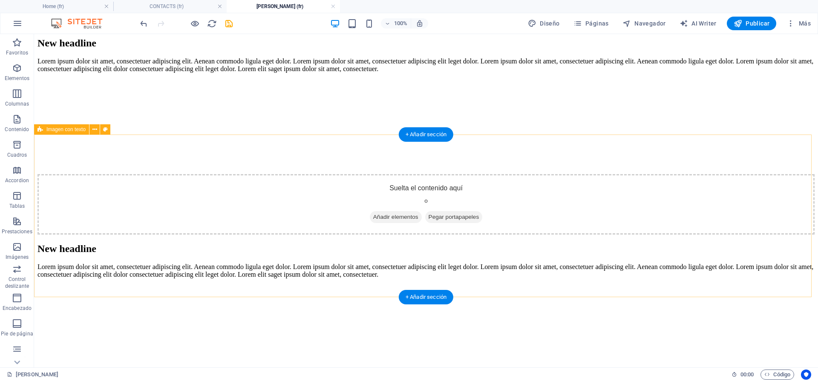
scroll to position [284, 0]
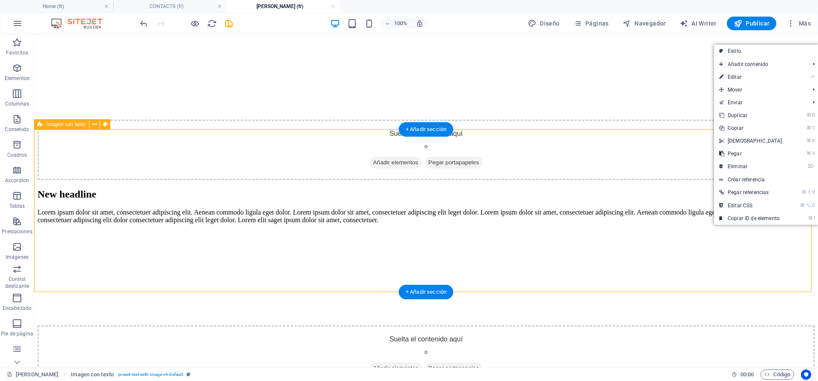
click at [676, 238] on div "New headline Lorem ipsum dolor sit amet, consectetuer adipiscing elit. Aenean c…" at bounding box center [425, 287] width 777 height 197
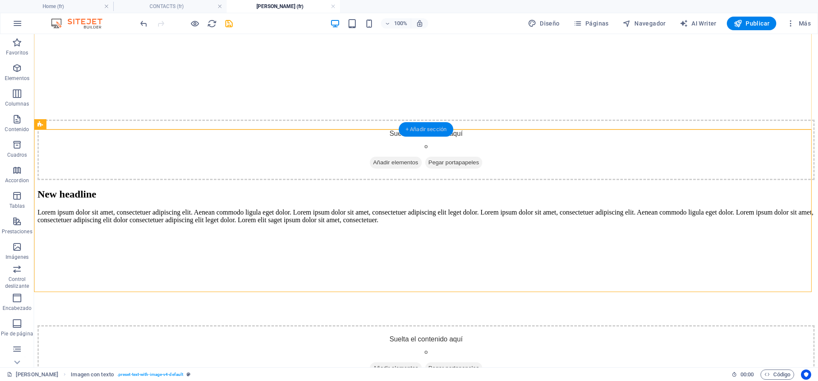
click at [421, 132] on div "+ Añadir sección" at bounding box center [426, 129] width 55 height 14
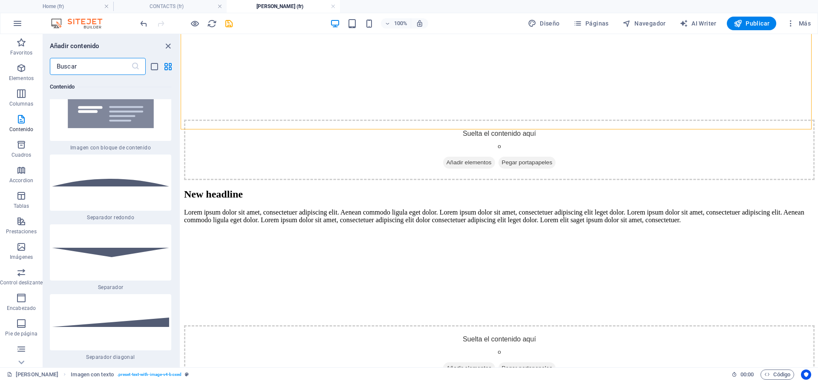
scroll to position [3731, 0]
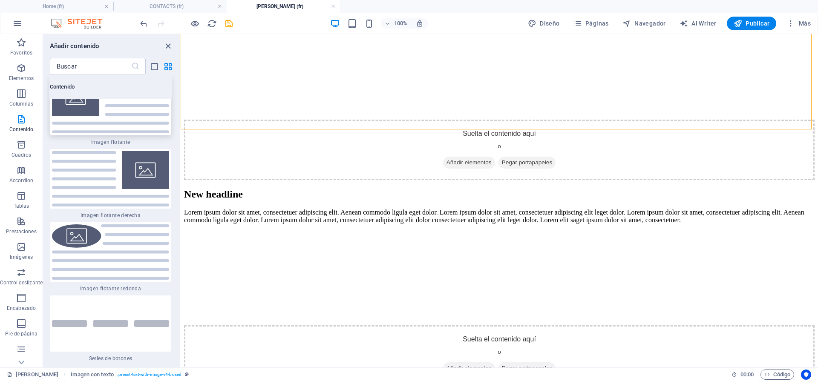
click at [114, 115] on img at bounding box center [110, 105] width 117 height 55
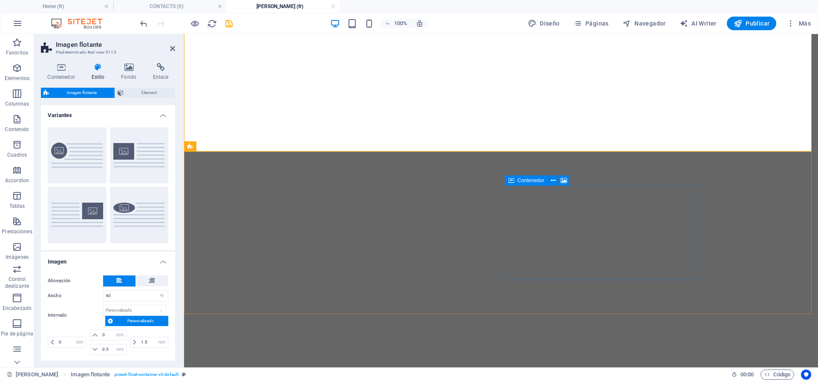
select select "%"
select select "rem"
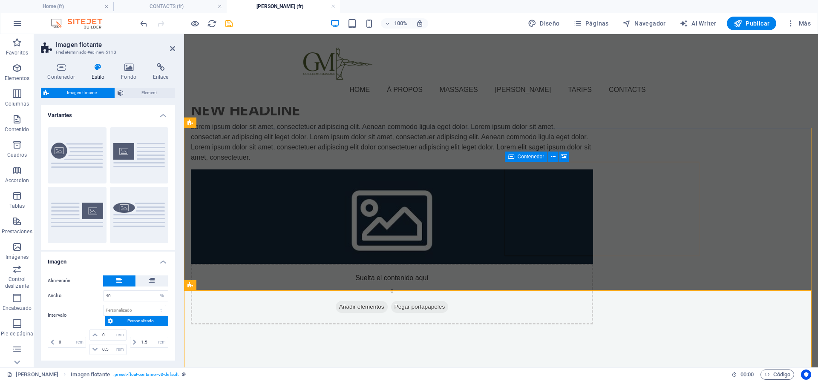
scroll to position [123, 0]
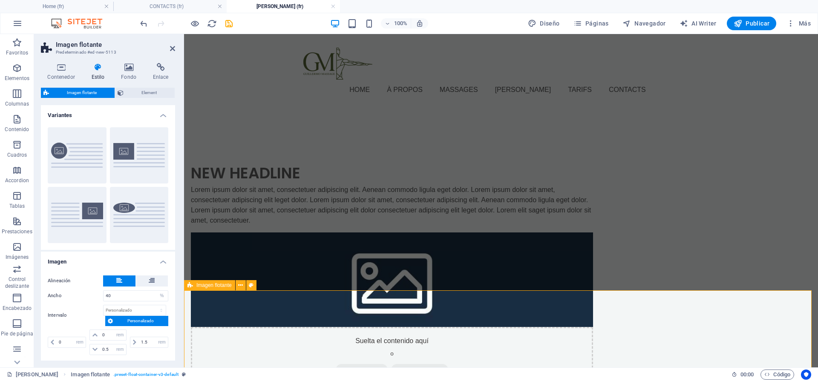
click at [237, 286] on button at bounding box center [241, 285] width 10 height 10
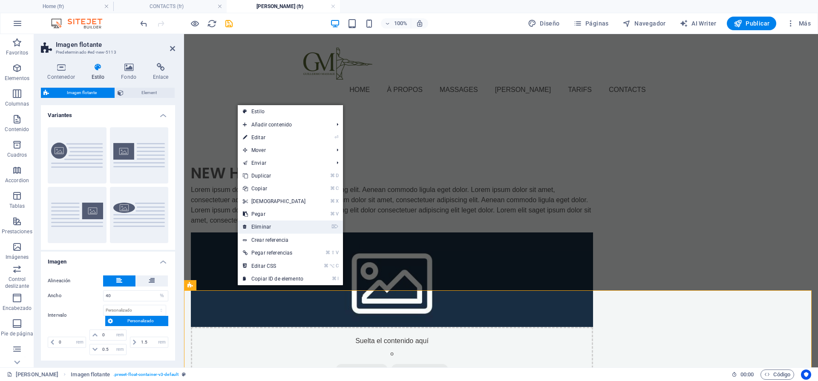
click at [279, 229] on link "⌦ Eliminar" at bounding box center [274, 227] width 73 height 13
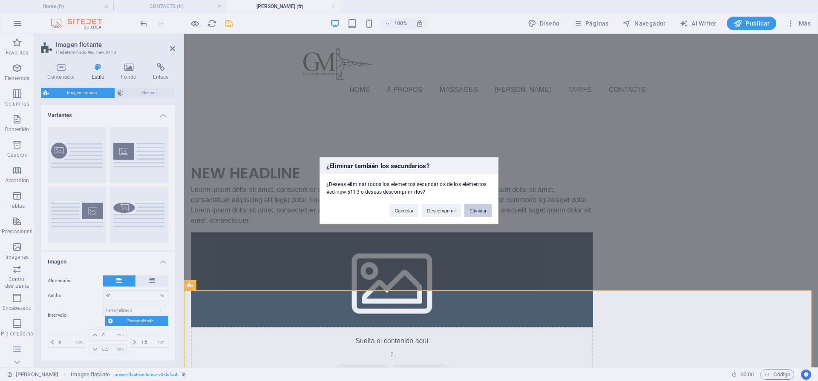
click at [486, 212] on button "Eliminar" at bounding box center [477, 210] width 27 height 13
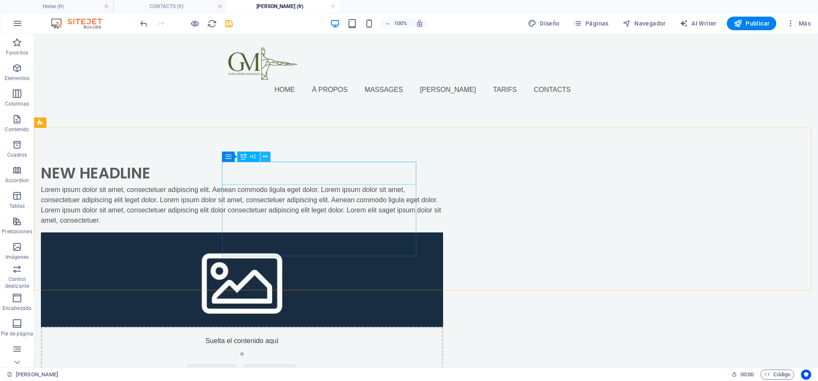
click at [264, 158] on icon at bounding box center [265, 157] width 5 height 9
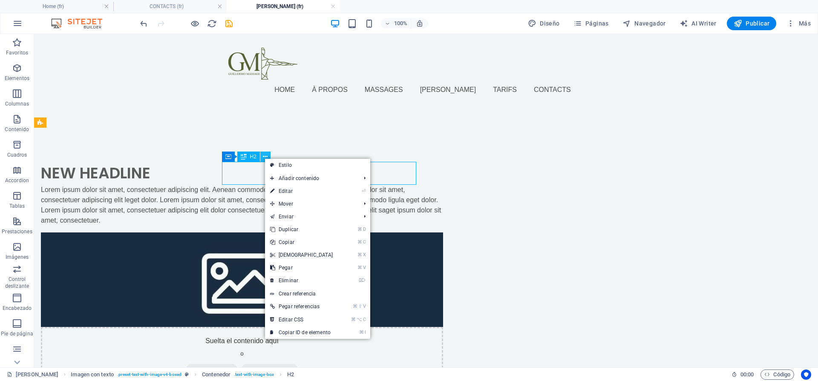
click at [264, 158] on icon at bounding box center [265, 157] width 5 height 9
click at [268, 156] on icon at bounding box center [270, 157] width 5 height 9
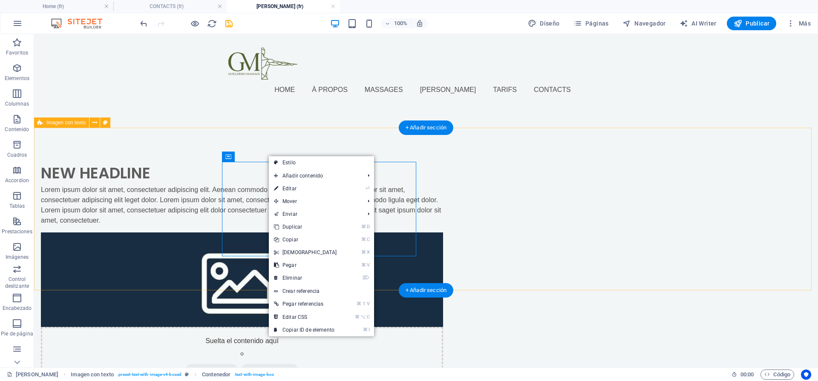
click at [344, 131] on div "New headline Lorem ipsum dolor sit amet, consectetuer adipiscing elit. Aenean c…" at bounding box center [426, 275] width 784 height 294
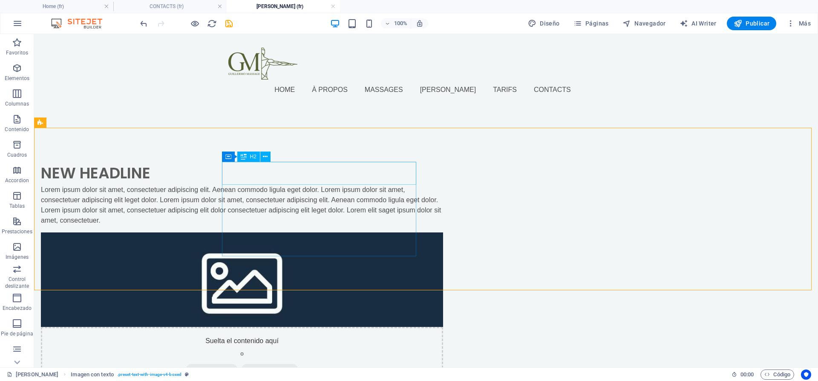
click at [251, 156] on span "H2" at bounding box center [253, 156] width 6 height 5
click at [250, 157] on span "H2" at bounding box center [253, 156] width 6 height 5
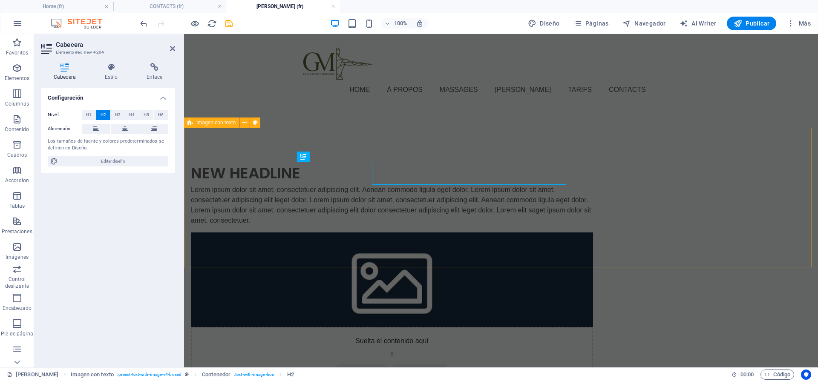
click at [250, 157] on div "New headline Lorem ipsum dolor sit amet, consectetuer adipiscing elit. Aenean c…" at bounding box center [501, 275] width 634 height 294
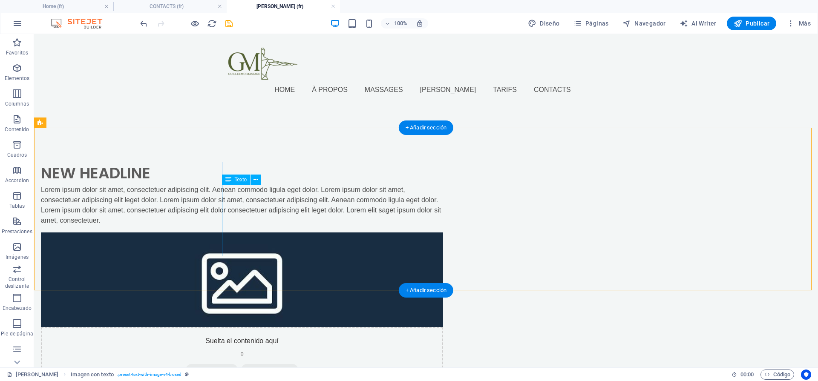
click at [293, 207] on div "Lorem ipsum dolor sit amet, consectetuer adipiscing elit. Aenean commodo ligula…" at bounding box center [242, 205] width 402 height 41
click at [643, 245] on div "New headline Lorem ipsum dolor sit amet, consectetuer adipiscing elit. Aenean c…" at bounding box center [426, 275] width 784 height 294
click at [443, 242] on figure at bounding box center [242, 280] width 402 height 95
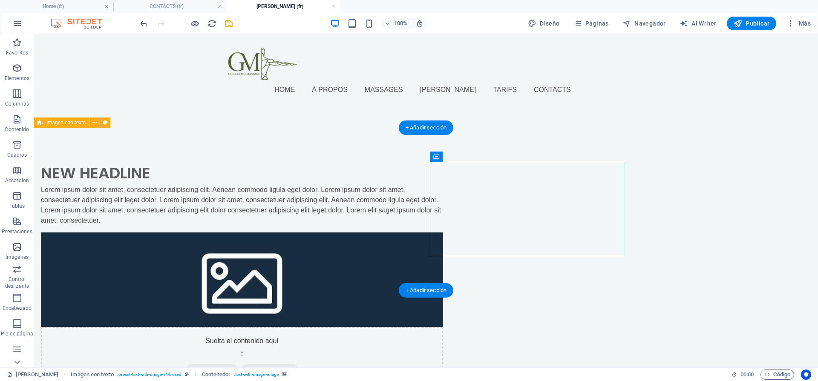
click at [443, 246] on figure at bounding box center [242, 280] width 402 height 95
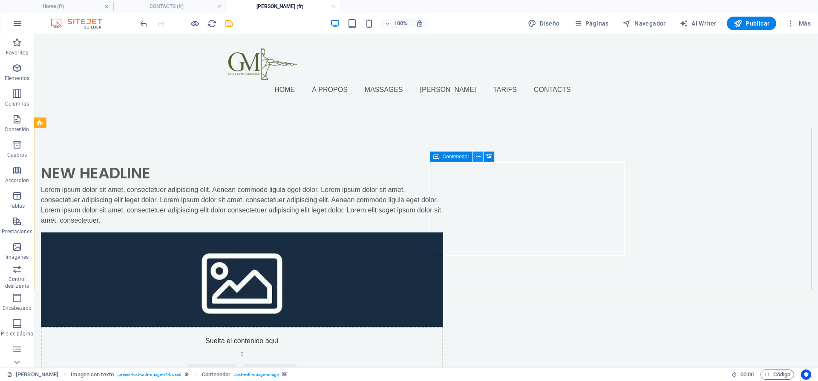
click at [481, 157] on button at bounding box center [478, 157] width 10 height 10
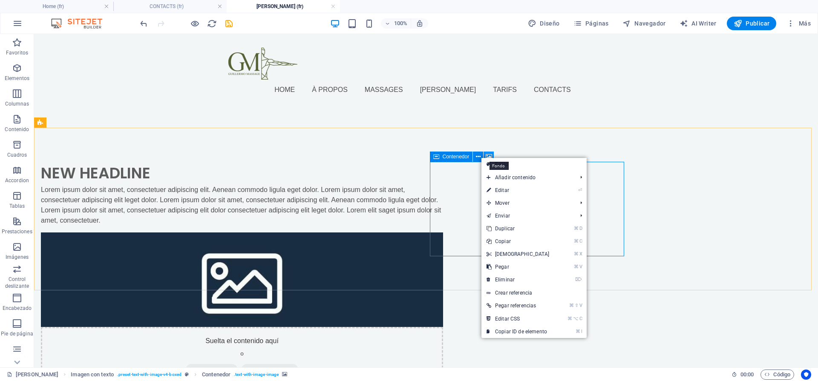
click at [488, 155] on icon at bounding box center [489, 157] width 6 height 9
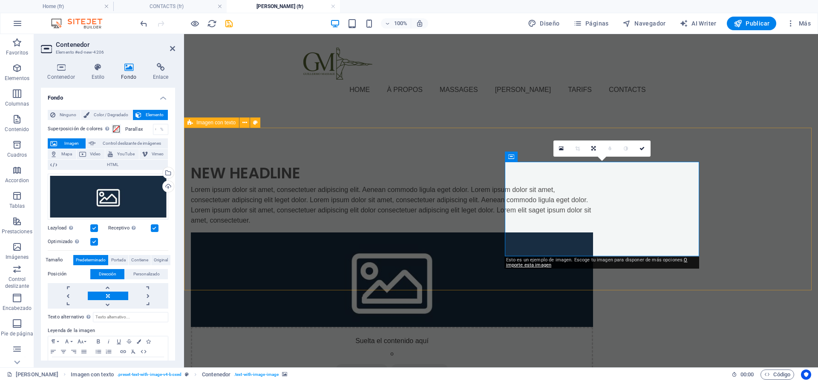
click at [712, 144] on div "New headline Lorem ipsum dolor sit amet, consectetuer adipiscing elit. Aenean c…" at bounding box center [501, 275] width 634 height 294
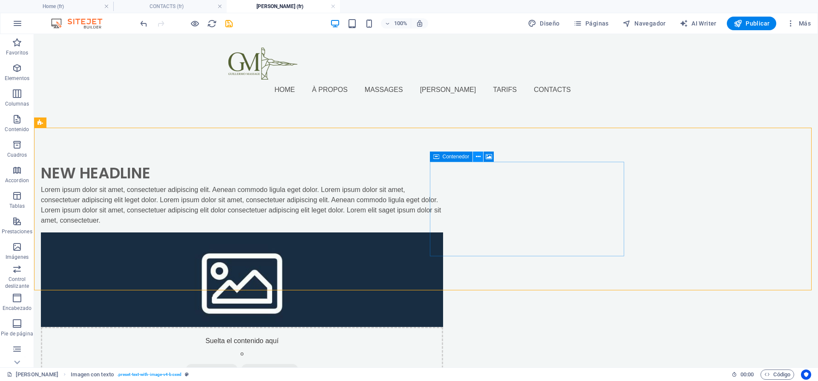
click at [474, 156] on button at bounding box center [478, 157] width 10 height 10
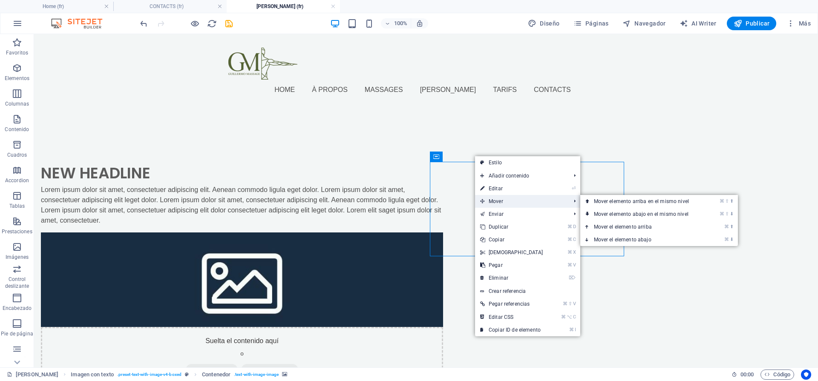
click at [534, 198] on span "Mover" at bounding box center [521, 201] width 92 height 13
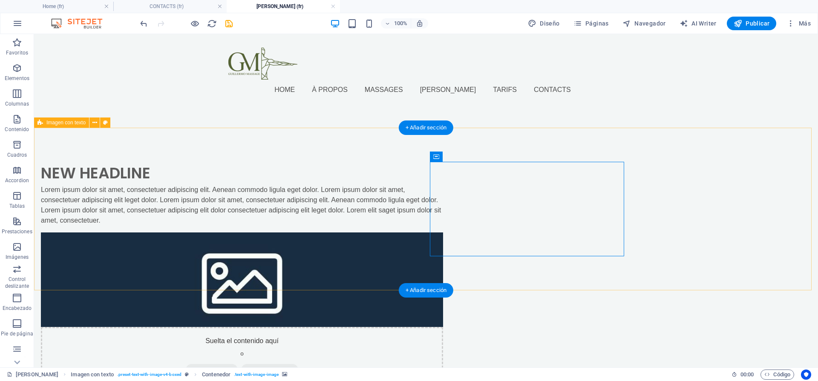
click at [443, 248] on figure at bounding box center [242, 280] width 402 height 95
click at [443, 251] on figure at bounding box center [242, 280] width 402 height 95
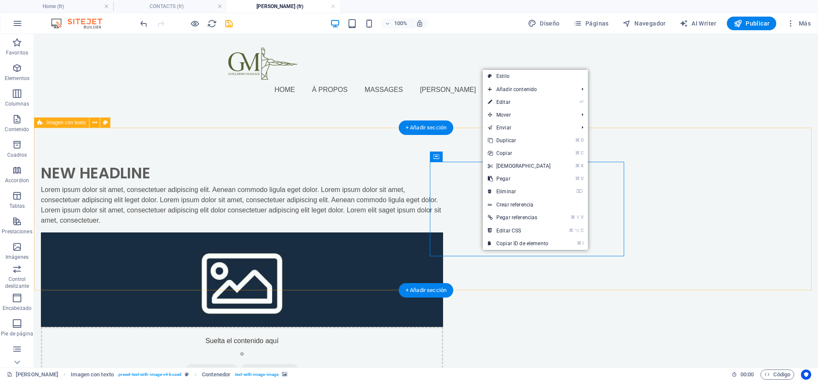
click at [443, 253] on figure at bounding box center [242, 280] width 402 height 95
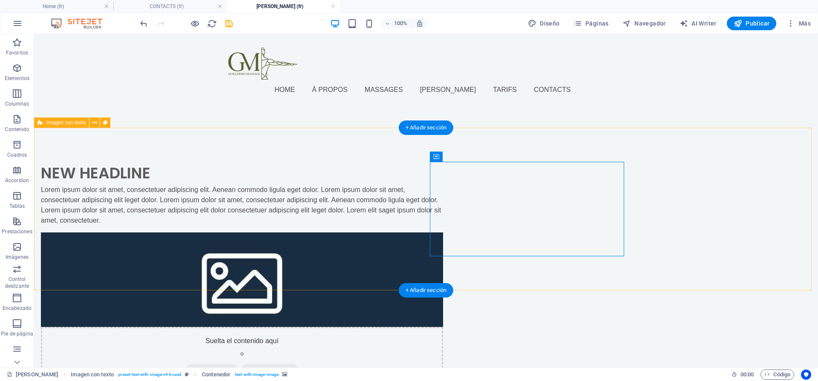
click at [358, 269] on div "New headline Lorem ipsum dolor sit amet, consectetuer adipiscing elit. Aenean c…" at bounding box center [426, 275] width 784 height 294
click at [357, 269] on div "New headline Lorem ipsum dolor sit amet, consectetuer adipiscing elit. Aenean c…" at bounding box center [426, 275] width 784 height 294
select select "rem"
select select "px"
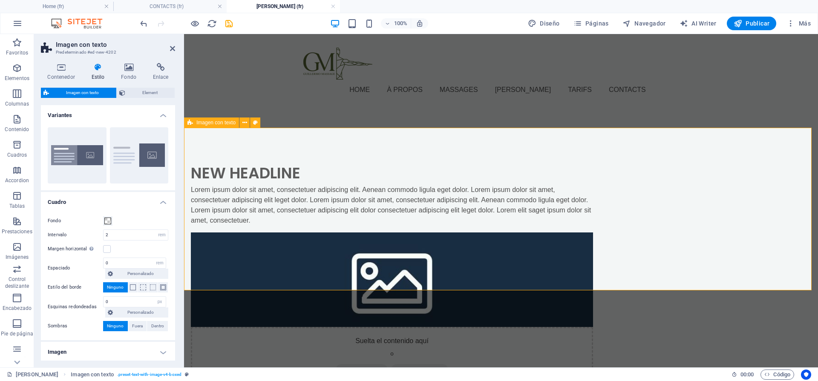
click at [191, 123] on icon at bounding box center [190, 123] width 6 height 10
click at [244, 122] on icon at bounding box center [244, 122] width 5 height 9
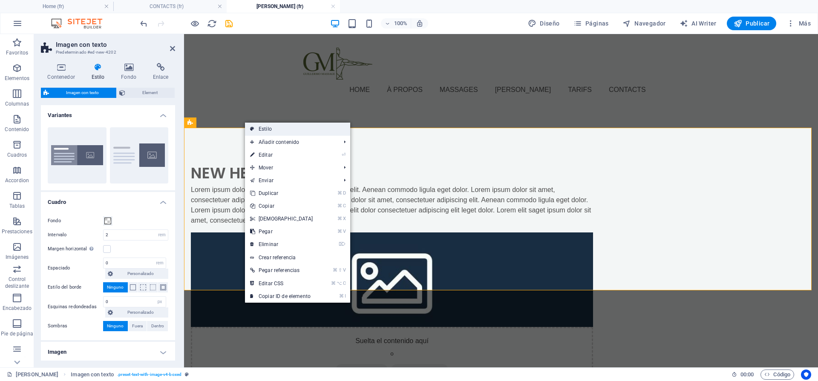
click at [342, 132] on link "Estilo" at bounding box center [297, 129] width 105 height 13
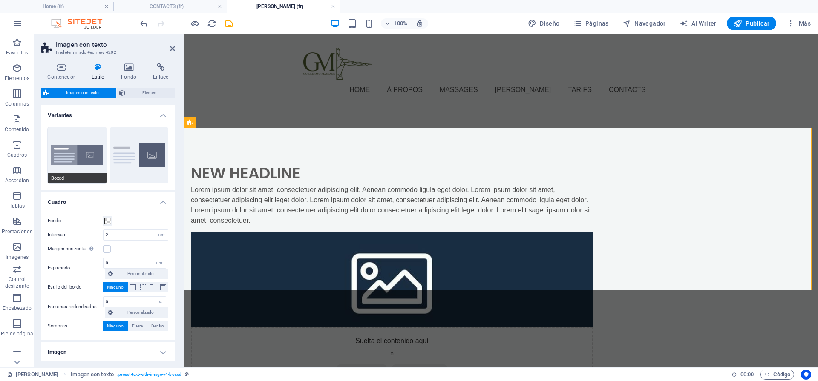
click at [86, 153] on button "Boxed" at bounding box center [77, 155] width 59 height 56
type input "0"
type input "2.5"
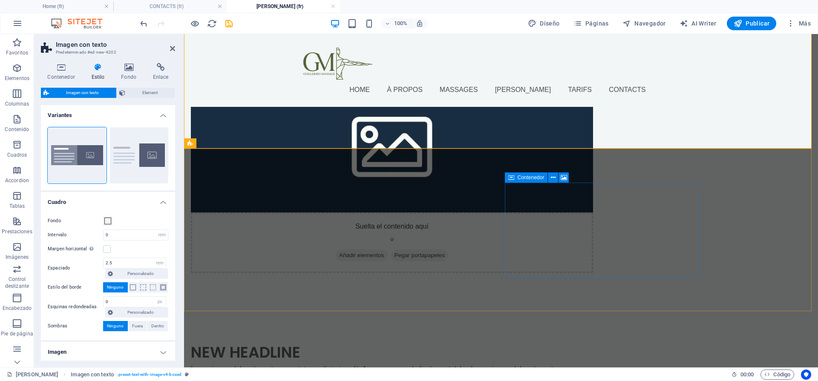
scroll to position [134, 0]
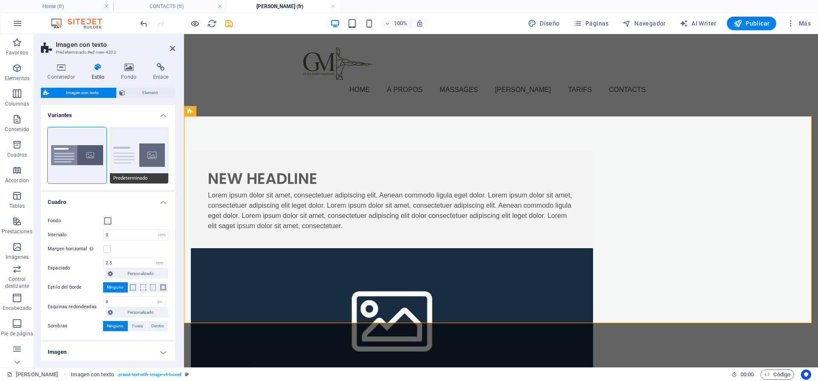
click at [143, 160] on button "Predeterminado" at bounding box center [139, 155] width 59 height 56
type input "2"
type input "0"
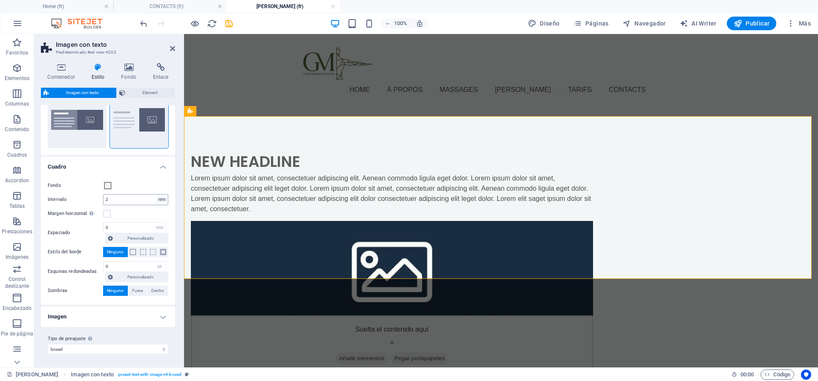
scroll to position [36, 0]
click at [111, 185] on span at bounding box center [107, 185] width 7 height 7
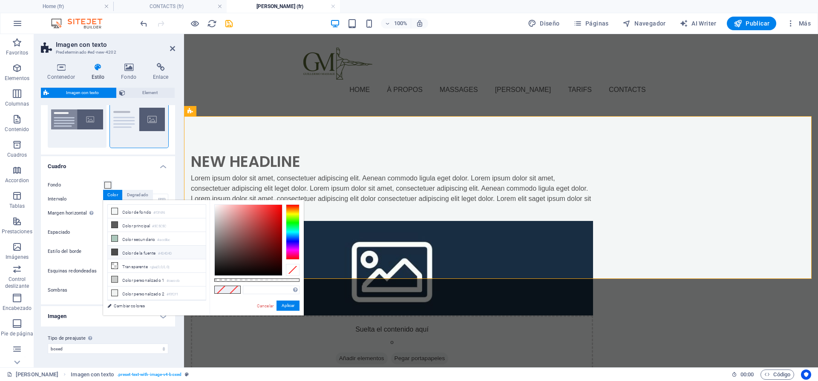
click at [144, 254] on li "Color de la fuente #4D4D4D" at bounding box center [157, 253] width 98 height 14
click at [140, 239] on li "Color secundario #acc8bc" at bounding box center [157, 239] width 98 height 14
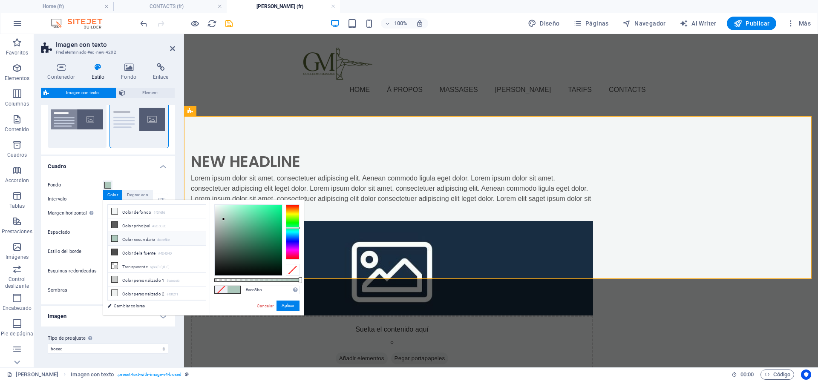
click at [140, 239] on li "Color secundario #acc8bc" at bounding box center [157, 239] width 98 height 14
click at [291, 303] on button "Aplicar" at bounding box center [287, 306] width 23 height 10
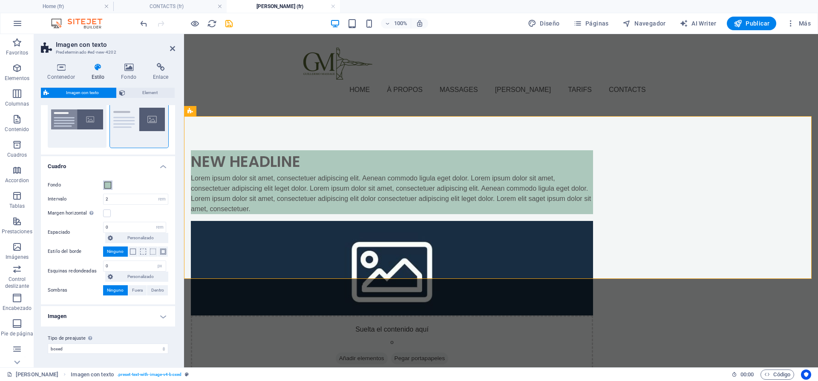
click at [106, 187] on span at bounding box center [107, 185] width 7 height 7
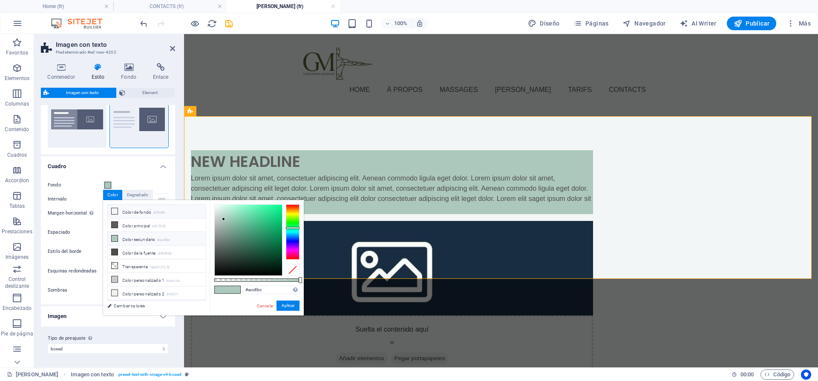
click at [132, 210] on li "Color de fondo #f3f6f6" at bounding box center [157, 212] width 98 height 14
type input "#f3f6f6"
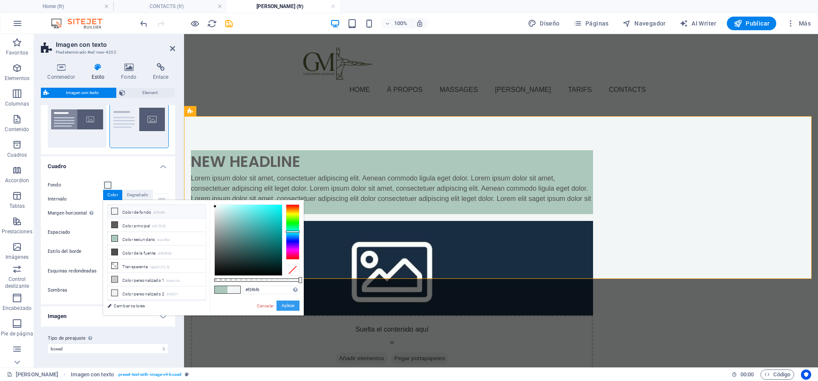
click at [298, 306] on button "Aplicar" at bounding box center [287, 306] width 23 height 10
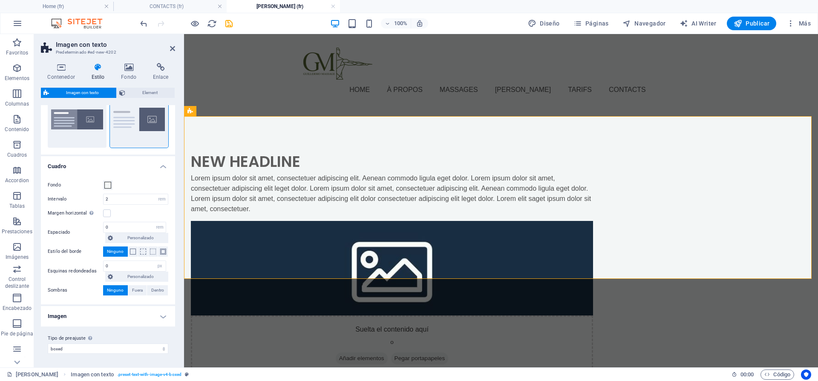
click at [153, 325] on h4 "Imagen" at bounding box center [108, 316] width 134 height 20
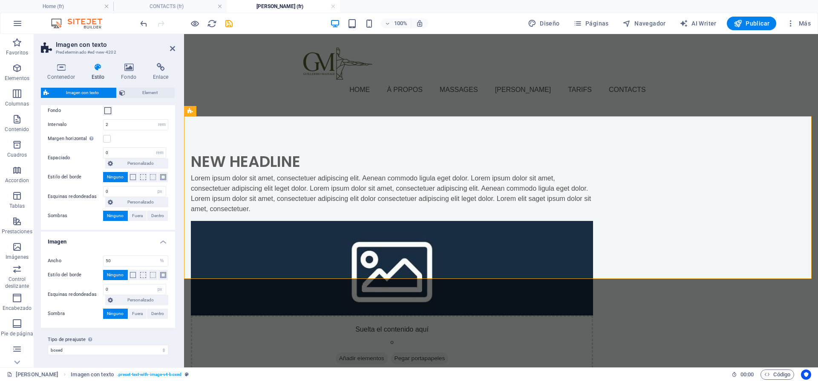
scroll to position [112, 0]
click at [77, 352] on select "boxed default about-image-text services-5 Añadir tipo de preajuste" at bounding box center [108, 349] width 121 height 10
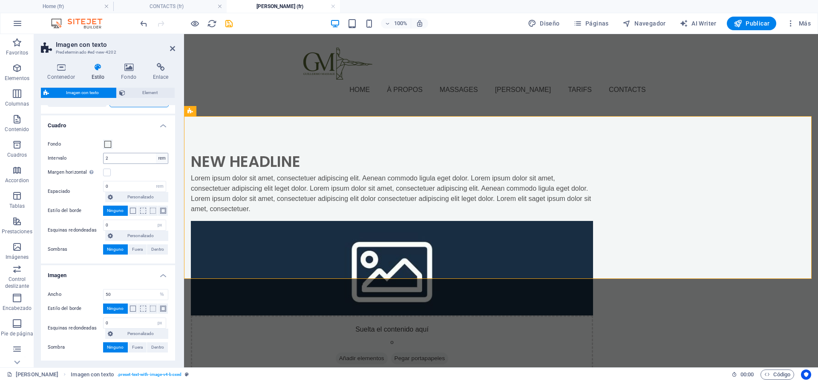
scroll to position [0, 0]
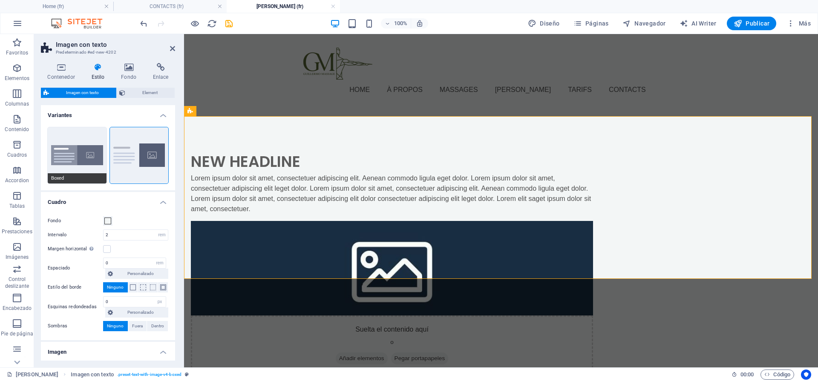
click at [76, 147] on button "Boxed" at bounding box center [77, 155] width 59 height 56
type input "0"
type input "2.5"
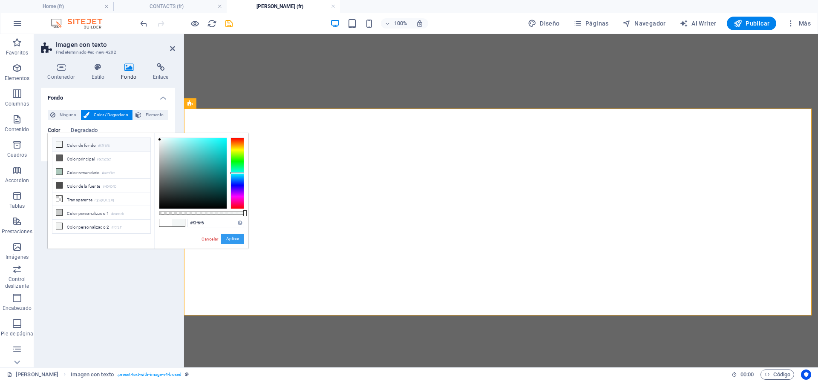
click at [238, 241] on button "Aplicar" at bounding box center [232, 239] width 23 height 10
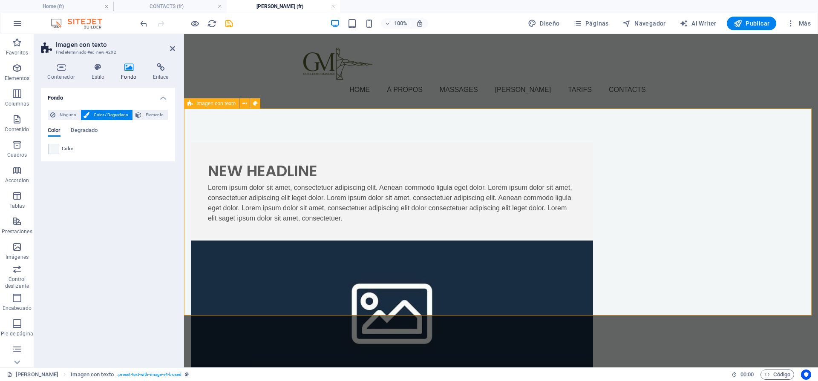
scroll to position [142, 0]
click at [53, 152] on span at bounding box center [53, 148] width 9 height 9
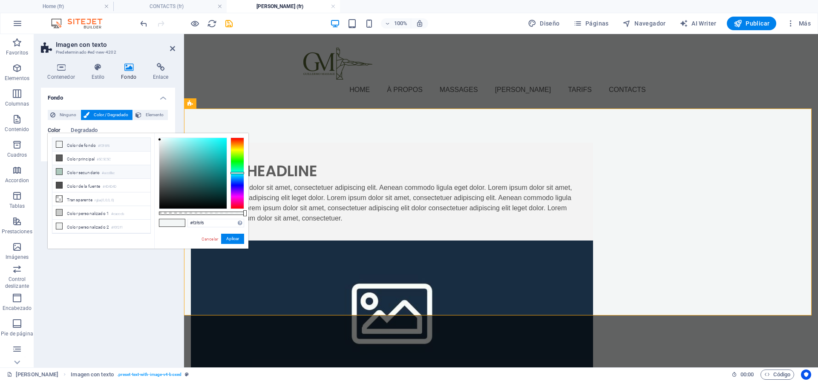
click at [125, 173] on li "Color secundario #acc8bc" at bounding box center [101, 172] width 98 height 14
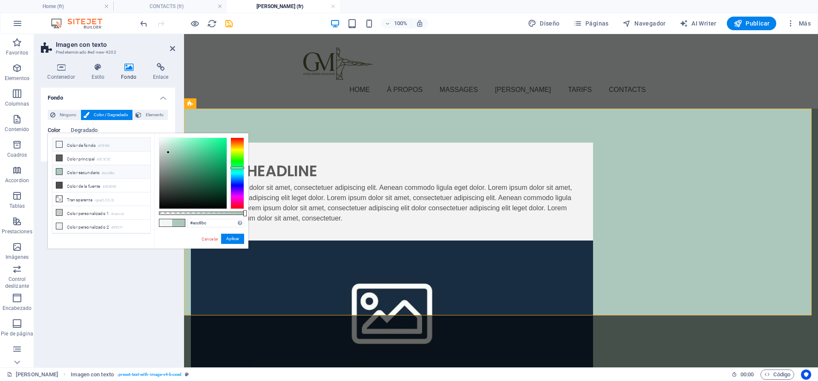
click at [103, 148] on small "#f3f6f6" at bounding box center [104, 146] width 12 height 6
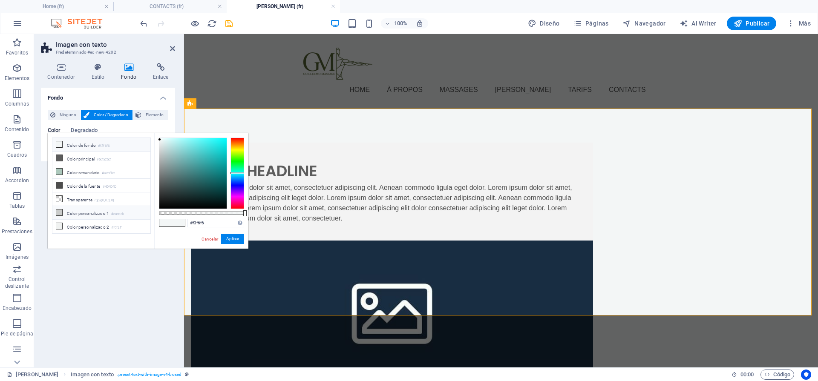
click at [96, 210] on li "Color personalizado 1 #cacccb" at bounding box center [101, 213] width 98 height 14
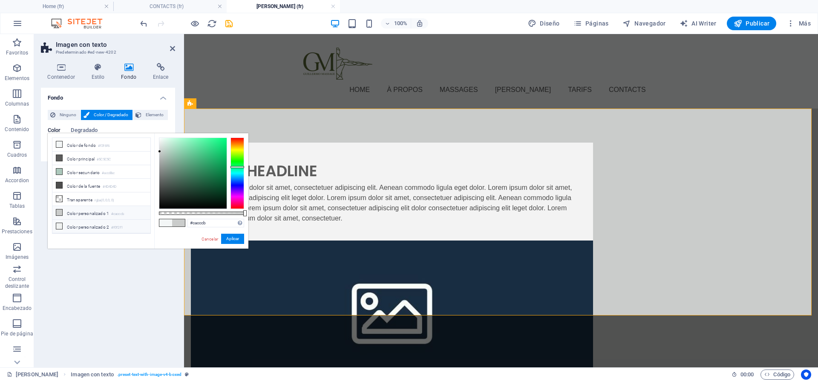
click at [92, 228] on li "Color personalizado 2 #f0f2f1" at bounding box center [101, 227] width 98 height 14
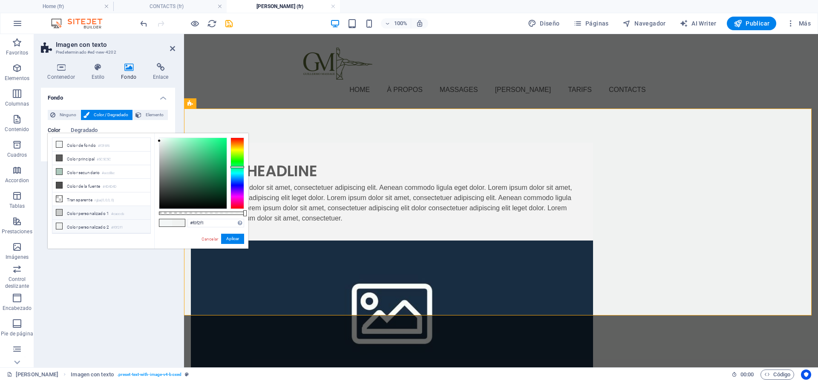
click at [96, 216] on li "Color personalizado 1 #cacccb" at bounding box center [101, 213] width 98 height 14
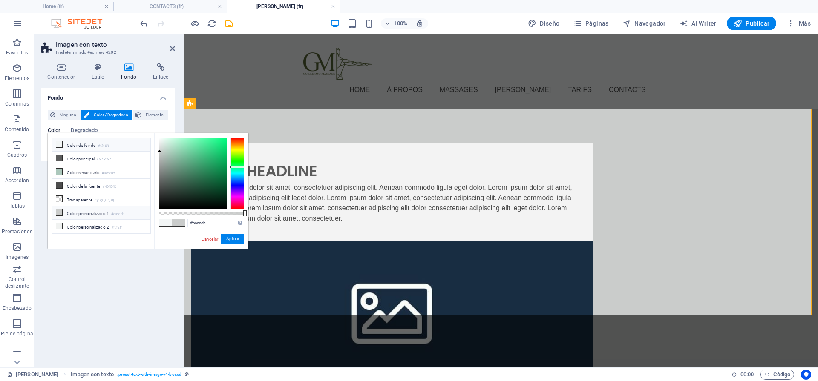
click at [111, 150] on li "Color de fondo #f3f6f6" at bounding box center [101, 145] width 98 height 14
type input "#f3f6f6"
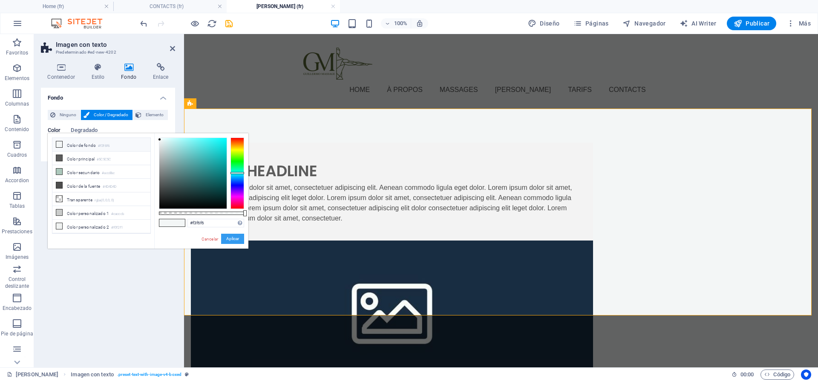
click at [238, 240] on button "Aplicar" at bounding box center [232, 239] width 23 height 10
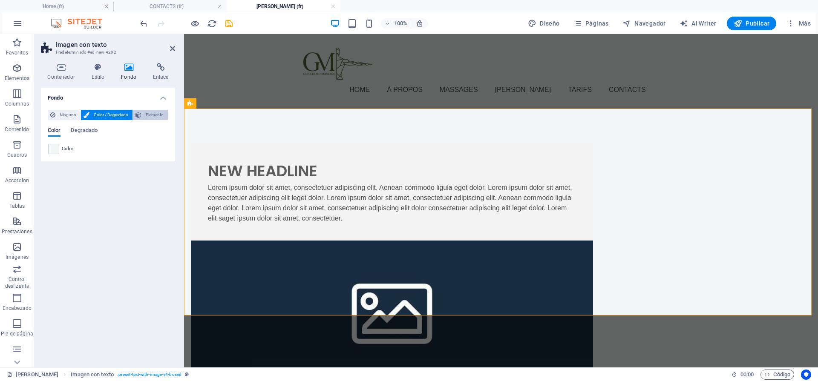
click at [160, 113] on span "Elemento" at bounding box center [154, 115] width 21 height 10
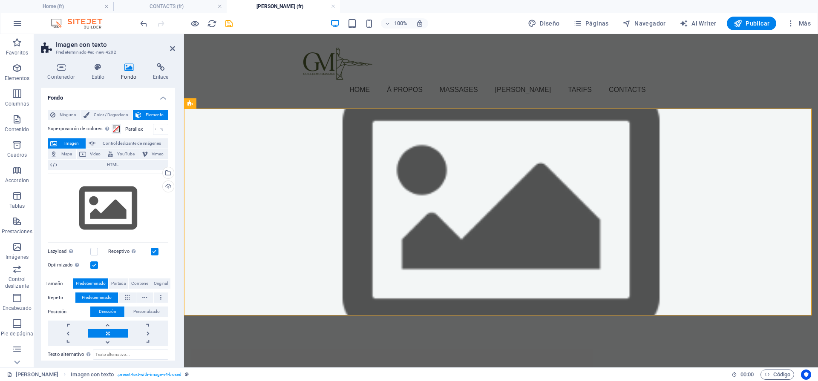
scroll to position [2, 0]
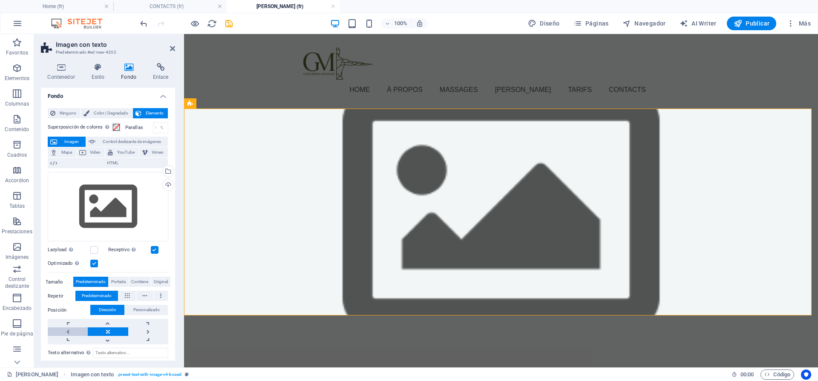
click at [67, 332] on link at bounding box center [68, 332] width 40 height 9
click at [138, 331] on link at bounding box center [148, 332] width 40 height 9
click at [112, 331] on link at bounding box center [108, 332] width 40 height 9
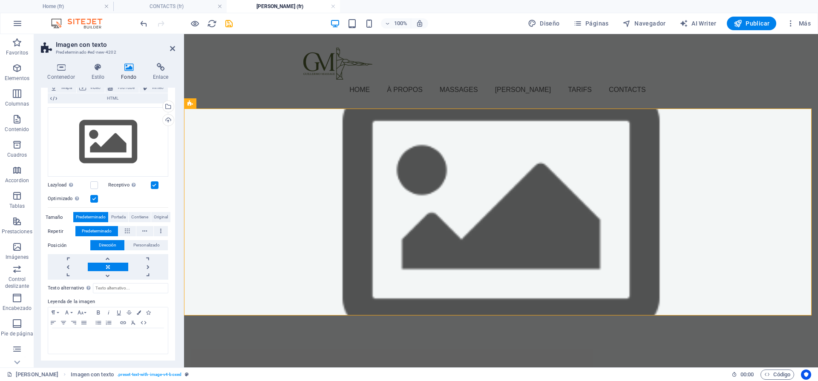
scroll to position [0, 0]
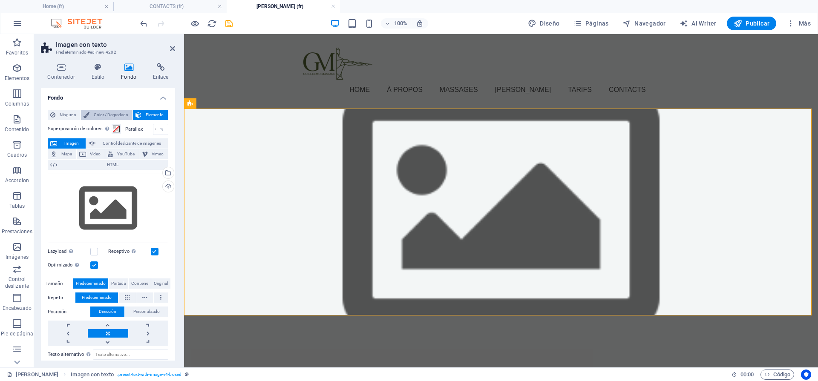
click at [98, 113] on span "Color / Degradado" at bounding box center [111, 115] width 38 height 10
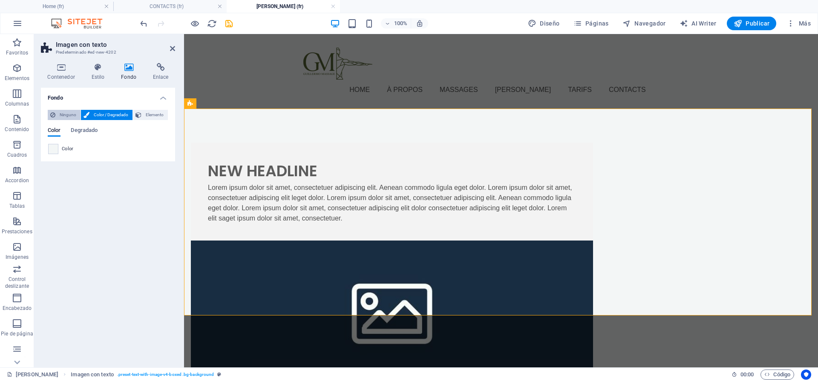
click at [62, 115] on span "Ninguno" at bounding box center [68, 115] width 20 height 10
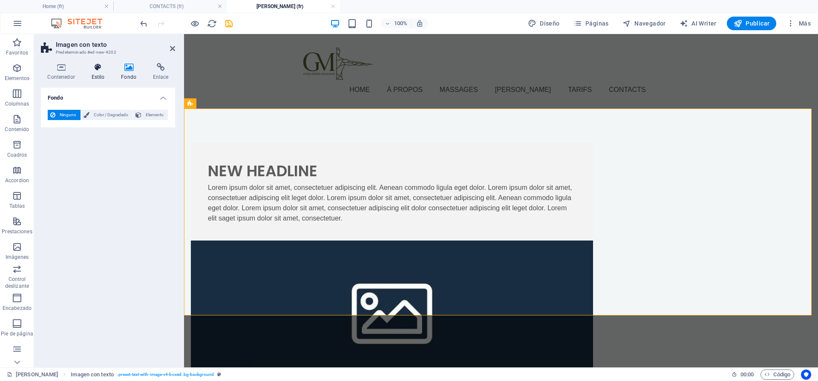
click at [104, 73] on h4 "Estilo" at bounding box center [100, 72] width 30 height 18
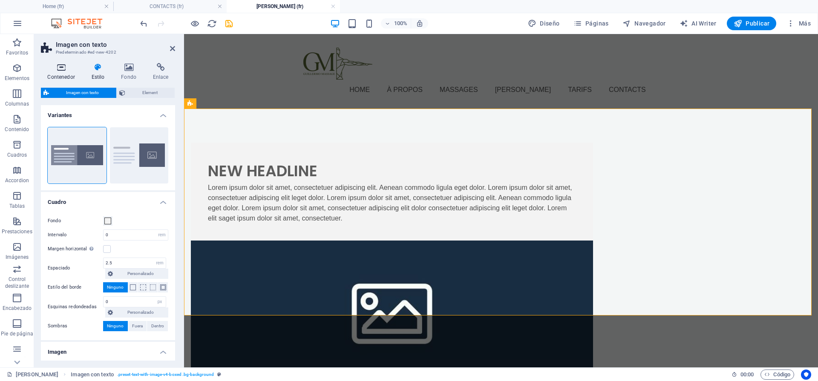
click at [56, 76] on h4 "Contenedor" at bounding box center [63, 72] width 44 height 18
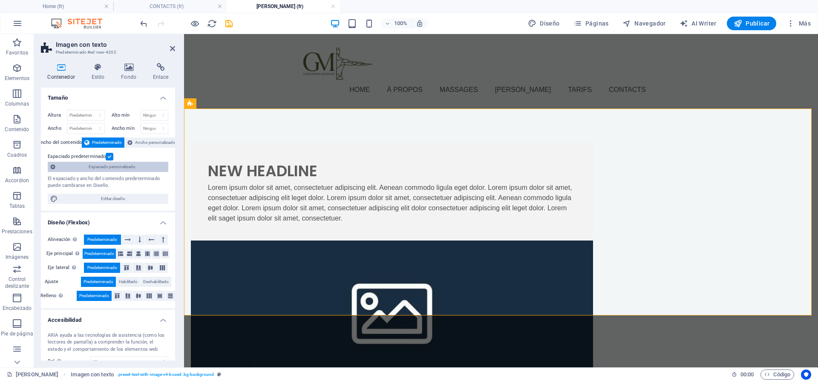
scroll to position [2, 0]
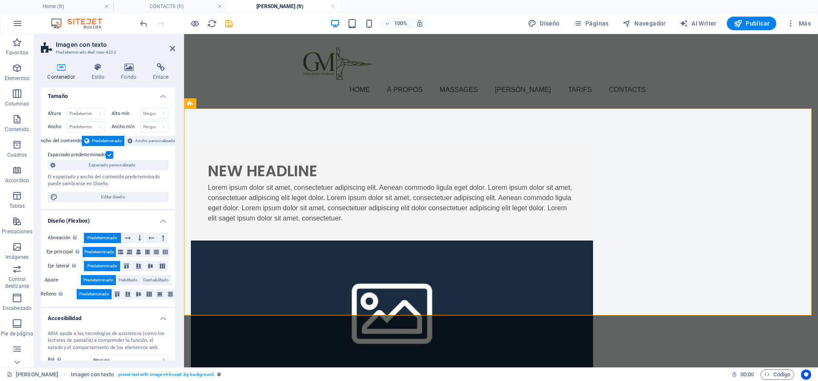
click at [107, 155] on label at bounding box center [110, 155] width 8 height 8
click at [0, 0] on input "Espaciado predeterminado" at bounding box center [0, 0] width 0 height 0
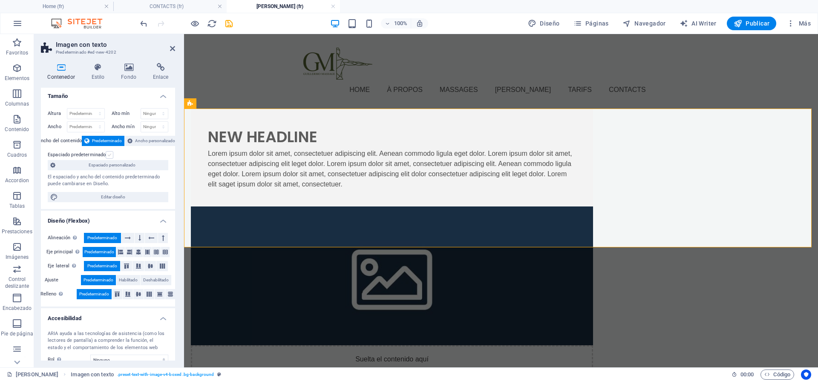
click at [107, 155] on label at bounding box center [110, 155] width 8 height 8
click at [0, 0] on input "Espaciado predeterminado" at bounding box center [0, 0] width 0 height 0
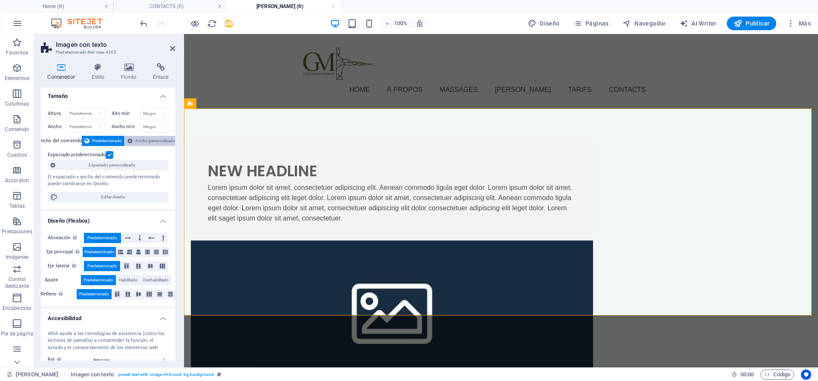
scroll to position [0, 0]
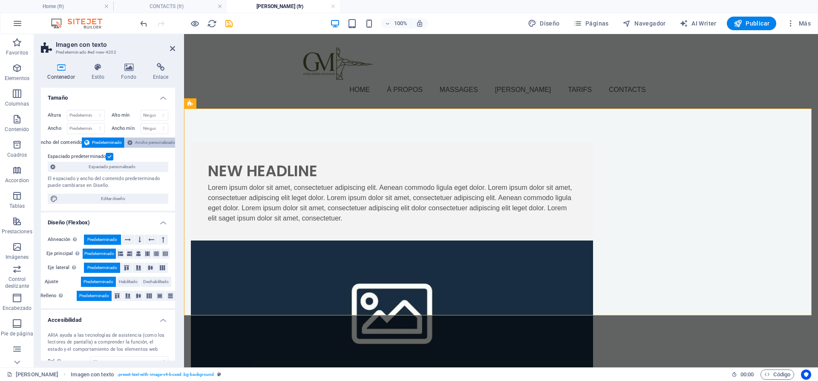
click at [155, 144] on span "Ancho personalizado" at bounding box center [155, 143] width 40 height 10
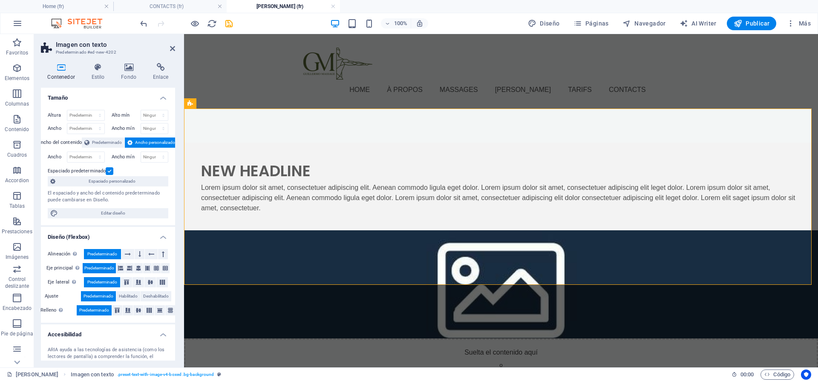
click at [155, 144] on span "Ancho personalizado" at bounding box center [155, 143] width 40 height 10
click at [89, 141] on button "Predeterminado" at bounding box center [103, 143] width 43 height 10
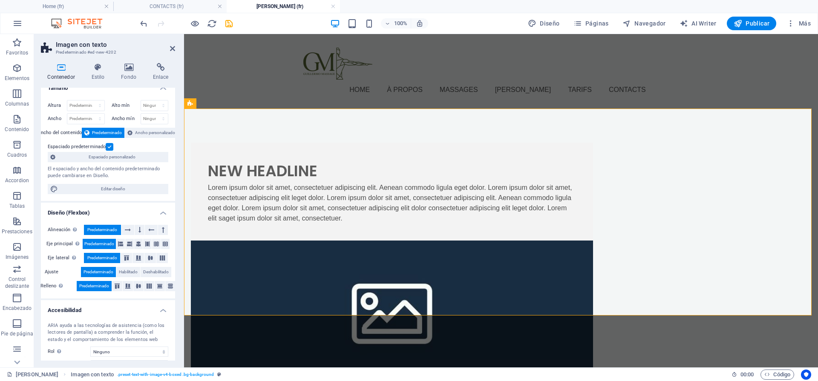
scroll to position [10, 0]
click at [126, 230] on icon at bounding box center [128, 230] width 6 height 10
click at [109, 231] on span "Predeterminado" at bounding box center [102, 230] width 30 height 10
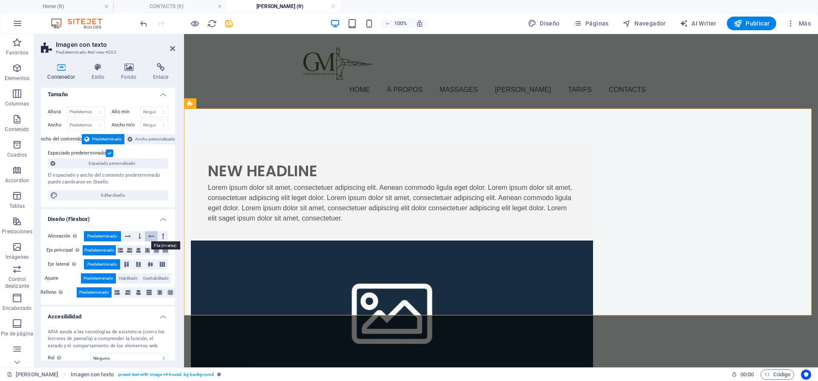
click at [149, 238] on icon at bounding box center [151, 236] width 6 height 10
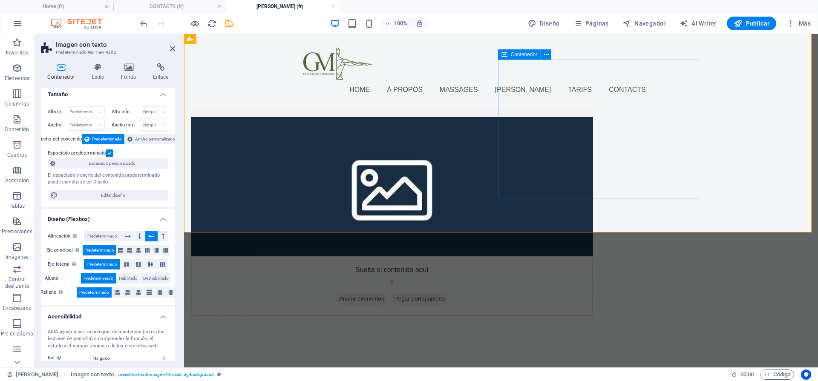
scroll to position [225, 0]
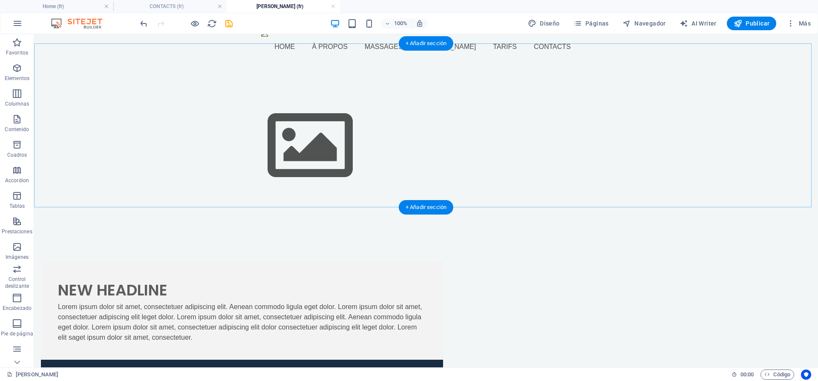
scroll to position [216, 0]
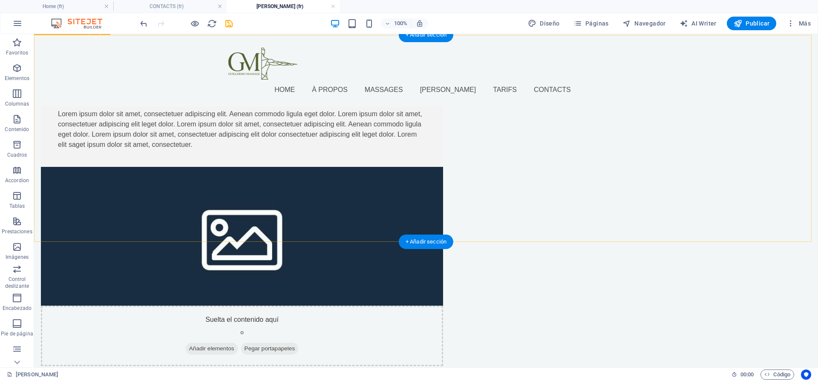
click at [675, 216] on div "New headline Lorem ipsum dolor sit amet, consectetuer adipiscing elit. Aenean c…" at bounding box center [426, 218] width 784 height 366
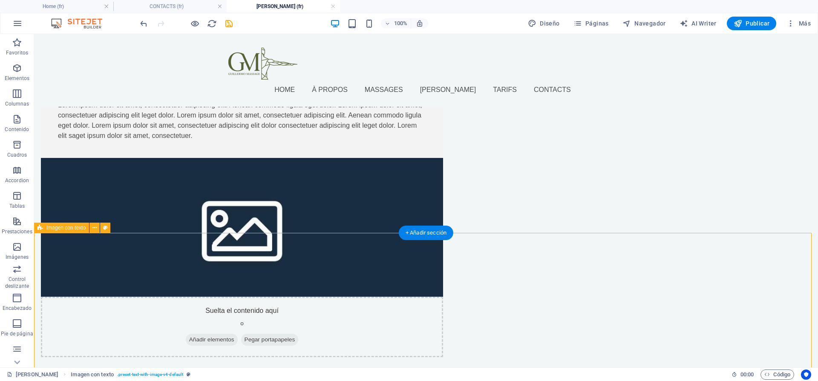
scroll to position [374, 0]
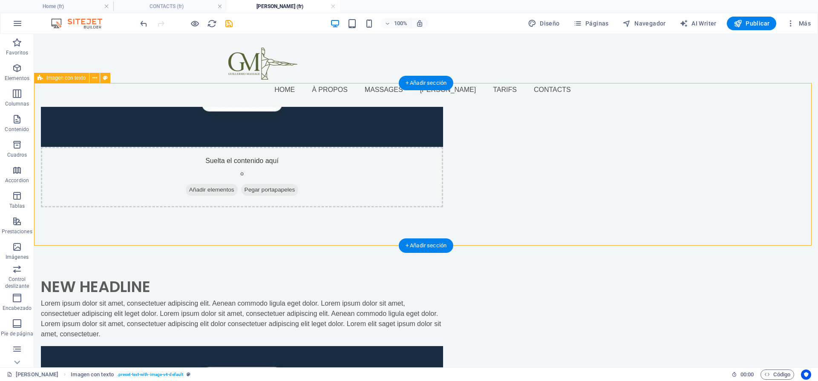
select select "rem"
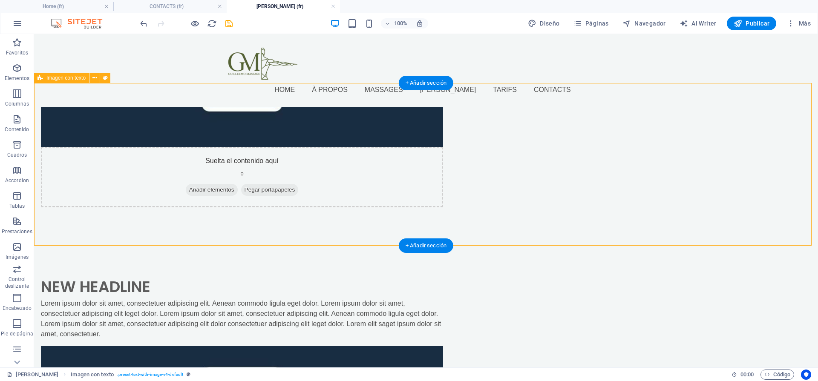
select select "px"
select select "preset-text-with-image-v4-default"
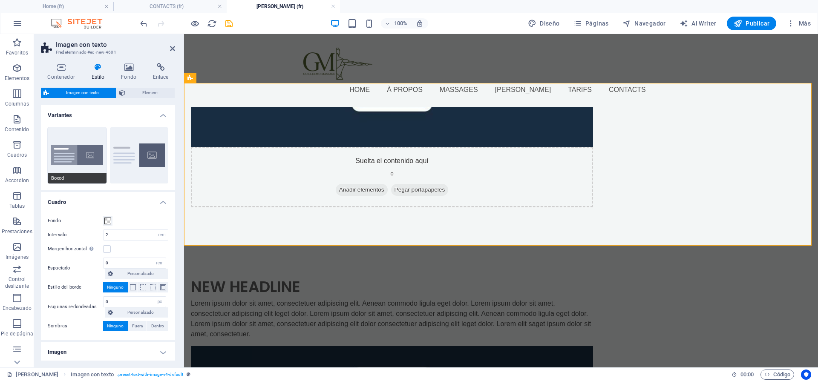
click at [87, 153] on button "Boxed" at bounding box center [77, 155] width 59 height 56
type input "0"
type input "2.5"
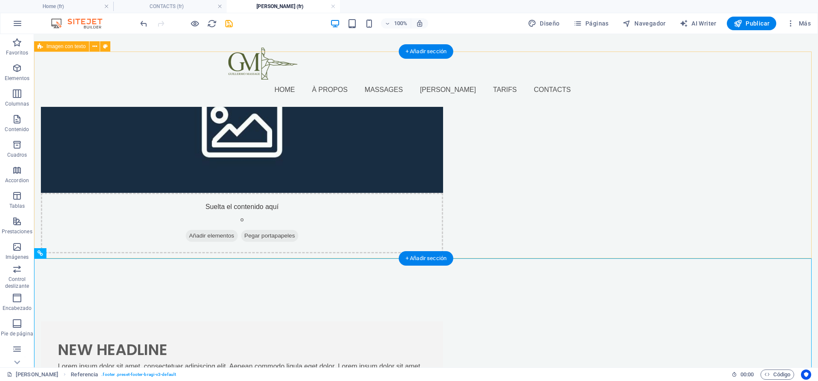
scroll to position [406, 0]
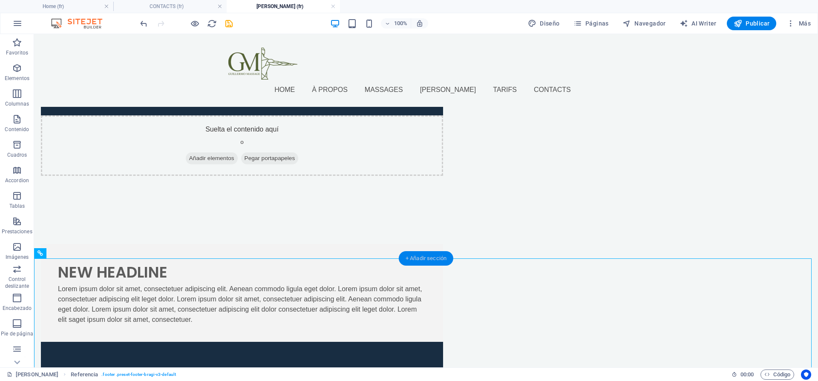
click at [423, 259] on div "+ Añadir sección" at bounding box center [426, 258] width 55 height 14
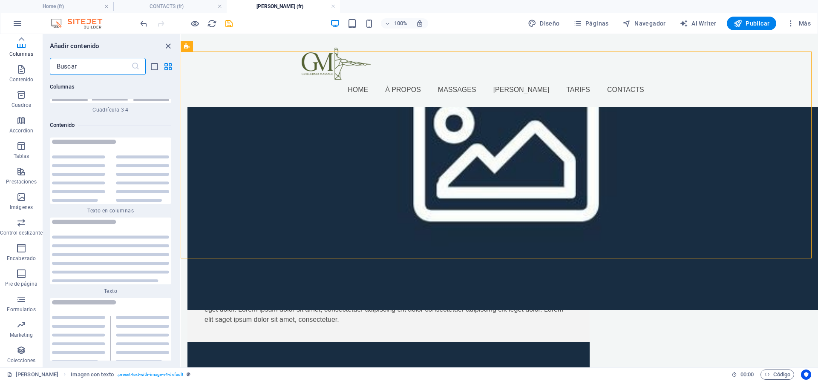
scroll to position [3032, 0]
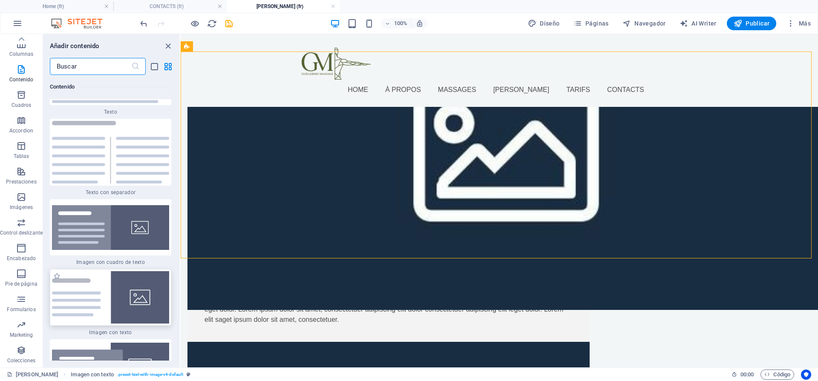
click at [139, 302] on img at bounding box center [110, 297] width 117 height 52
click at [181, 302] on div "Arrastra aquí para reemplazar el contenido existente. Si quieres crear un eleme…" at bounding box center [499, 201] width 637 height 334
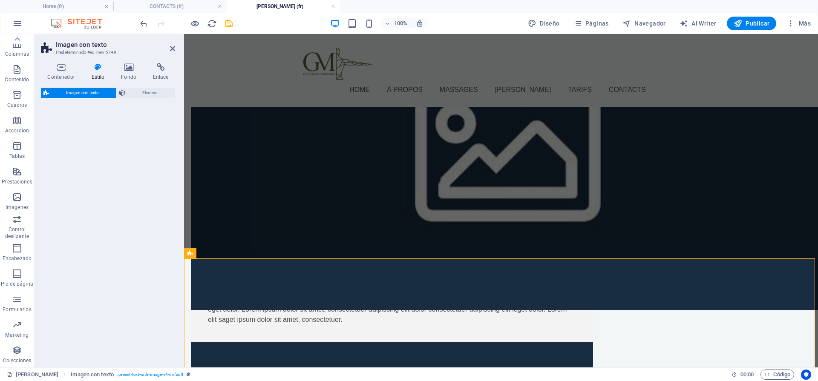
select select "rem"
select select "px"
select select "preset-text-with-image-v4-default"
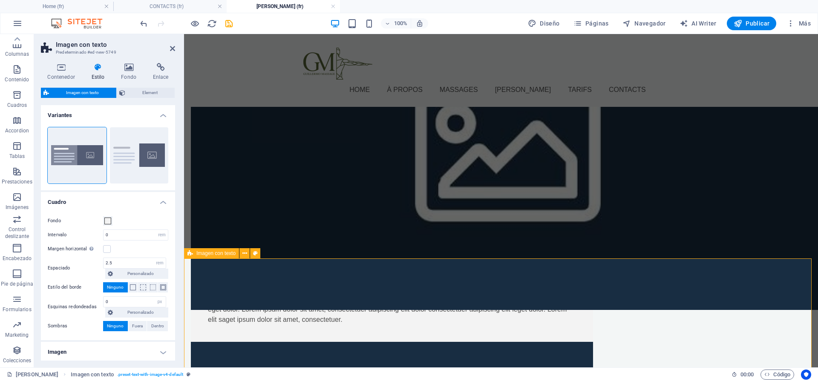
click at [103, 74] on h4 "Estilo" at bounding box center [100, 72] width 30 height 18
click at [125, 77] on h4 "Fondo" at bounding box center [131, 72] width 32 height 18
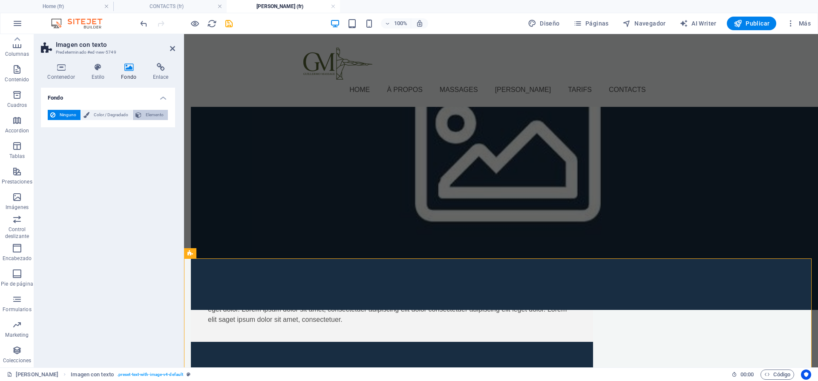
click at [142, 116] on button "Elemento" at bounding box center [150, 115] width 35 height 10
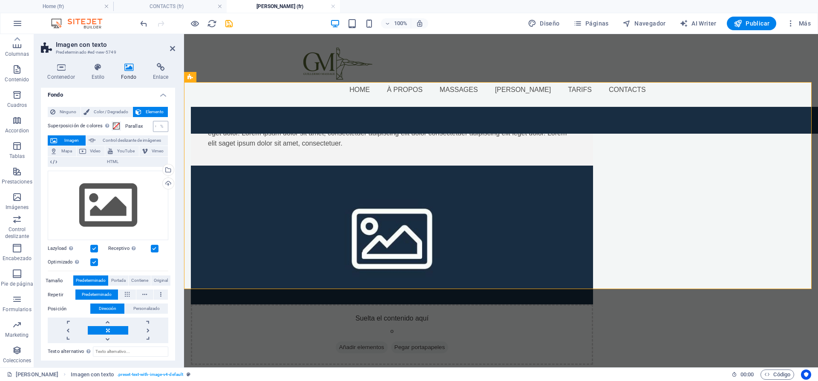
scroll to position [0, 0]
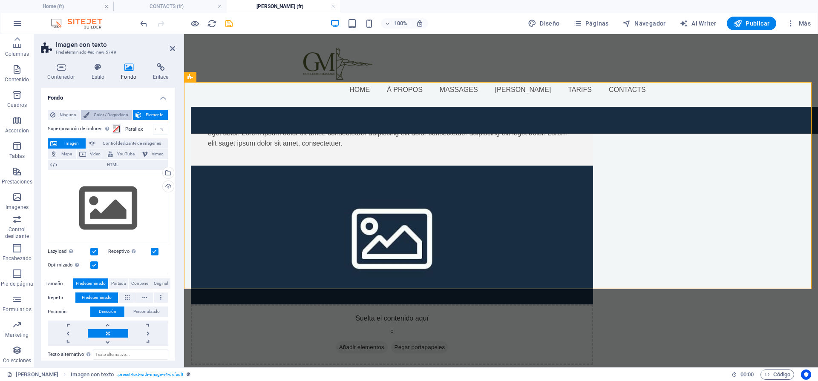
click at [117, 118] on span "Color / Degradado" at bounding box center [111, 115] width 38 height 10
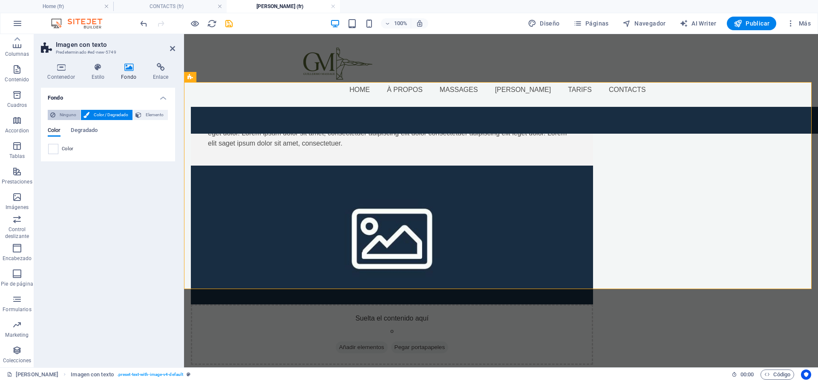
click at [60, 115] on span "Ninguno" at bounding box center [68, 115] width 20 height 10
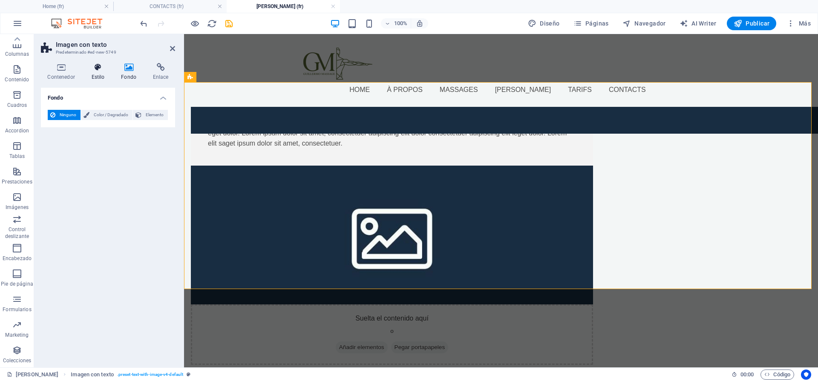
click at [98, 71] on icon at bounding box center [98, 67] width 26 height 9
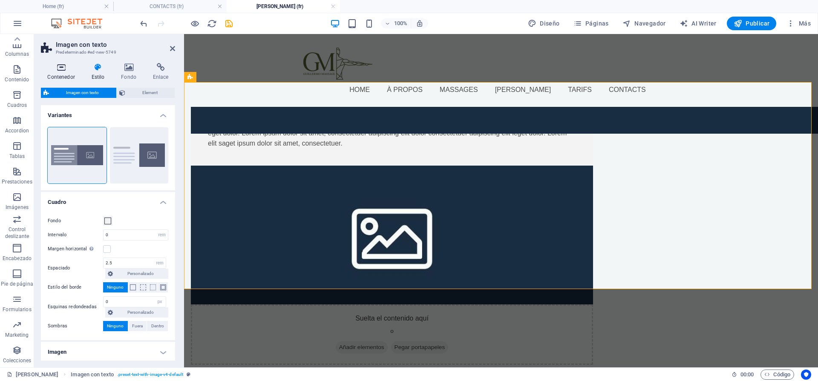
click at [56, 67] on icon at bounding box center [61, 67] width 40 height 9
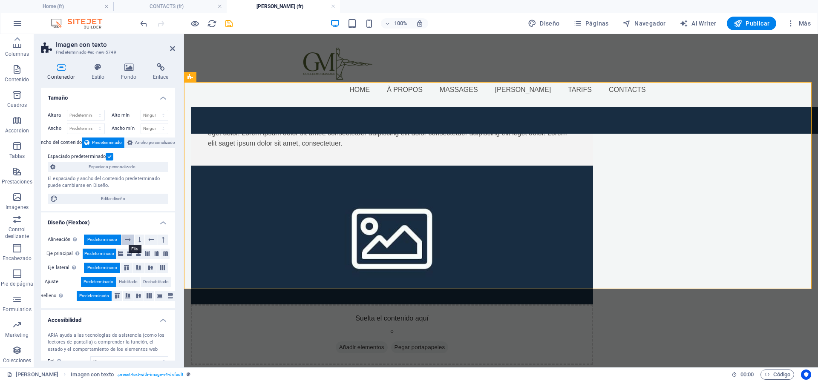
click at [126, 243] on icon at bounding box center [128, 240] width 6 height 10
click at [148, 239] on icon at bounding box center [151, 240] width 6 height 10
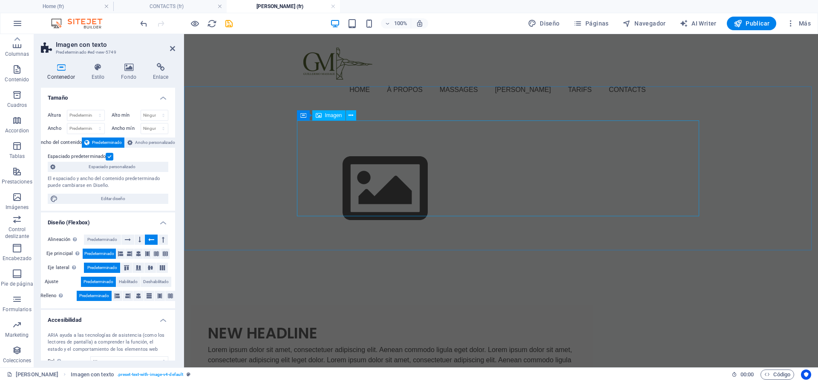
click at [691, 200] on figure at bounding box center [501, 189] width 402 height 96
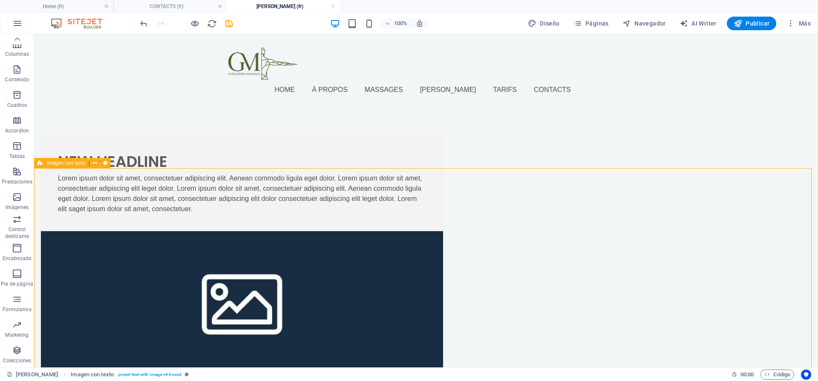
scroll to position [175, 0]
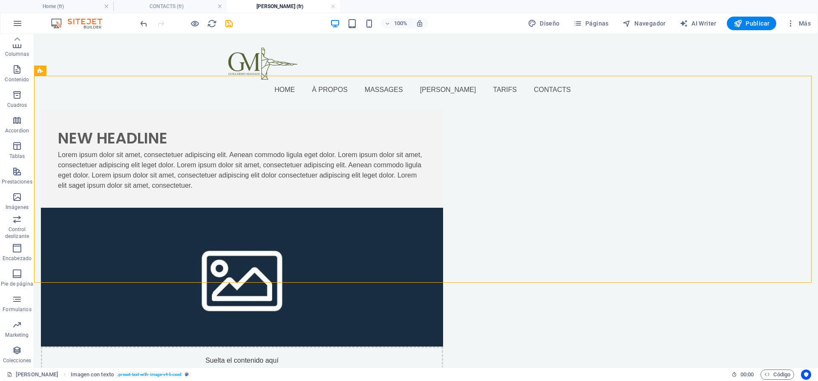
click at [181, 165] on div "New headline Lorem ipsum dolor sit amet, consectetuer adipiscing elit. Aenean c…" at bounding box center [426, 259] width 784 height 366
click at [179, 166] on div "New headline Lorem ipsum dolor sit amet, consectetuer adipiscing elit. Aenean c…" at bounding box center [426, 259] width 784 height 366
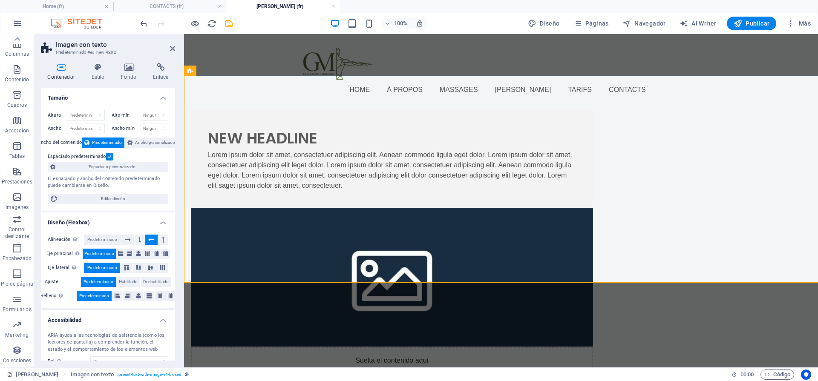
drag, startPoint x: 145, startPoint y: 132, endPoint x: 179, endPoint y: 165, distance: 47.6
click at [179, 165] on div "Contenedor Estilo Fondo Enlace Tamaño Altura Predeterminado px rem % vh vw Alto…" at bounding box center [108, 211] width 148 height 311
drag, startPoint x: 397, startPoint y: 202, endPoint x: 270, endPoint y: 169, distance: 130.7
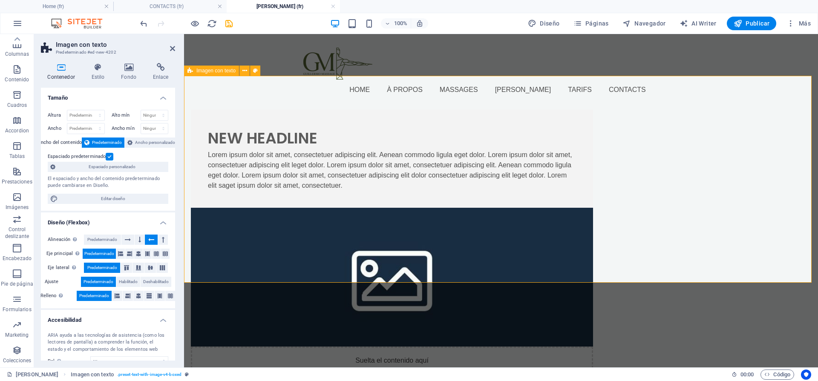
click at [270, 169] on div "New headline Lorem ipsum dolor sit amet, consectetuer adipiscing elit. Aenean c…" at bounding box center [501, 259] width 634 height 366
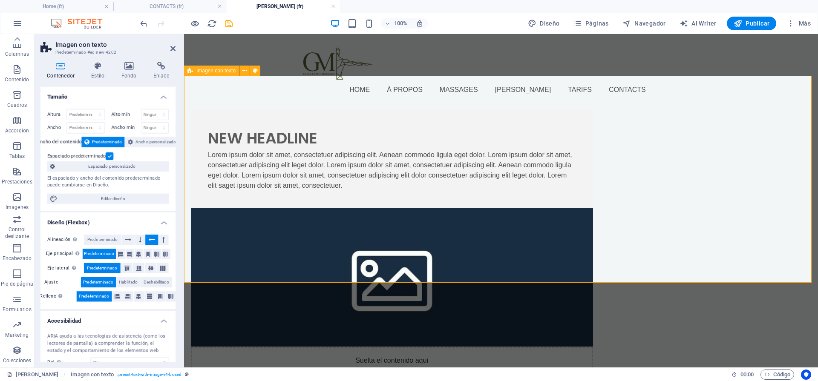
click at [270, 169] on div "New headline Lorem ipsum dolor sit amet, consectetuer adipiscing elit. Aenean c…" at bounding box center [501, 259] width 634 height 366
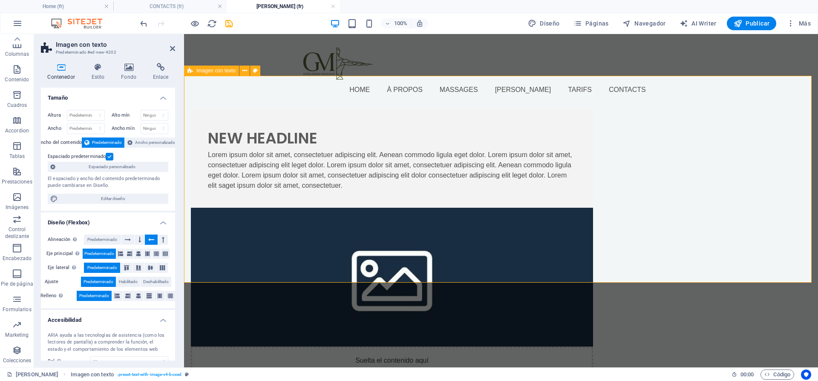
click at [270, 169] on div "New headline Lorem ipsum dolor sit amet, consectetuer adipiscing elit. Aenean c…" at bounding box center [501, 259] width 634 height 366
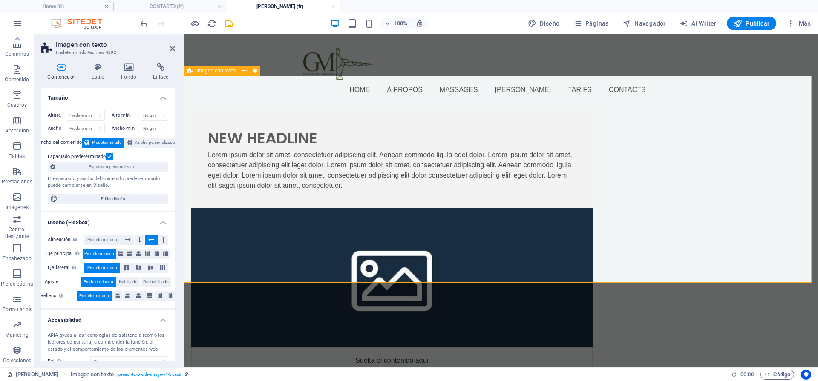
click at [270, 169] on div "New headline Lorem ipsum dolor sit amet, consectetuer adipiscing elit. Aenean c…" at bounding box center [501, 259] width 634 height 366
click at [576, 184] on div "Lorem ipsum dolor sit amet, consectetuer adipiscing elit. Aenean commodo ligula…" at bounding box center [392, 170] width 368 height 41
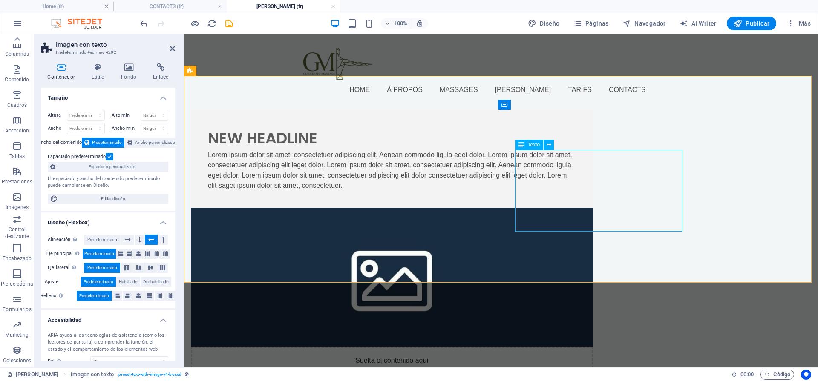
click at [576, 184] on div "Lorem ipsum dolor sit amet, consectetuer adipiscing elit. Aenean commodo ligula…" at bounding box center [392, 170] width 368 height 41
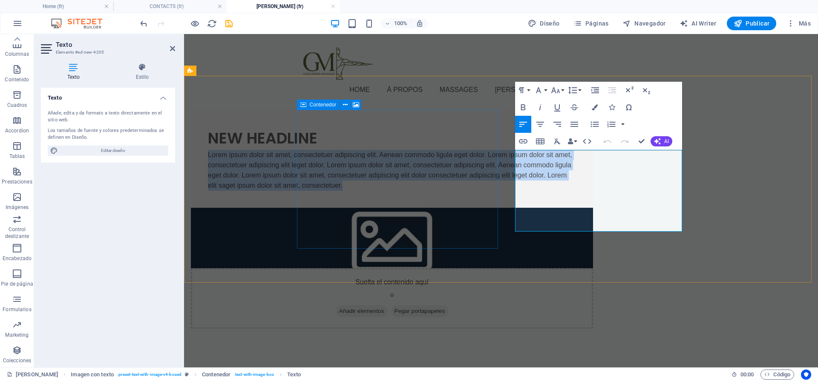
drag, startPoint x: 649, startPoint y: 223, endPoint x: 449, endPoint y: 127, distance: 222.0
click at [449, 127] on div "New headline Lorem ipsum dolor sit amet, consectetuer adipiscing elit. Aenean c…" at bounding box center [392, 219] width 416 height 287
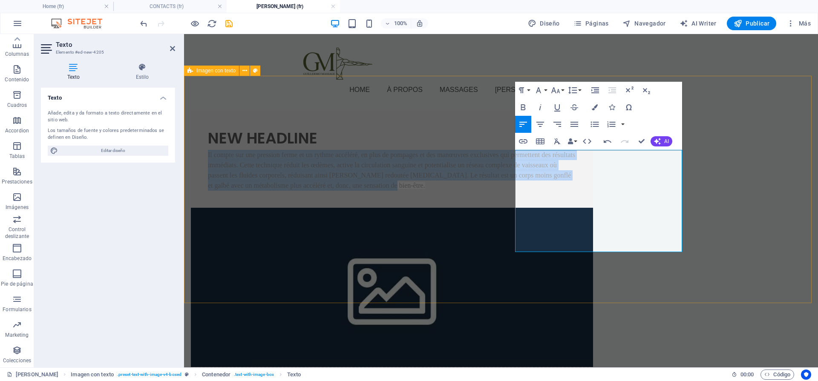
drag, startPoint x: 562, startPoint y: 248, endPoint x: 438, endPoint y: 87, distance: 203.1
click at [438, 87] on div "New headline Il compte sur une pression ferme et un rythme accéléré, en plus de…" at bounding box center [501, 269] width 634 height 386
click at [558, 141] on icon "button" at bounding box center [557, 141] width 10 height 10
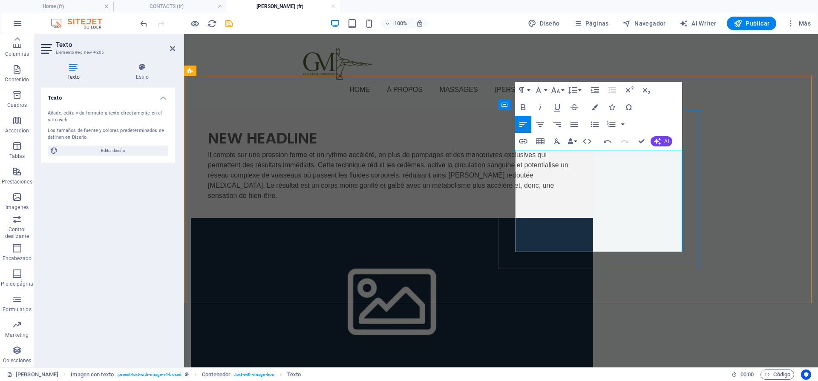
click at [576, 201] on p "Il compte sur une pression ferme et un rythme accéléré, en plus de pompages et …" at bounding box center [392, 175] width 368 height 51
click at [759, 213] on div "New headline Il compte sur une pression ferme et un rythme accéléré, en plus de…" at bounding box center [501, 274] width 634 height 396
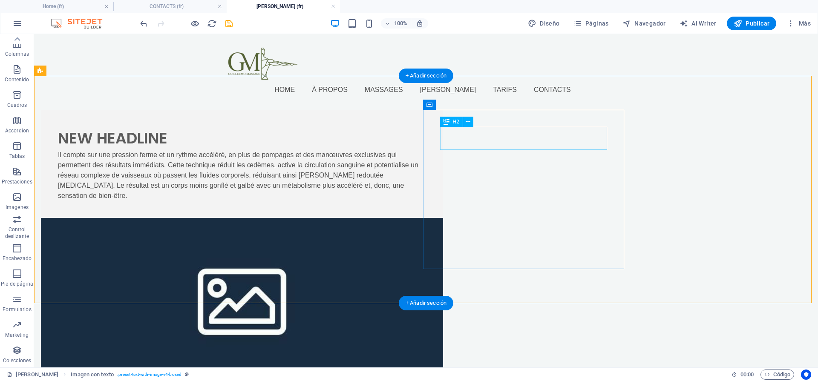
click at [426, 147] on div "New headline" at bounding box center [242, 138] width 368 height 23
click at [426, 143] on div "New headline" at bounding box center [242, 138] width 368 height 23
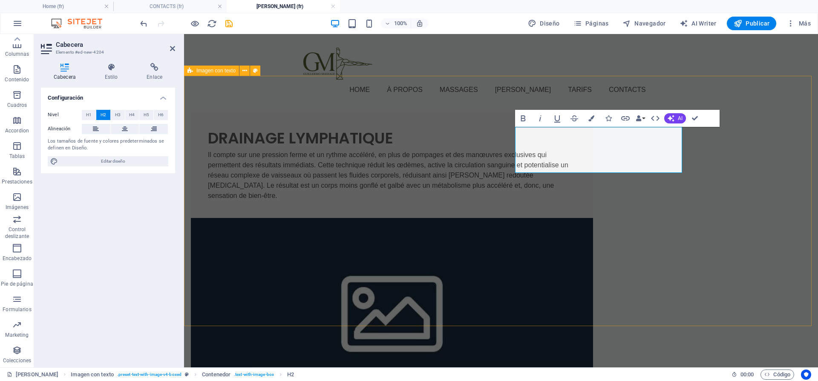
click at [766, 155] on div "​drainage lymphatique Il compte sur une pression ferme et un rythme accéléré, e…" at bounding box center [501, 285] width 634 height 419
click at [818, 155] on div "drainage lymphatique Il compte sur une pression ferme et un rythme accéléré, en…" at bounding box center [501, 285] width 634 height 419
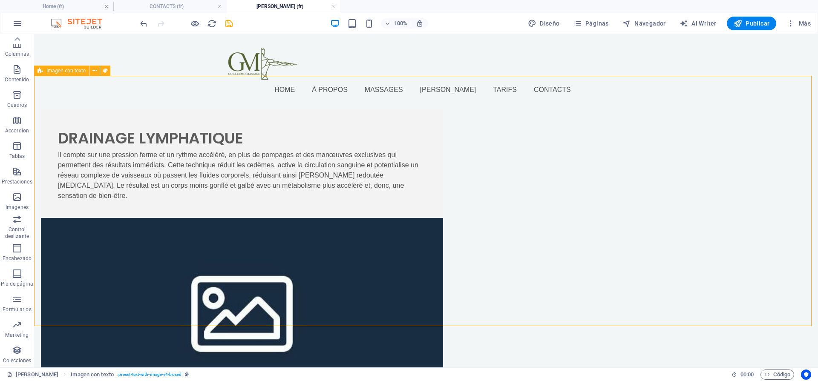
click at [766, 155] on div "drainage lymphatique Il compte sur une pression ferme et un rythme accéléré, en…" at bounding box center [426, 285] width 784 height 419
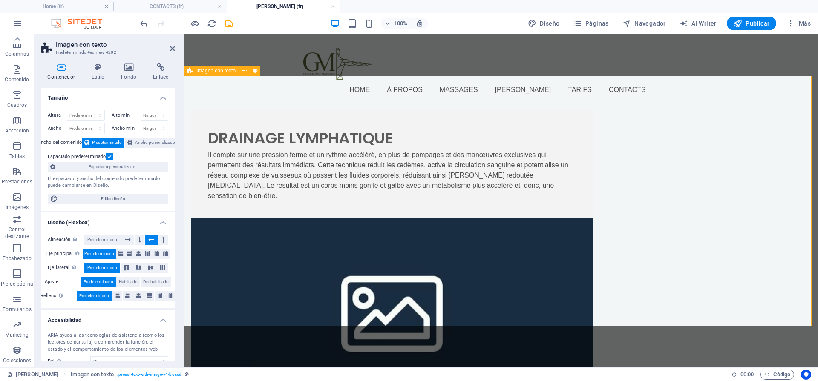
click at [763, 191] on div "drainage lymphatique Il compte sur une pression ferme et un rythme accéléré, en…" at bounding box center [501, 285] width 634 height 419
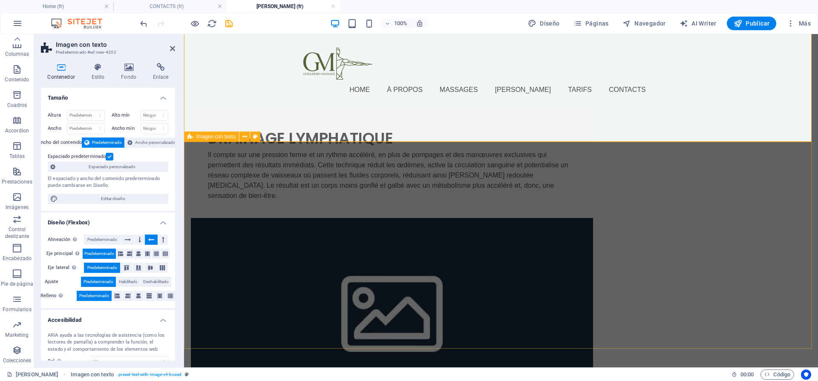
scroll to position [359, 0]
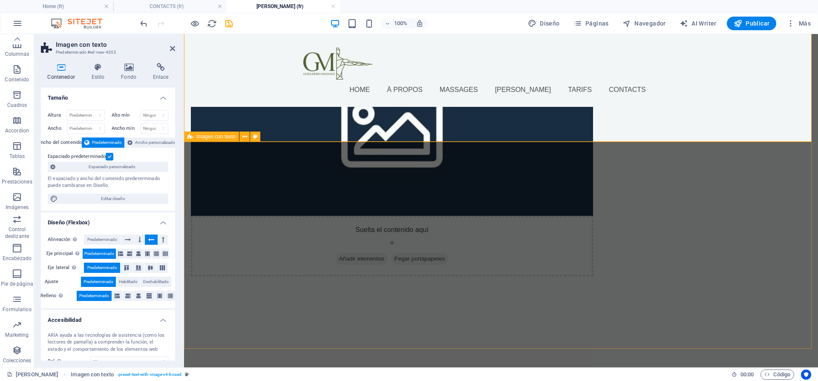
select select "rem"
select select "px"
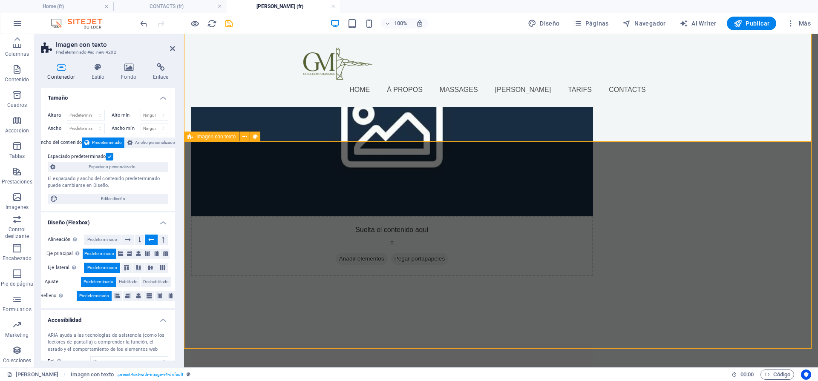
select select "preset-text-with-image-v4-default"
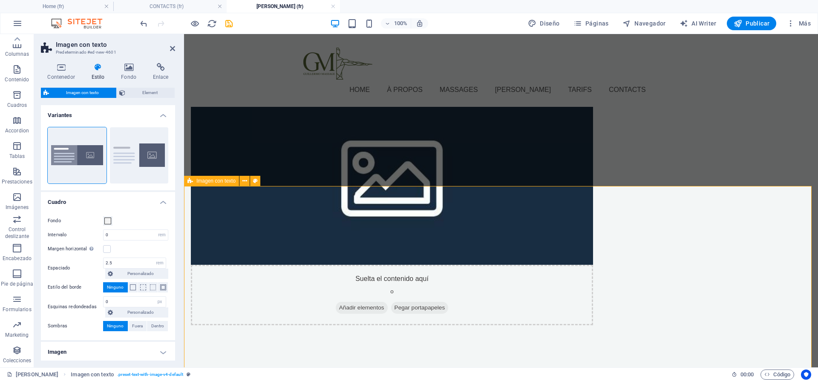
scroll to position [316, 0]
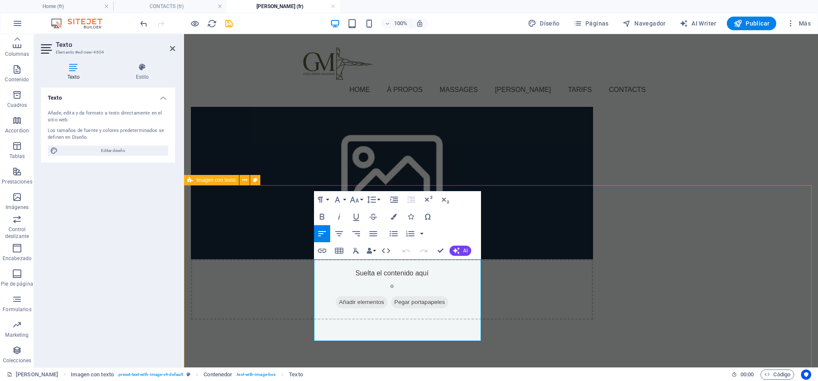
drag, startPoint x: 452, startPoint y: 336, endPoint x: 251, endPoint y: 253, distance: 217.8
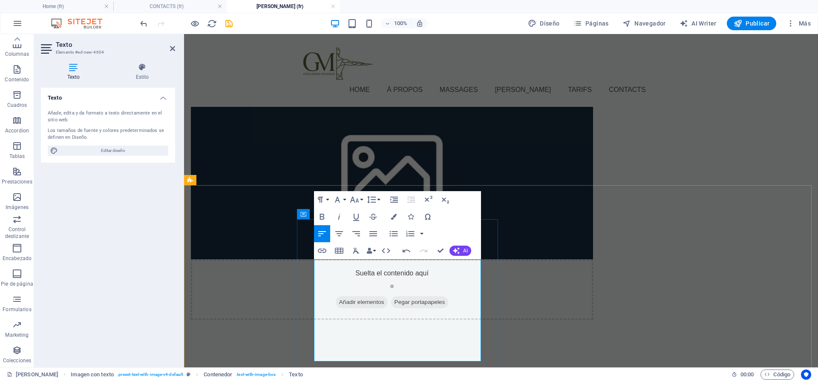
scroll to position [317, 0]
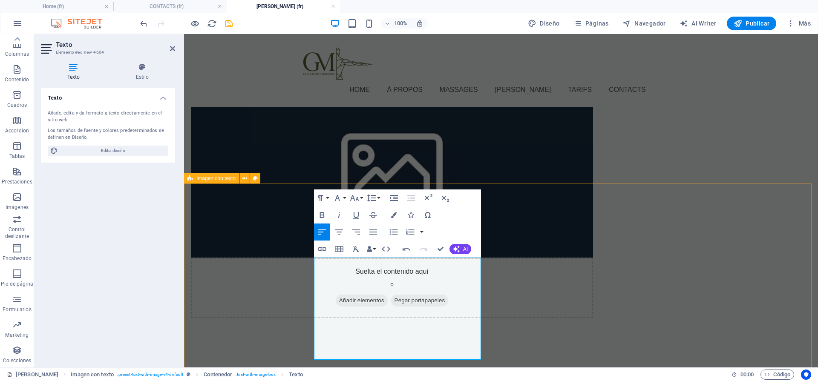
drag, startPoint x: 404, startPoint y: 358, endPoint x: 224, endPoint y: 187, distance: 248.3
click at [354, 248] on icon "button" at bounding box center [356, 249] width 6 height 6
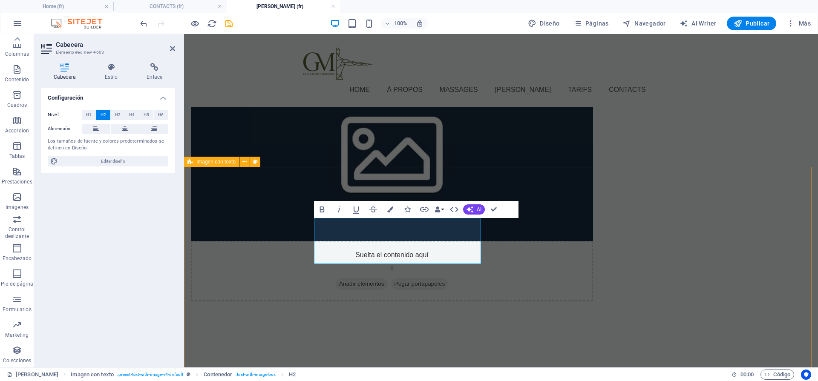
select select "rem"
select select "px"
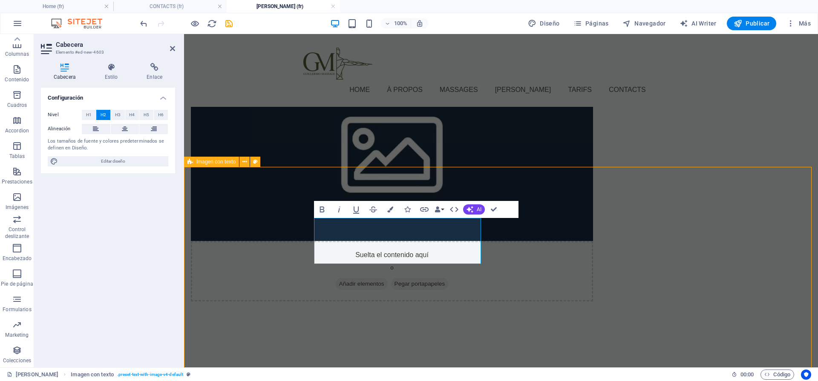
select select "preset-text-with-image-v4-default"
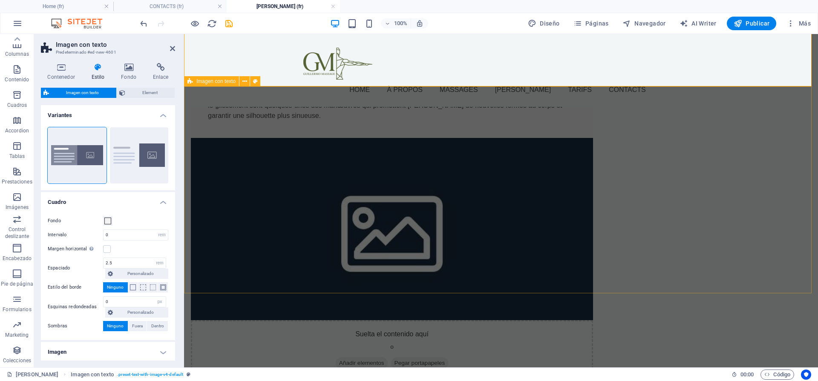
scroll to position [665, 0]
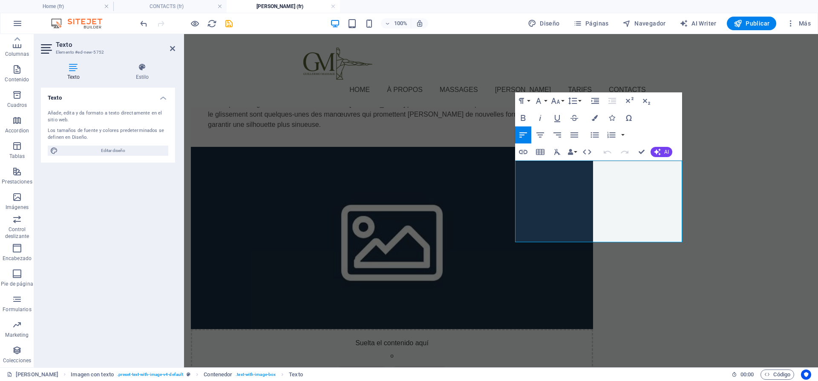
drag, startPoint x: 660, startPoint y: 240, endPoint x: 404, endPoint y: 109, distance: 288.1
drag, startPoint x: 564, startPoint y: 236, endPoint x: 481, endPoint y: 142, distance: 125.0
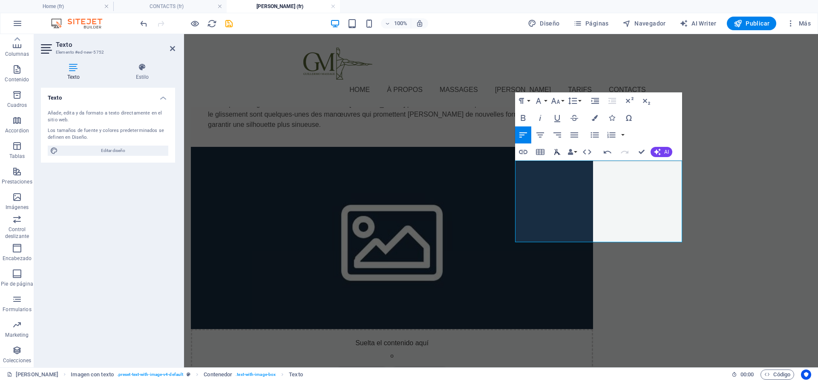
click at [557, 151] on icon "button" at bounding box center [557, 152] width 10 height 10
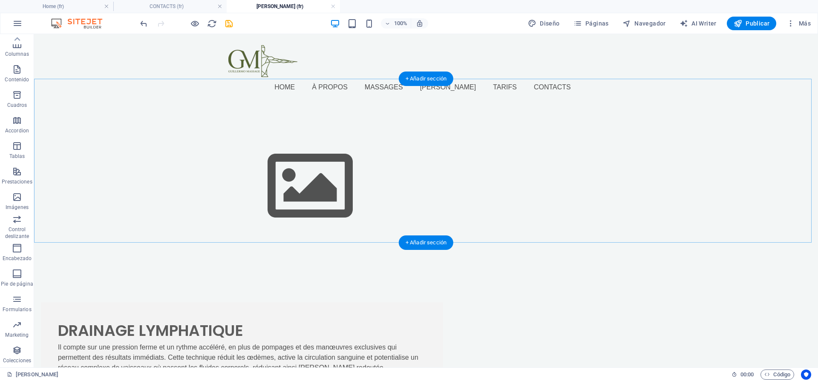
scroll to position [0, 0]
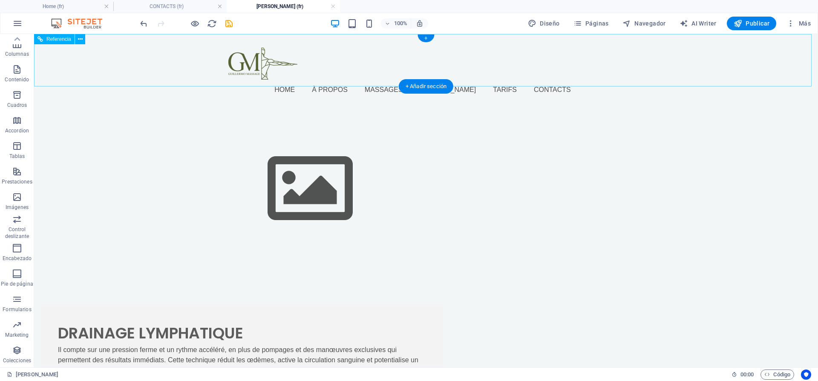
click at [540, 80] on nav "Home à propos Massages [PERSON_NAME] Contacts" at bounding box center [425, 90] width 395 height 20
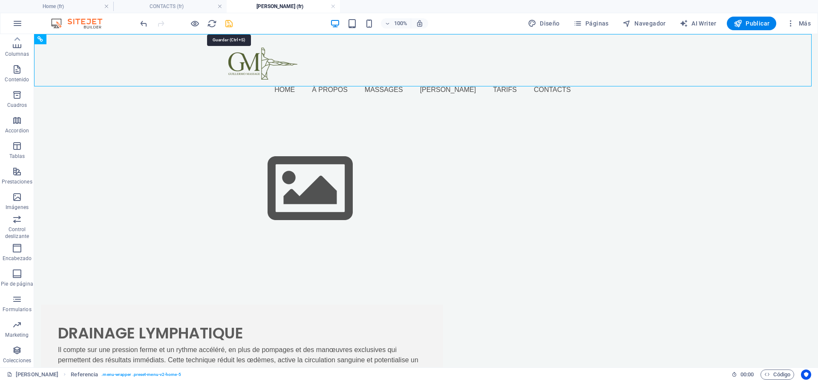
click at [226, 26] on icon "save" at bounding box center [229, 24] width 10 height 10
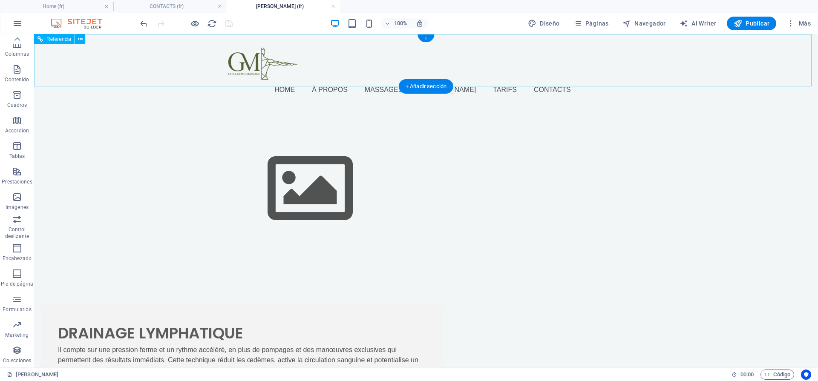
click at [488, 80] on nav "Home à propos Massages [PERSON_NAME] Contacts" at bounding box center [425, 90] width 395 height 20
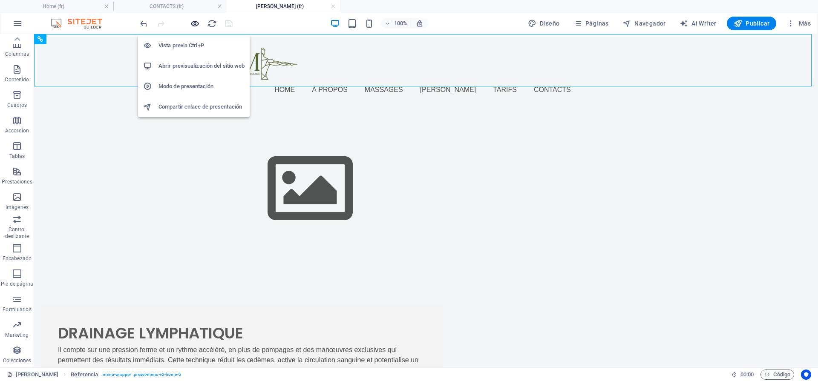
click at [194, 21] on icon "button" at bounding box center [195, 24] width 10 height 10
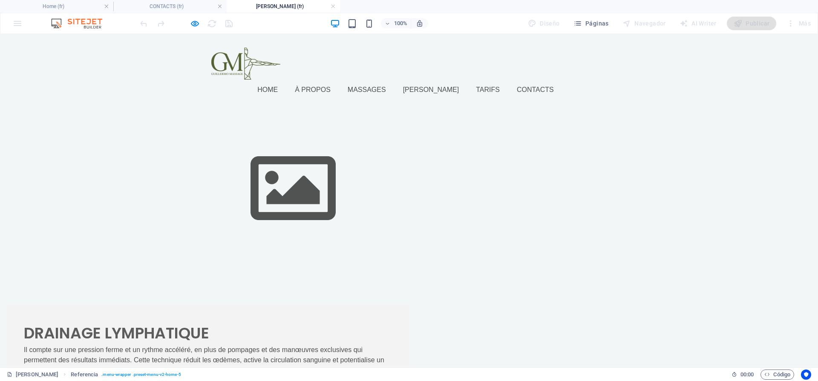
click at [393, 80] on link "Massages" at bounding box center [370, 90] width 45 height 20
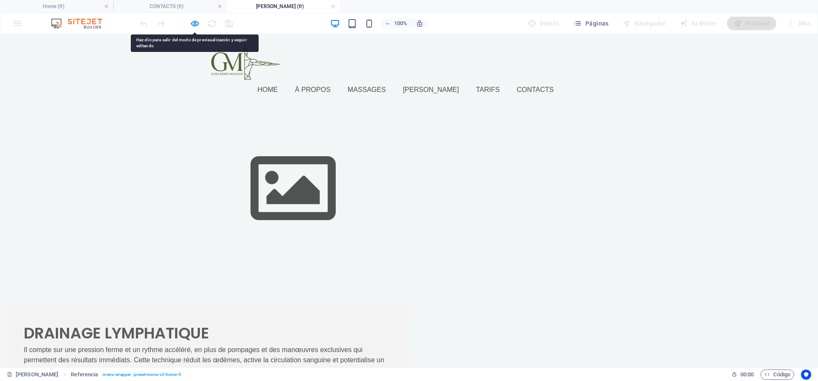
click at [466, 80] on link "[PERSON_NAME]" at bounding box center [434, 90] width 63 height 20
click at [507, 80] on link "Tarifs" at bounding box center [491, 90] width 31 height 20
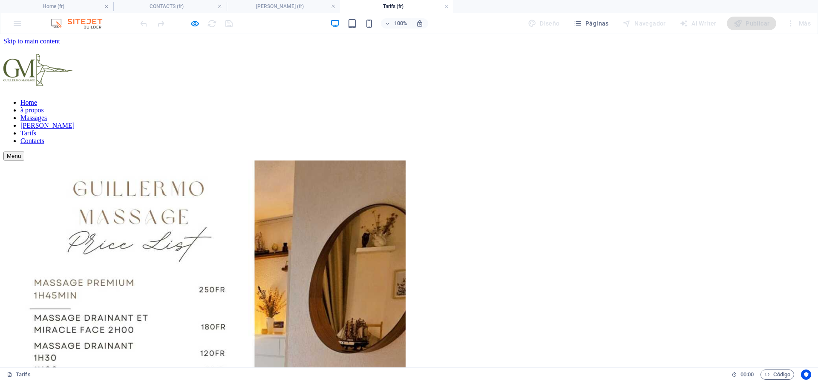
click at [466, 161] on figure at bounding box center [408, 363] width 811 height 404
click at [196, 22] on icon "button" at bounding box center [195, 24] width 10 height 10
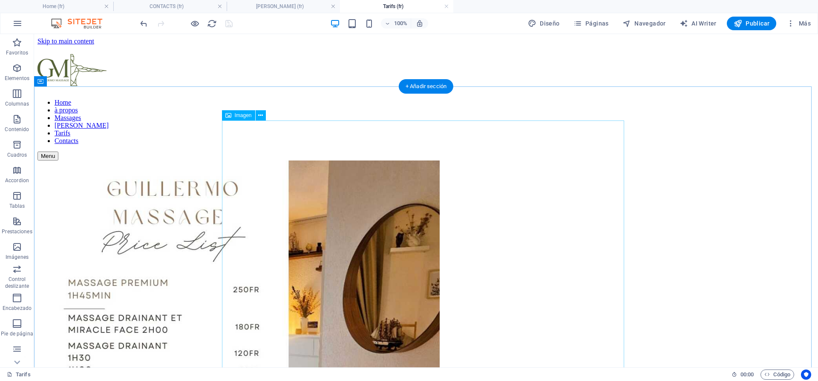
click at [488, 229] on figure at bounding box center [425, 363] width 777 height 404
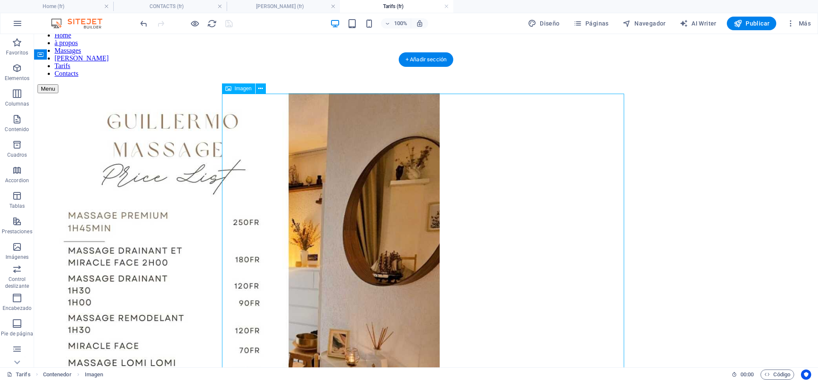
scroll to position [68, 0]
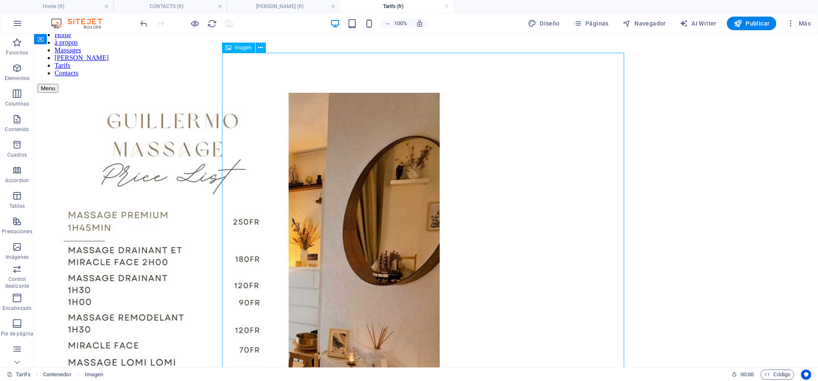
click at [483, 226] on figure at bounding box center [425, 295] width 777 height 404
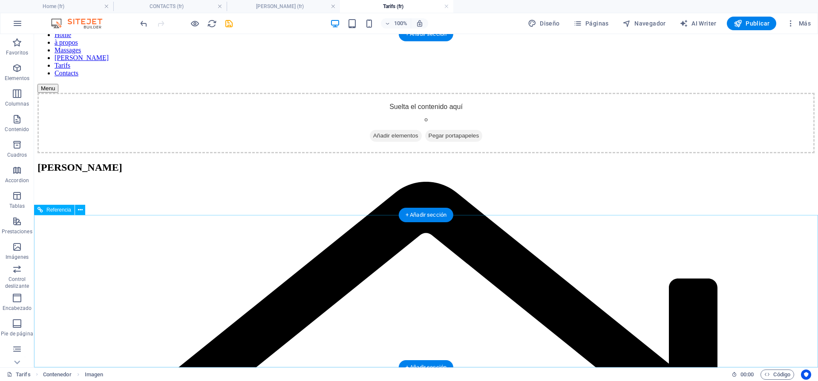
scroll to position [0, 0]
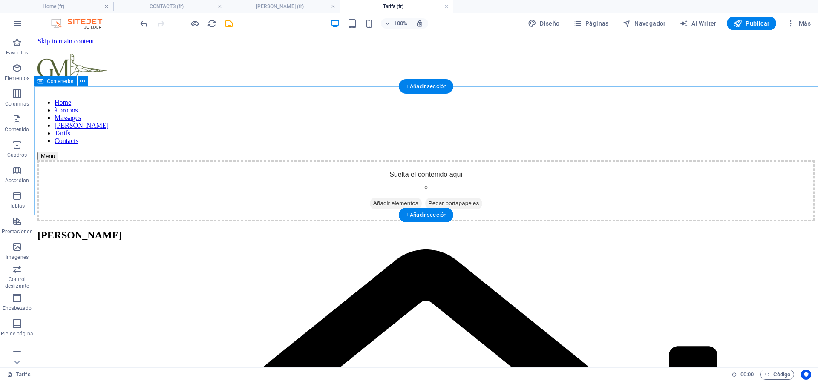
click at [438, 161] on div "Suelta el contenido aquí o Añadir elementos Pegar portapapeles" at bounding box center [425, 191] width 777 height 60
click at [406, 198] on span "Añadir elementos" at bounding box center [396, 204] width 52 height 12
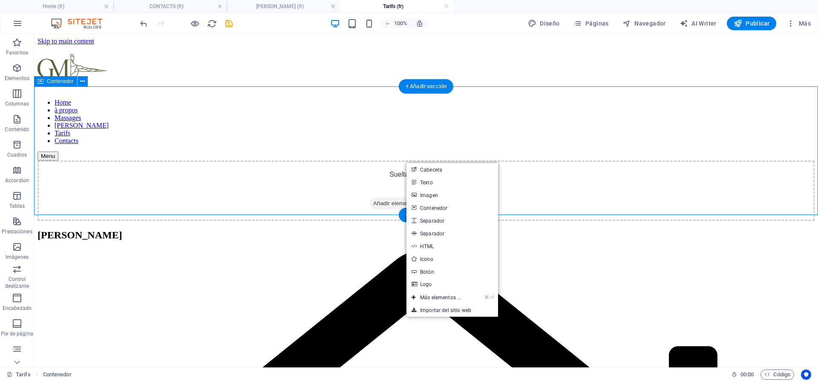
click at [406, 198] on span "Añadir elementos" at bounding box center [396, 204] width 52 height 12
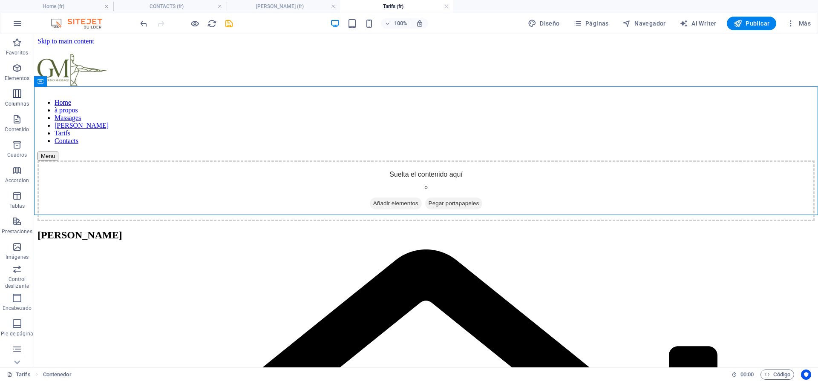
drag, startPoint x: 14, startPoint y: 94, endPoint x: 113, endPoint y: 139, distance: 109.1
click at [14, 94] on icon "button" at bounding box center [17, 94] width 10 height 10
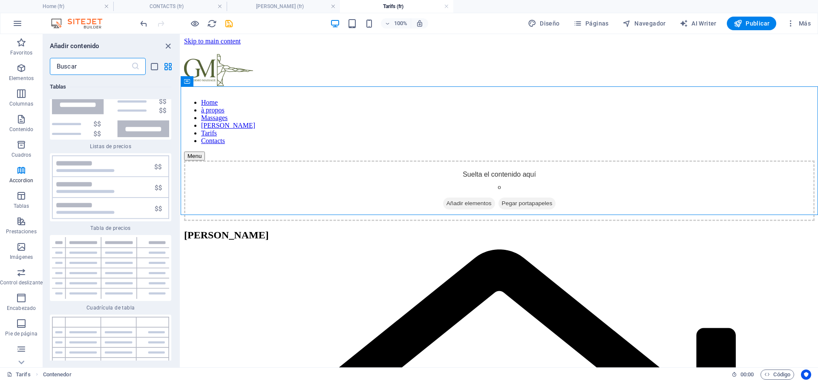
scroll to position [5764, 0]
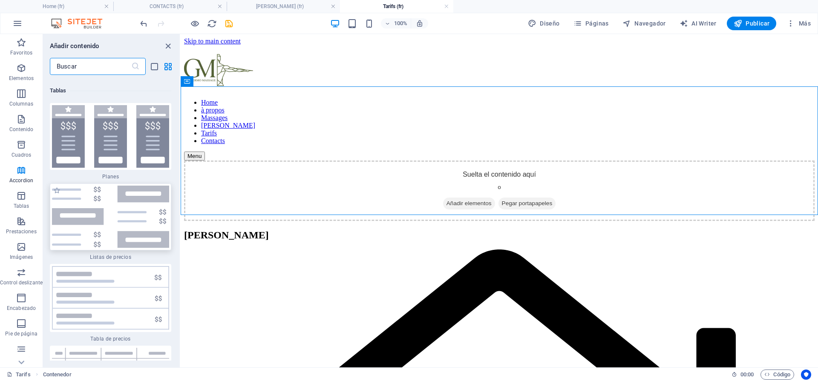
click at [144, 215] on img at bounding box center [110, 217] width 117 height 63
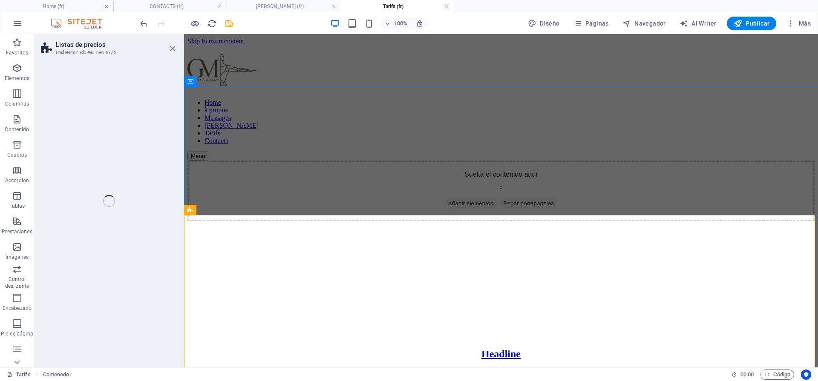
click at [141, 300] on div "Listas de precios Predeterminado #ed-new-6775 Arrastra aquí para reemplazar el …" at bounding box center [426, 201] width 784 height 334
select select "rem"
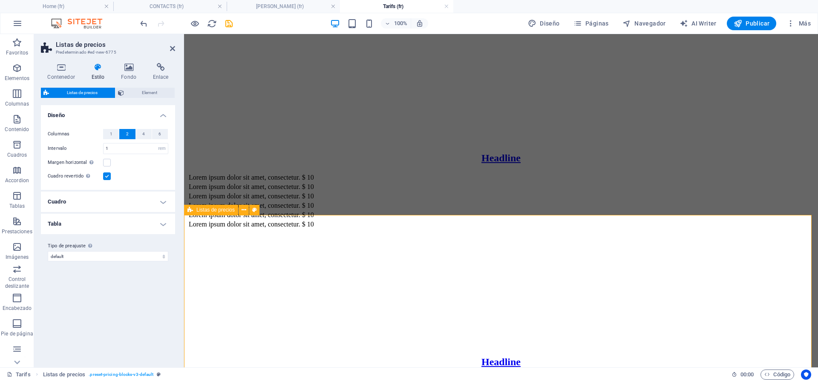
scroll to position [0, 0]
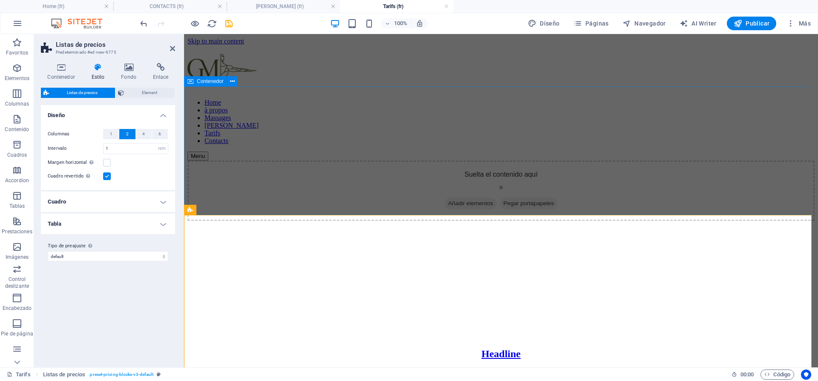
click at [526, 161] on div "Suelta el contenido aquí o Añadir elementos Pegar portapapeles" at bounding box center [500, 191] width 627 height 60
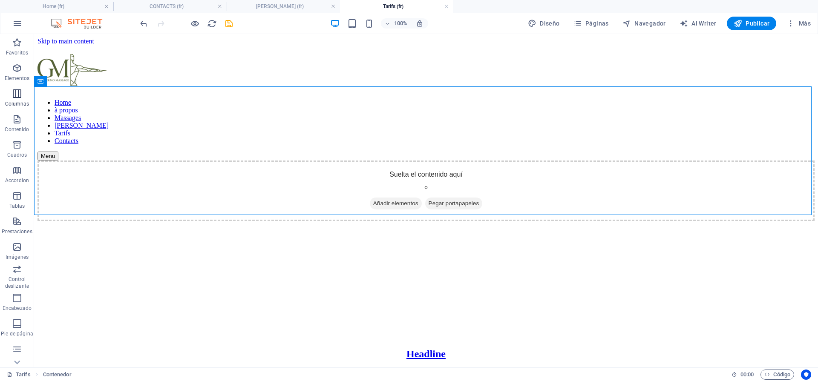
click at [17, 98] on icon "button" at bounding box center [17, 94] width 10 height 10
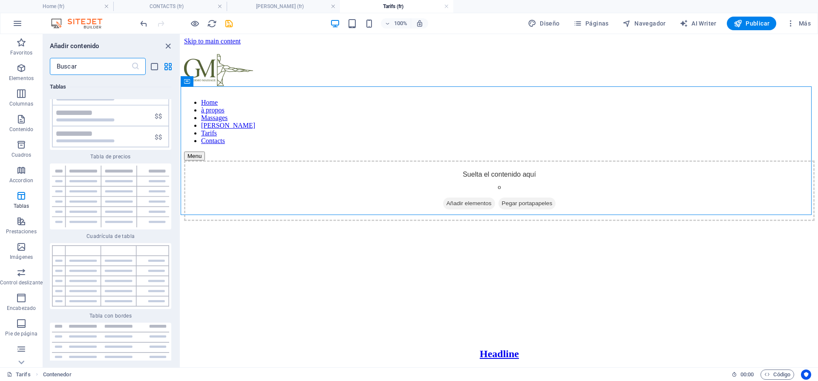
scroll to position [5952, 0]
drag, startPoint x: 132, startPoint y: 145, endPoint x: 395, endPoint y: 157, distance: 262.3
click at [132, 143] on img at bounding box center [110, 111] width 117 height 64
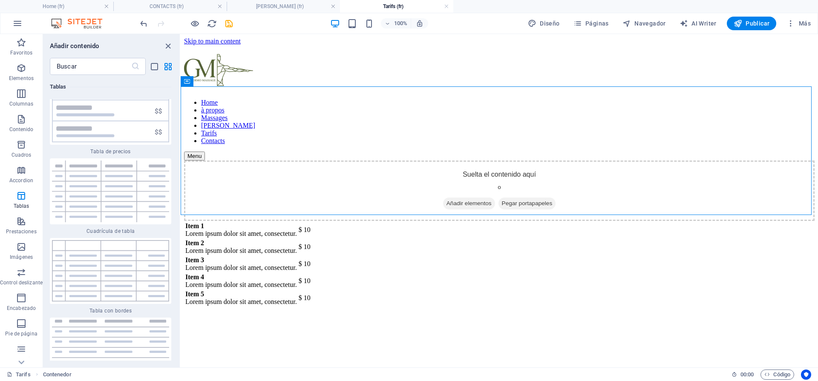
select select "rem"
select select "px"
select select "preset-pricing-table-v3-default"
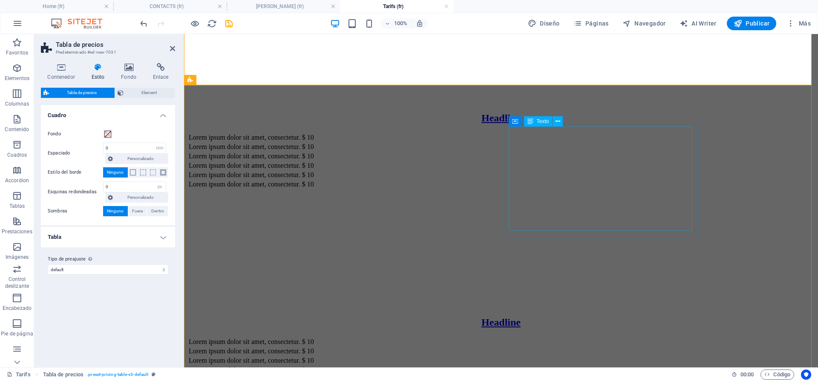
scroll to position [336, 0]
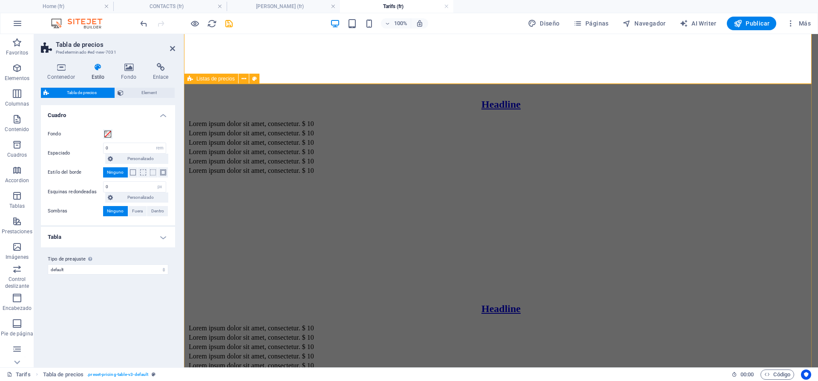
click at [763, 186] on div "Headline Lorem ipsum dolor sit amet, consectetur. $ 10 Lorem ipsum dolor sit am…" at bounding box center [500, 277] width 627 height 613
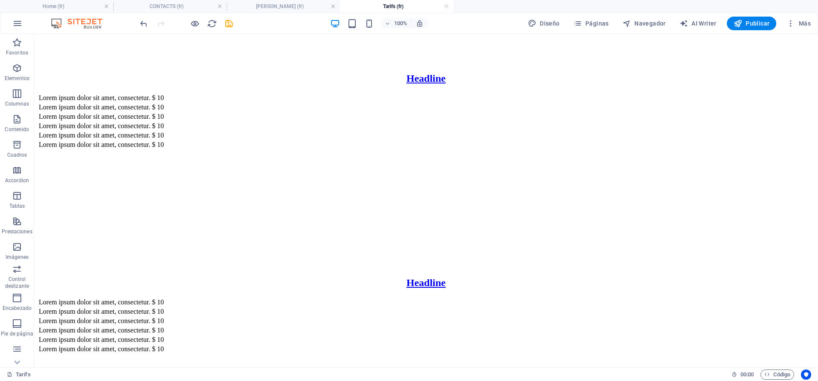
scroll to position [0, 0]
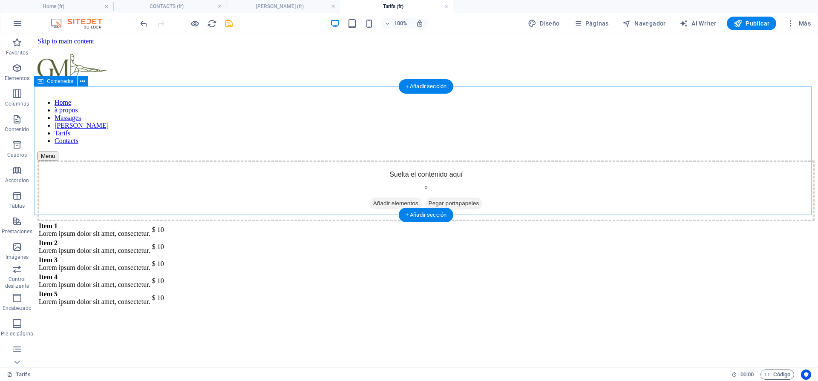
click at [447, 161] on div "Suelta el contenido aquí o Añadir elementos Pegar portapapeles" at bounding box center [425, 191] width 777 height 60
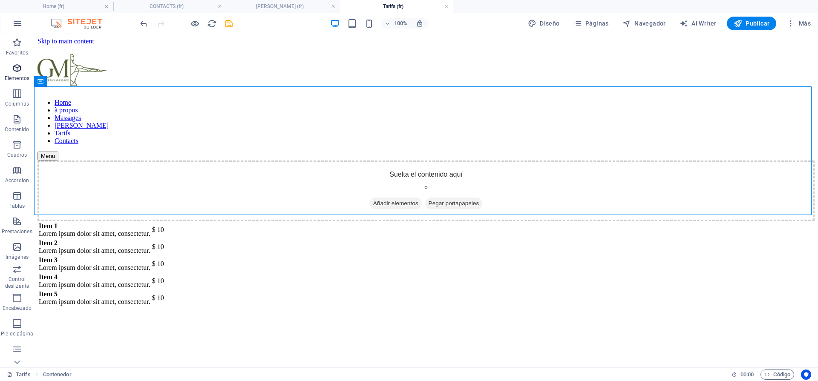
drag, startPoint x: 20, startPoint y: 71, endPoint x: 315, endPoint y: 156, distance: 307.6
click at [20, 71] on icon "button" at bounding box center [17, 68] width 10 height 10
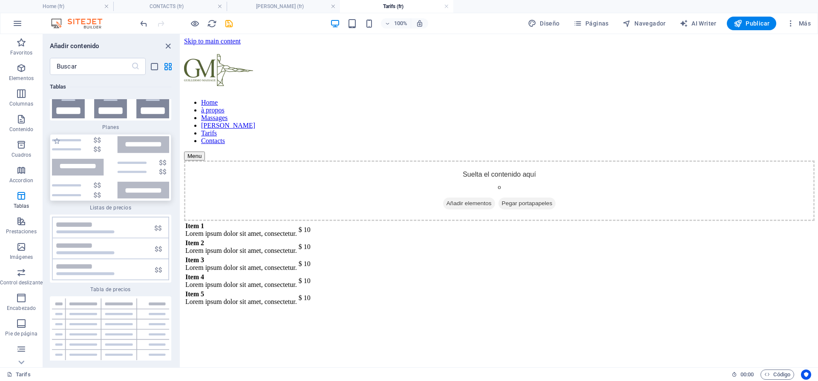
scroll to position [5743, 0]
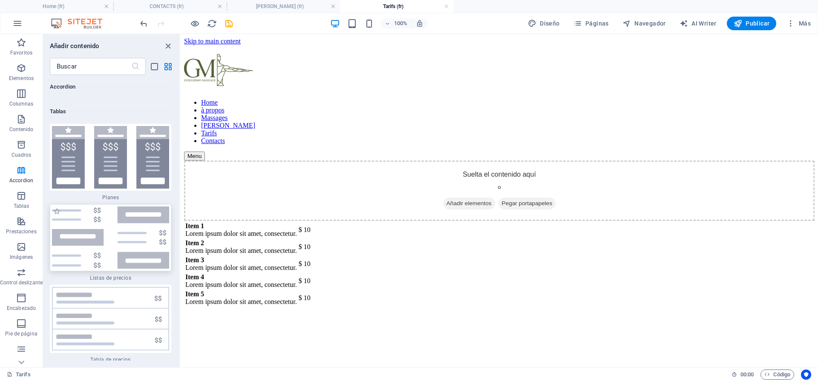
click at [137, 252] on img at bounding box center [110, 238] width 117 height 63
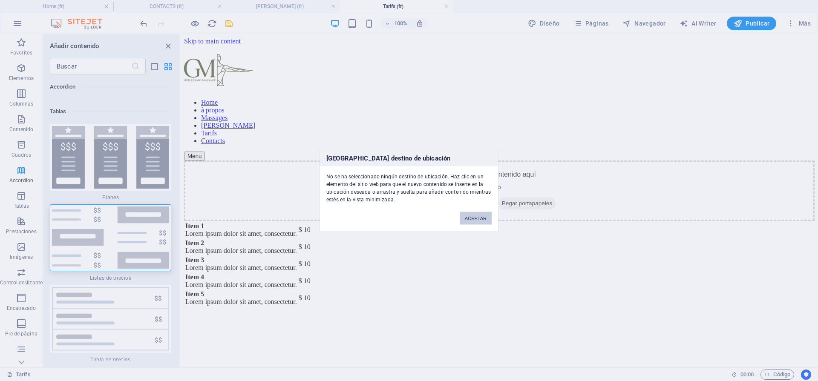
click at [475, 219] on button "ACEPTAR" at bounding box center [476, 218] width 32 height 13
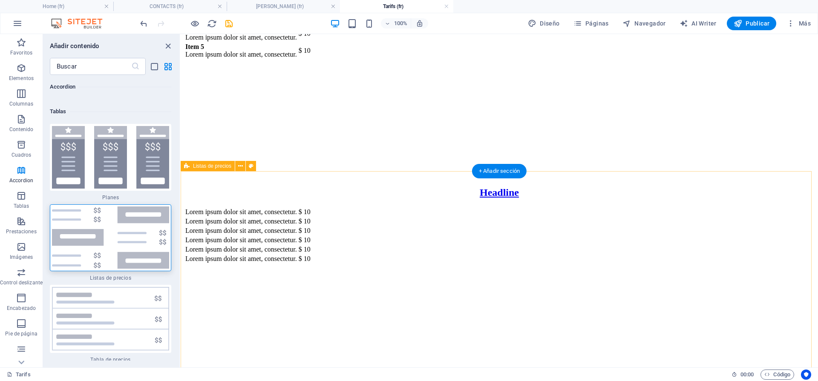
scroll to position [248, 0]
click at [602, 251] on div "Lorem ipsum dolor sit amet, consectetur. $ 10 Lorem ipsum dolor sit amet, conse…" at bounding box center [499, 234] width 631 height 57
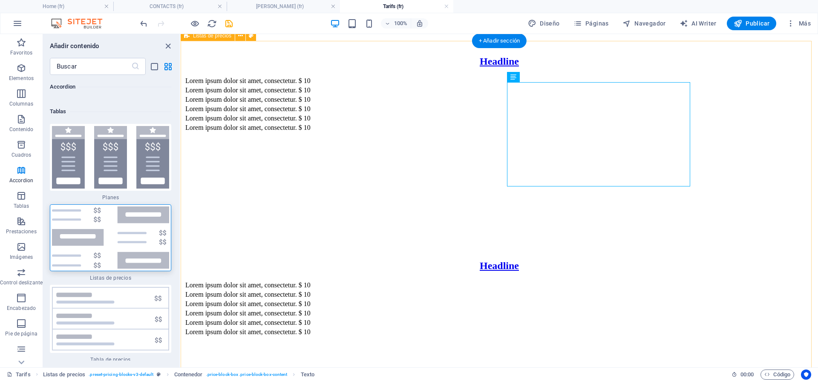
click at [777, 180] on div "Headline Lorem ipsum dolor sit amet, consectetur. $ 10 Lorem ipsum dolor sit am…" at bounding box center [499, 234] width 631 height 613
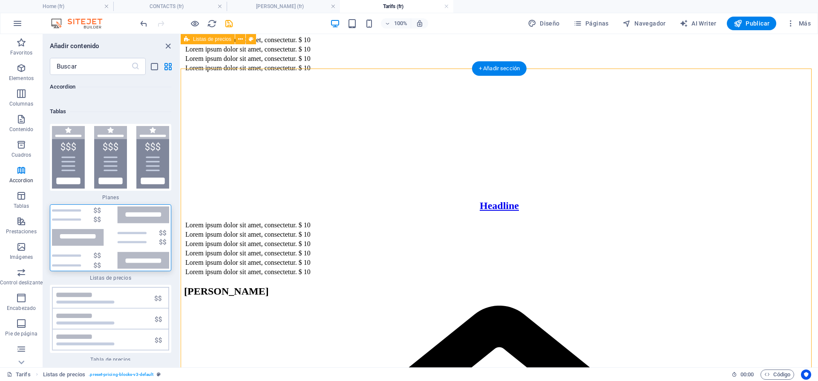
scroll to position [351, 0]
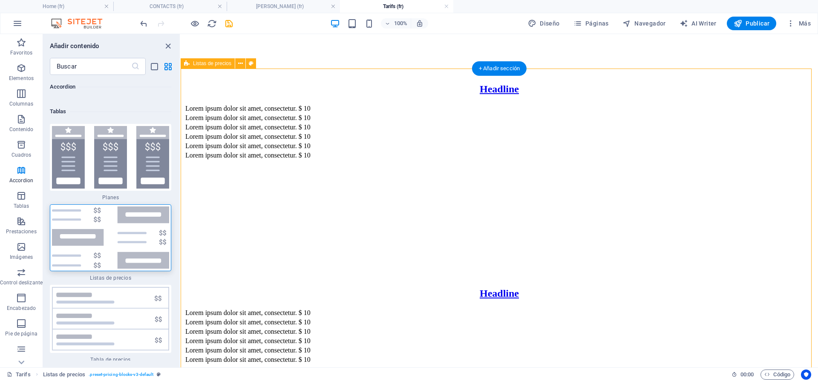
click at [778, 179] on div "Headline Lorem ipsum dolor sit amet, consectetur. $ 10 Lorem ipsum dolor sit am…" at bounding box center [499, 262] width 631 height 613
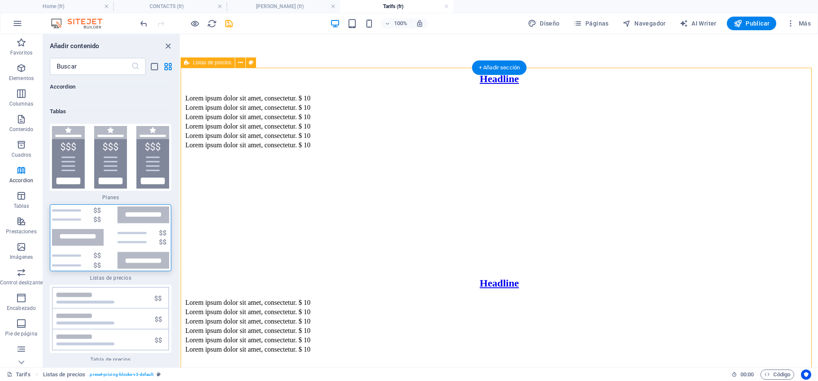
scroll to position [352, 0]
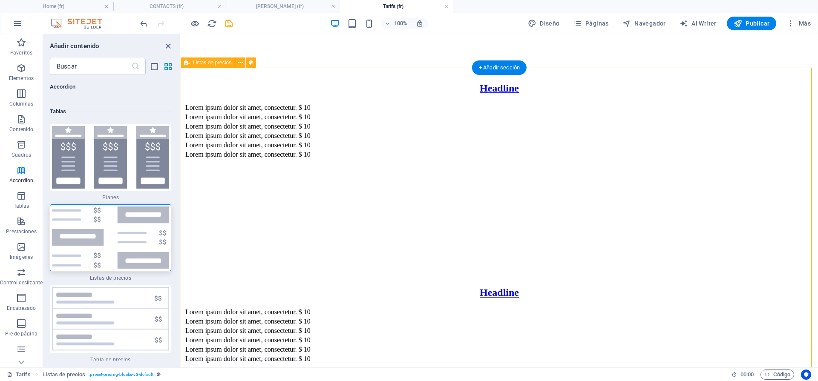
click at [769, 166] on div "Headline Lorem ipsum dolor sit amet, consectetur. $ 10 Lorem ipsum dolor sit am…" at bounding box center [499, 261] width 631 height 613
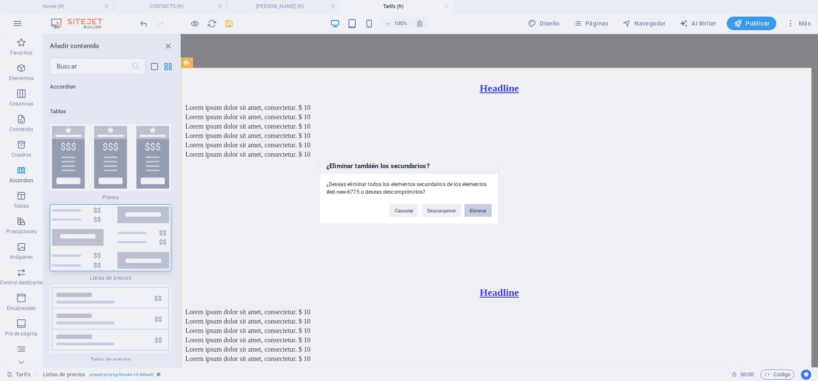
click at [477, 212] on button "Eliminar" at bounding box center [477, 210] width 27 height 13
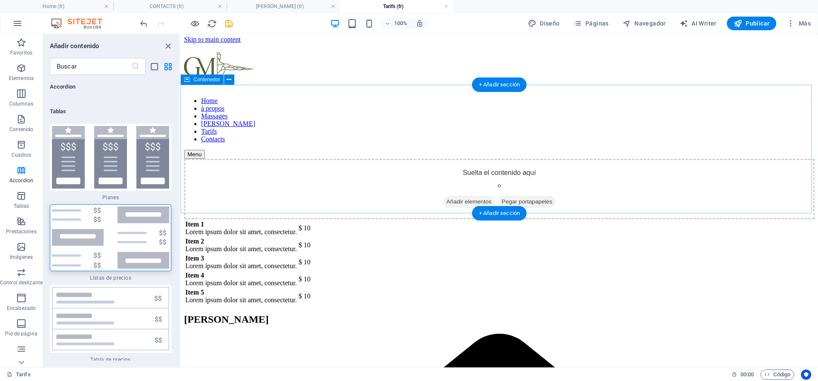
scroll to position [0, 0]
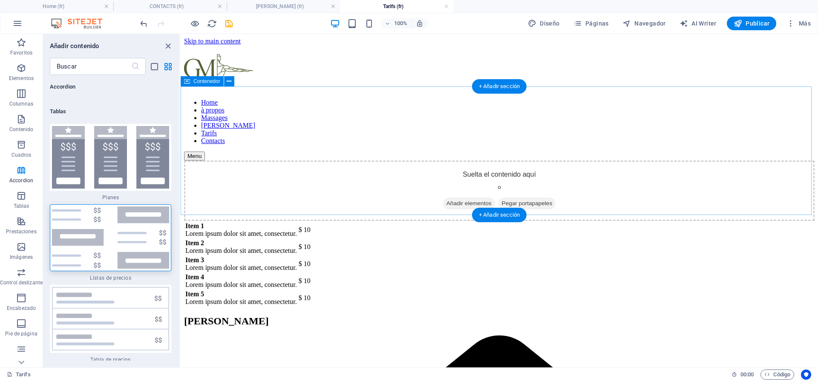
click at [258, 182] on div "Suelta el contenido aquí o Añadir elementos Pegar portapapeles" at bounding box center [499, 191] width 631 height 60
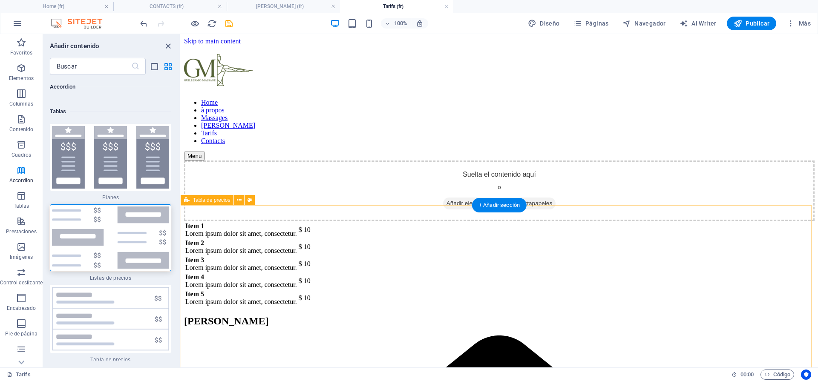
scroll to position [60, 0]
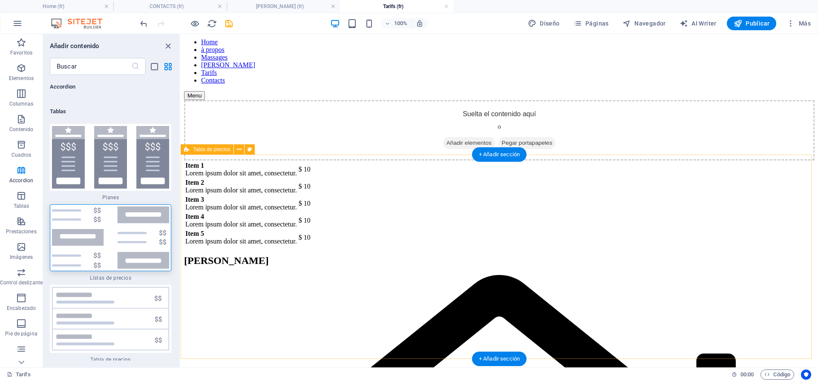
click at [773, 247] on div "Item 1 Lorem ipsum dolor sit amet, consectetur. $ 10 Item 2 Lorem ipsum dolor s…" at bounding box center [499, 204] width 631 height 86
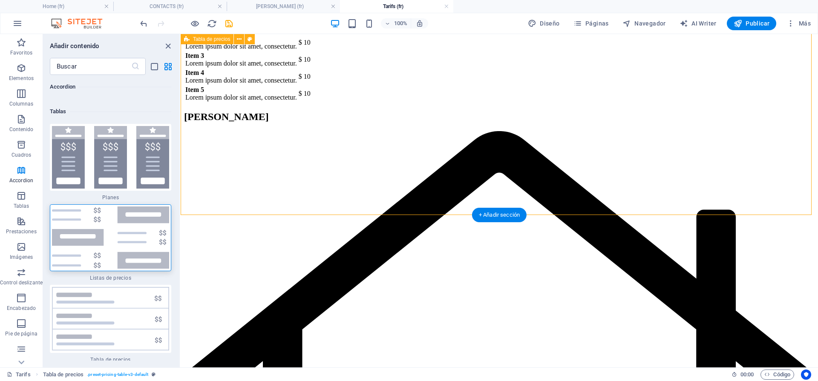
scroll to position [0, 0]
